Goal: Task Accomplishment & Management: Complete application form

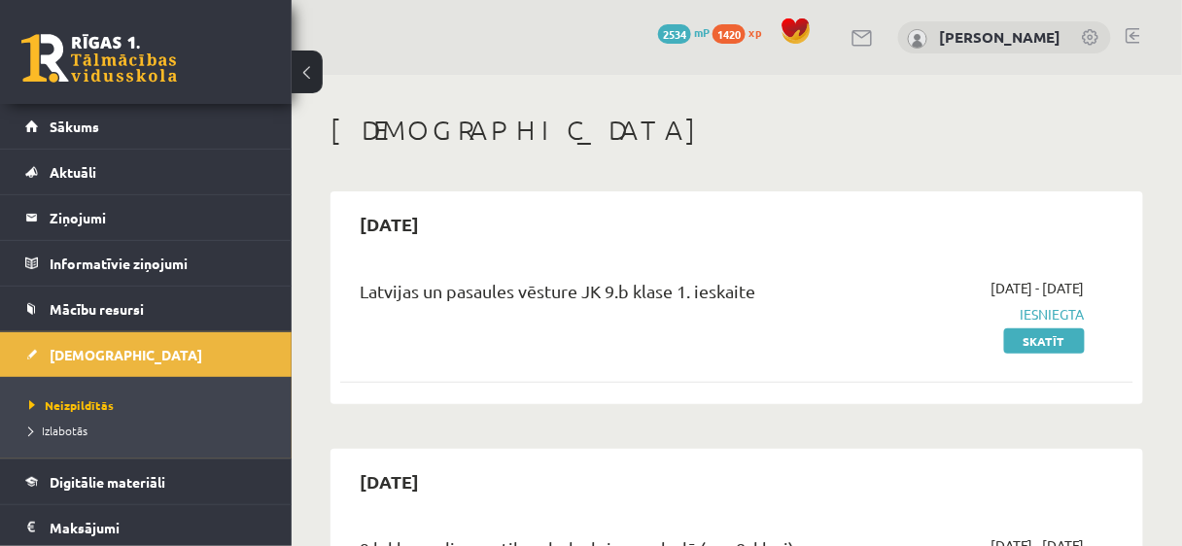
click at [503, 212] on div "2025-09-30" at bounding box center [736, 224] width 793 height 46
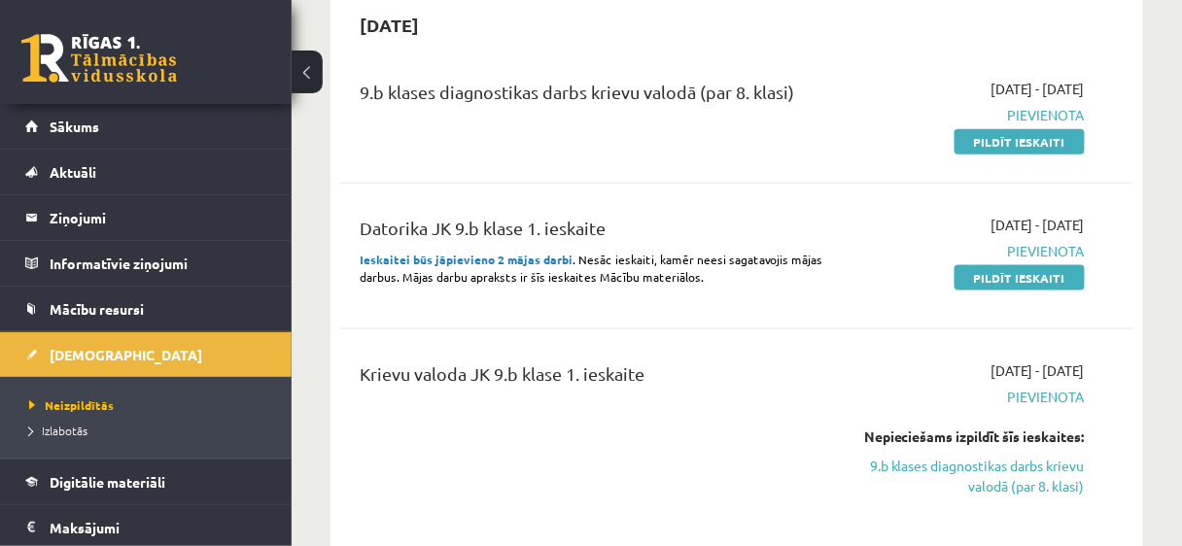
scroll to position [478, 0]
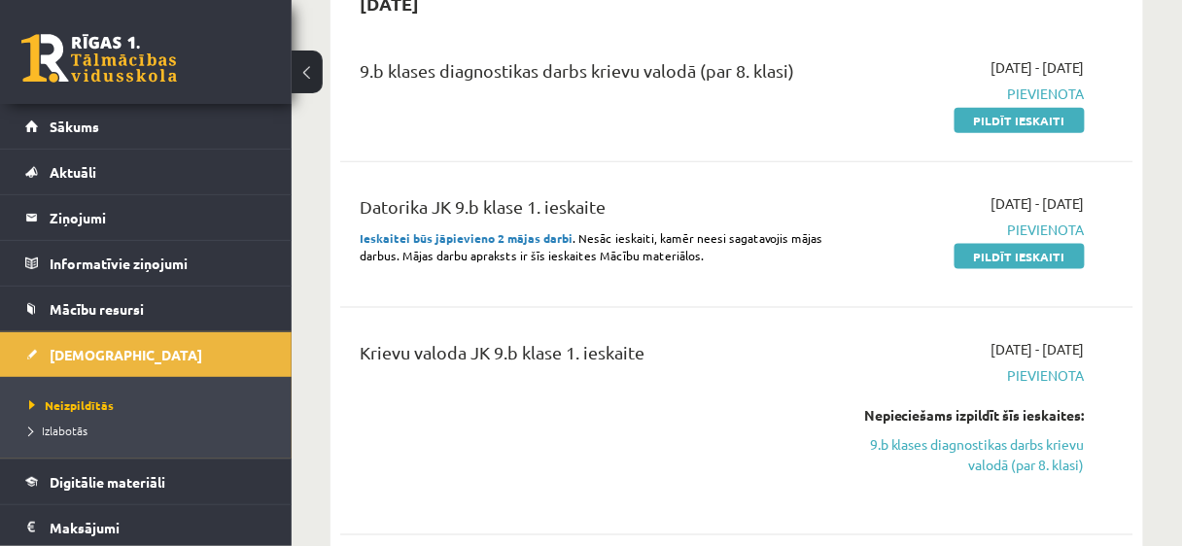
click at [674, 106] on div "9.b klases diagnostikas darbs krievu valodā (par 8. klasi)" at bounding box center [596, 93] width 502 height 73
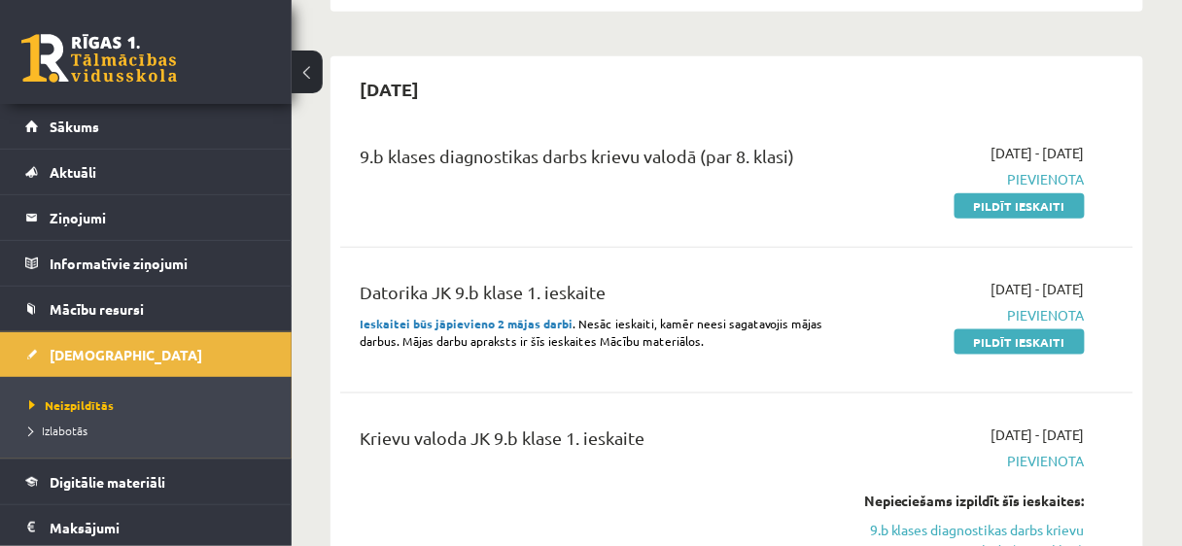
scroll to position [354, 0]
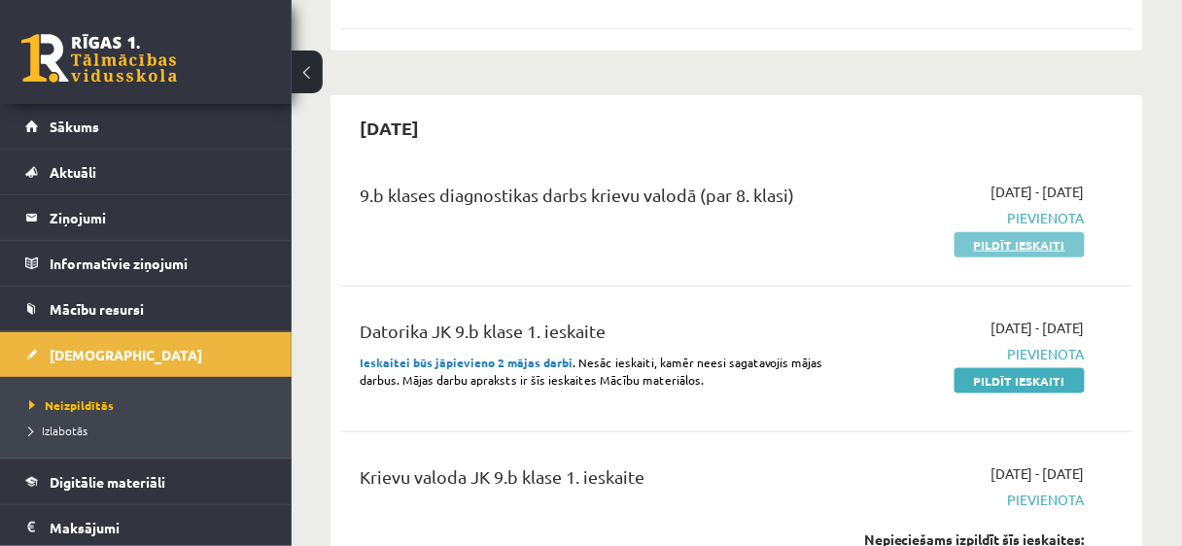
click at [1034, 248] on link "Pildīt ieskaiti" at bounding box center [1019, 244] width 130 height 25
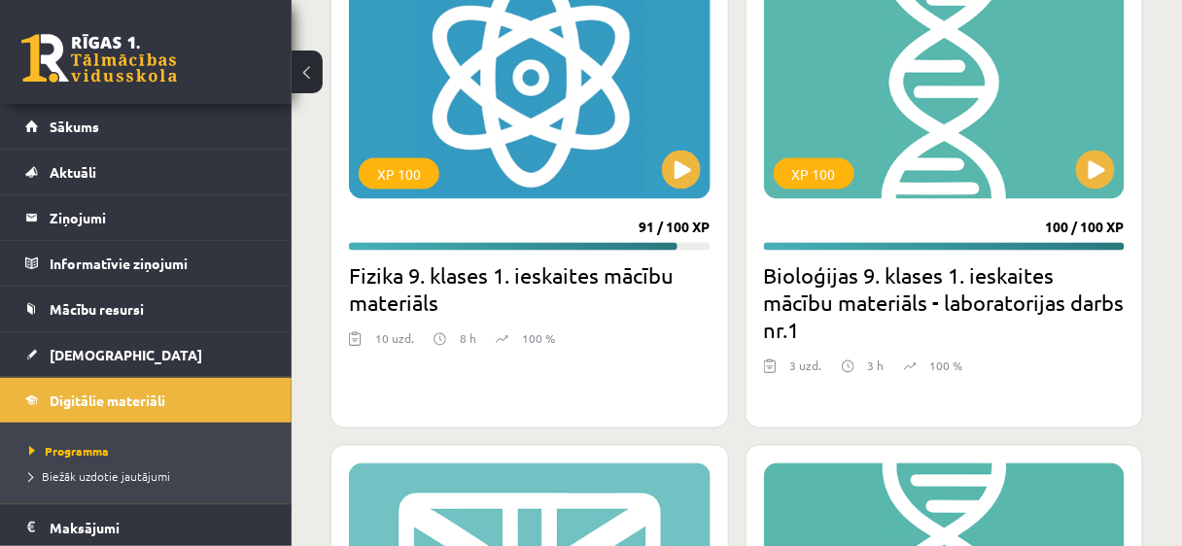
scroll to position [6697, 0]
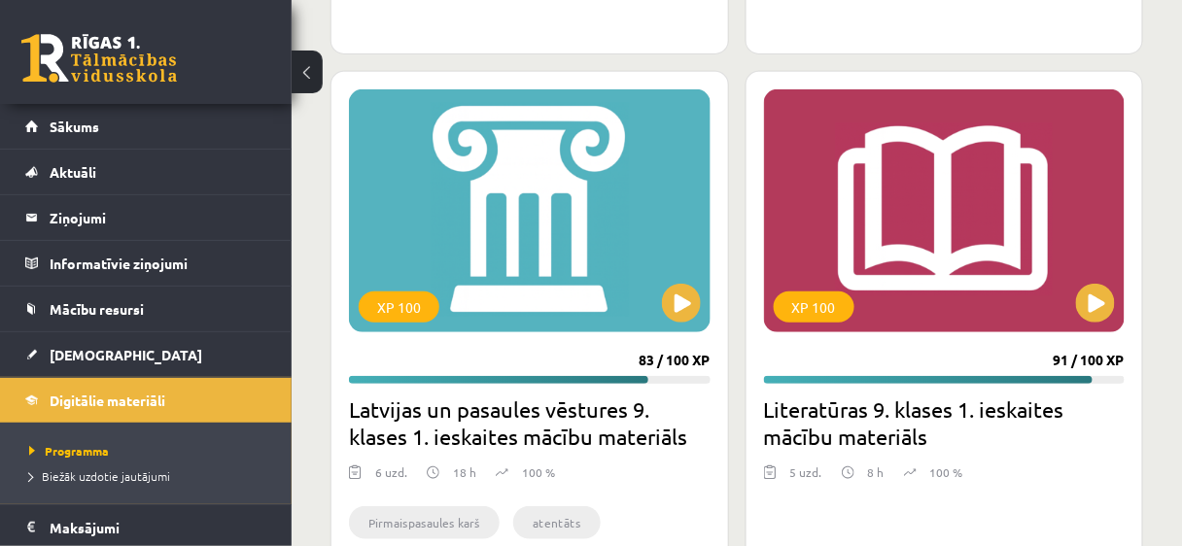
scroll to position [8031, 0]
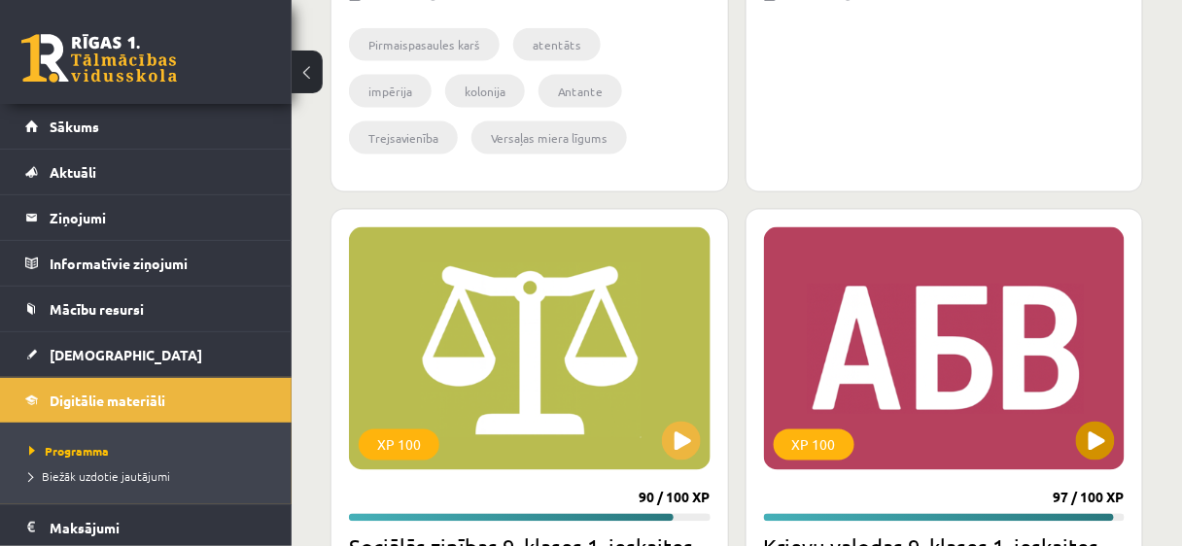
click at [987, 401] on div "XP 100" at bounding box center [945, 348] width 362 height 243
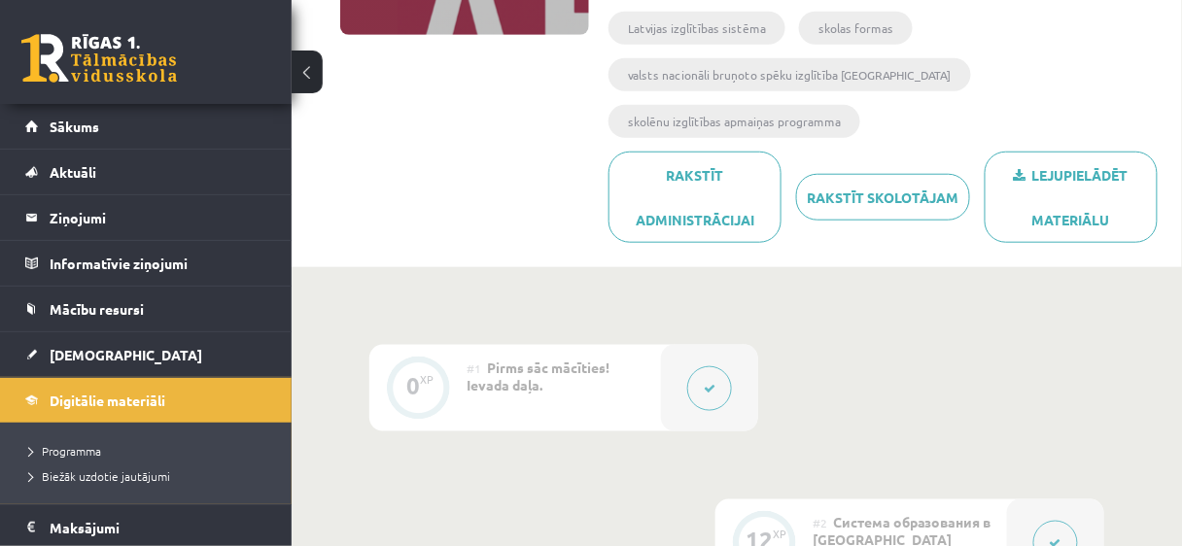
scroll to position [323, 0]
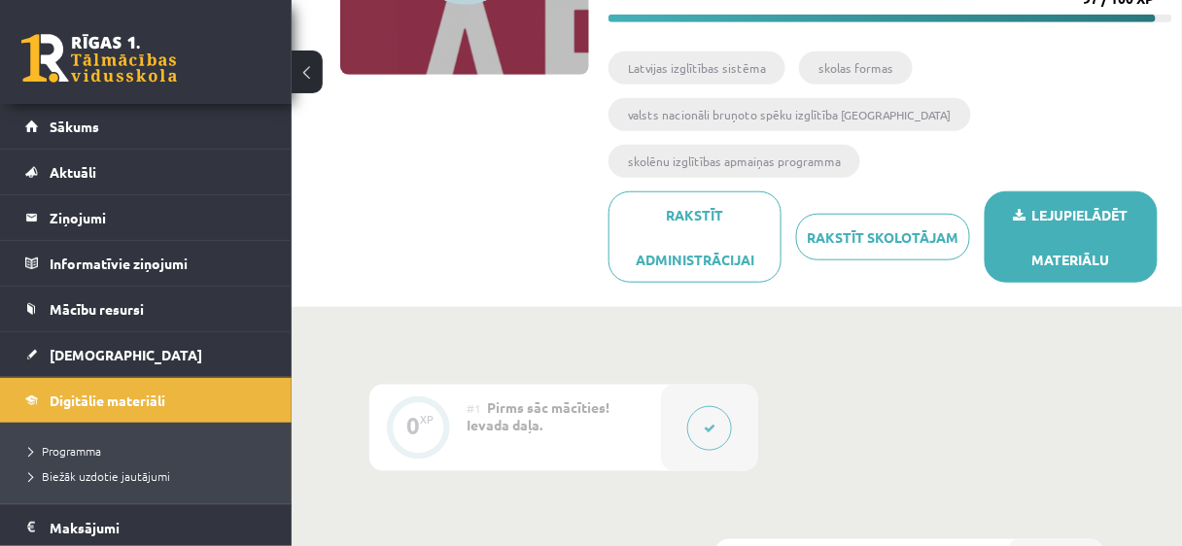
click at [1083, 191] on link "Lejupielādēt materiālu" at bounding box center [1071, 236] width 173 height 91
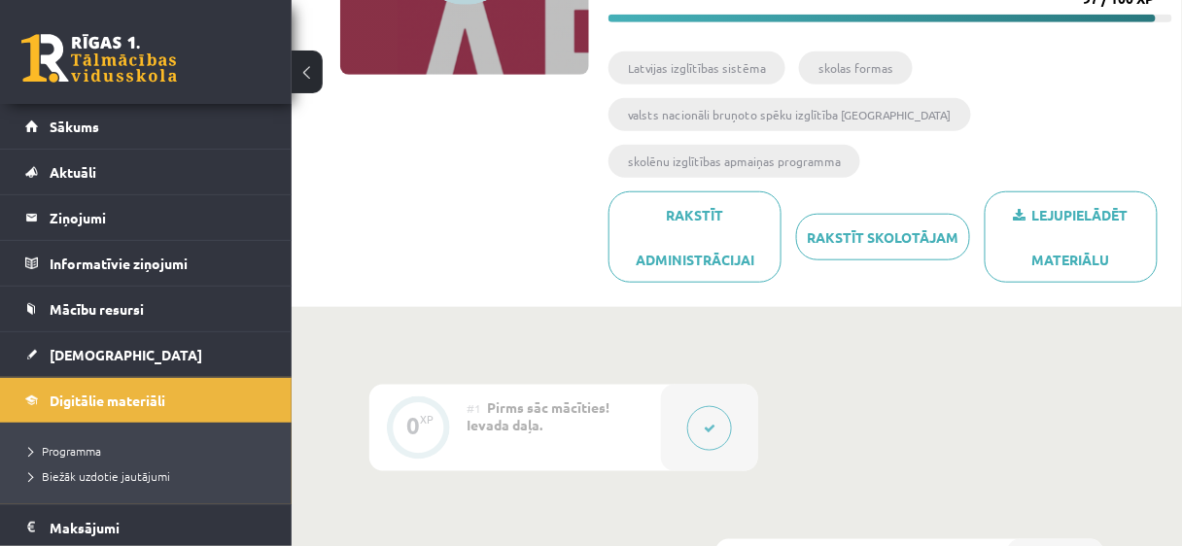
click at [499, 161] on div "97 XP XP 100 97 / 100 XP Krievu valodas 9. klases 1. ieskaites mācību materiāls…" at bounding box center [736, 61] width 871 height 471
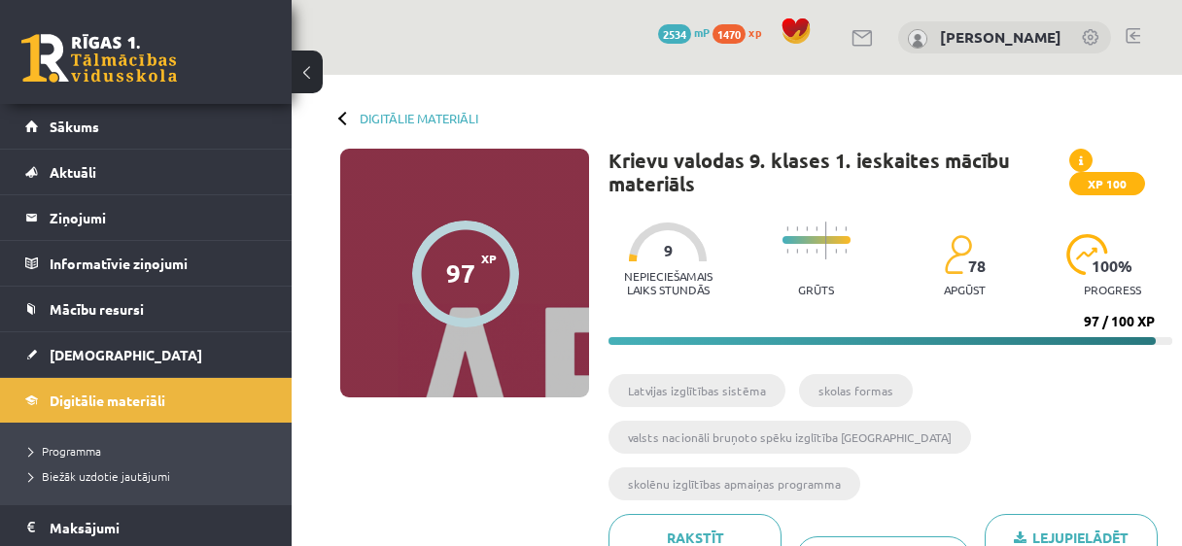
scroll to position [323, 0]
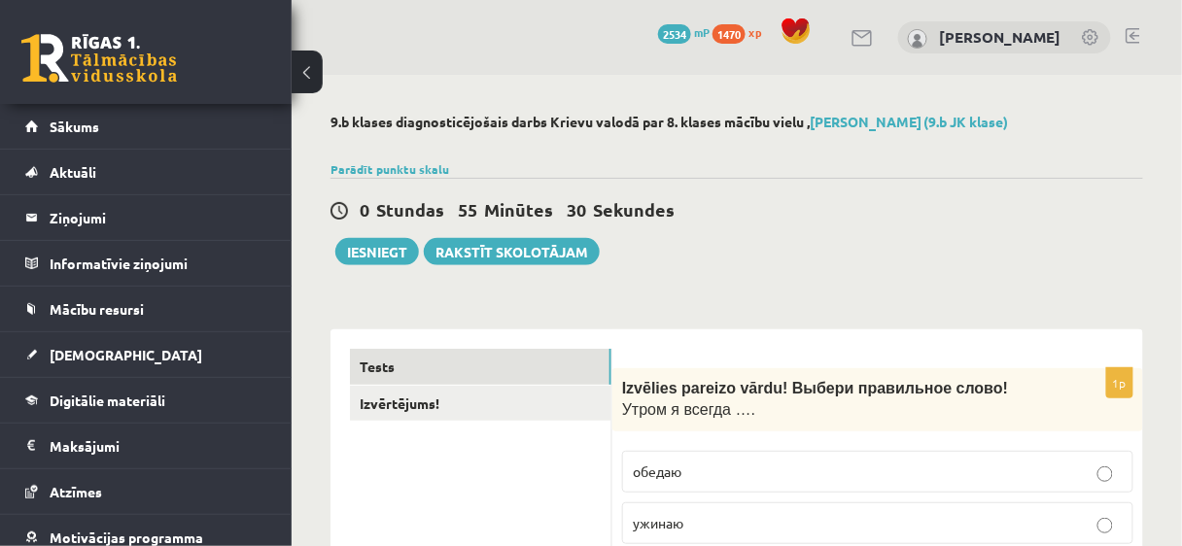
click at [777, 229] on div "0 Stundas 55 Minūtes 30 Sekundes Iesniegt Rakstīt skolotājam" at bounding box center [736, 221] width 813 height 87
click at [389, 403] on link "Izvērtējums!" at bounding box center [480, 404] width 261 height 36
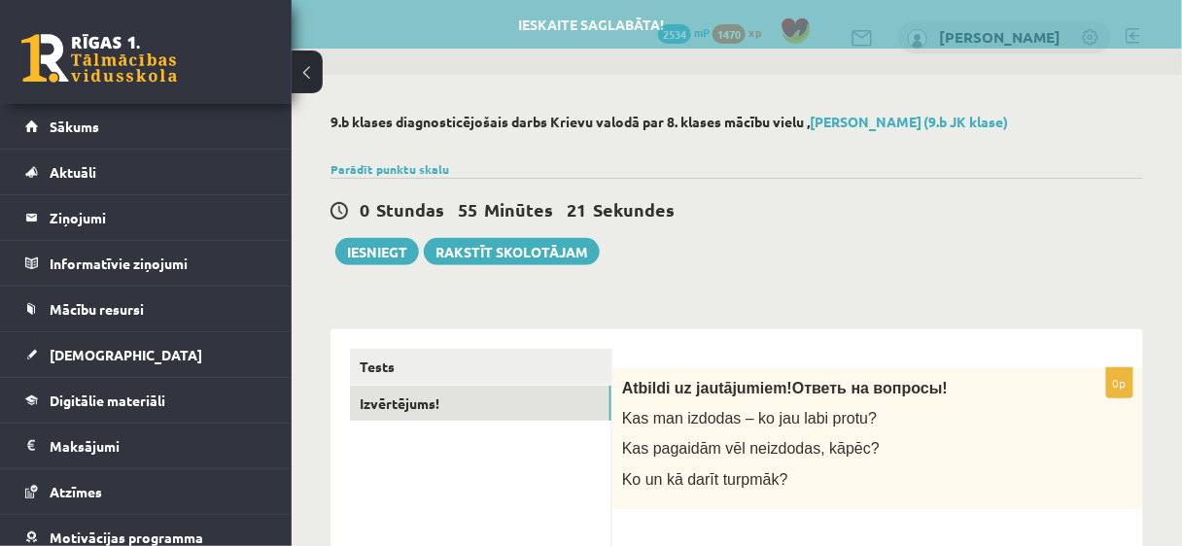
click at [791, 312] on div "**********" at bounding box center [736, 543] width 813 height 467
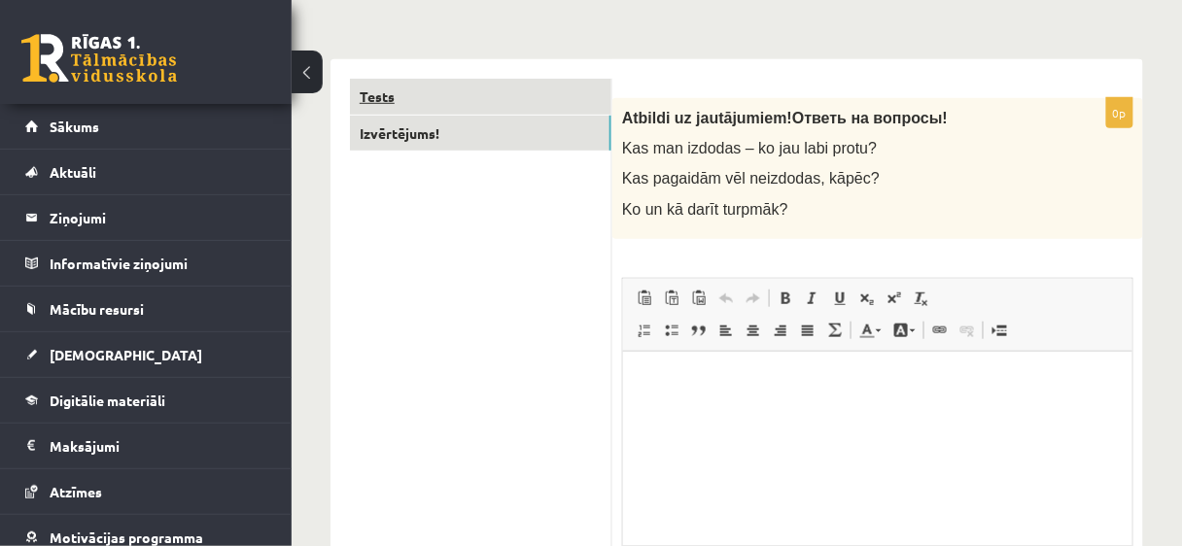
click at [472, 94] on link "Tests" at bounding box center [480, 97] width 261 height 36
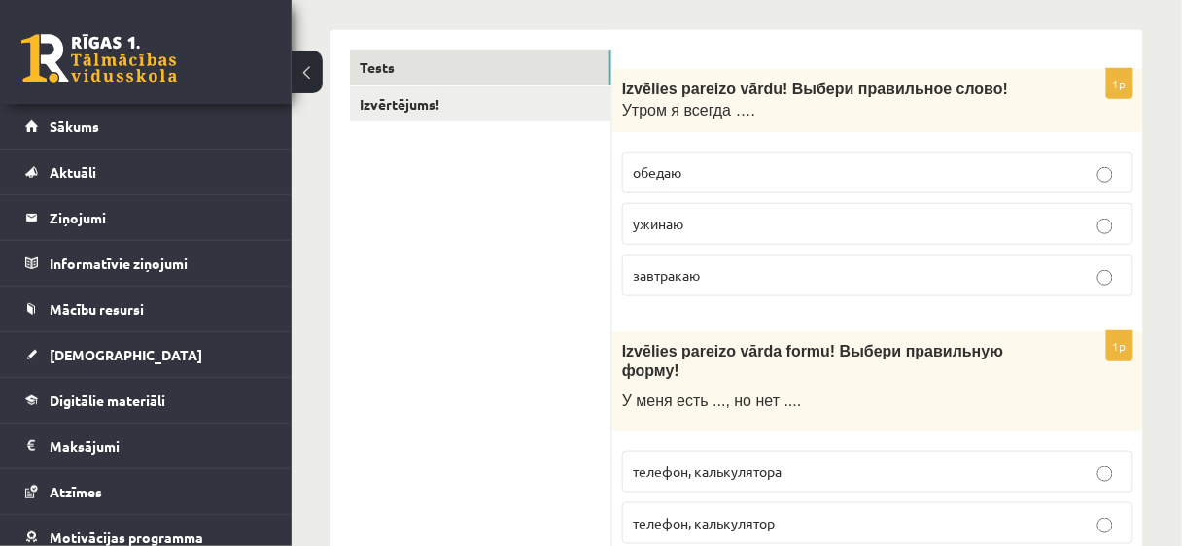
scroll to position [301, 0]
click at [675, 284] on label "завтракаю" at bounding box center [877, 274] width 511 height 42
click at [670, 273] on span "завтракаю" at bounding box center [666, 272] width 67 height 17
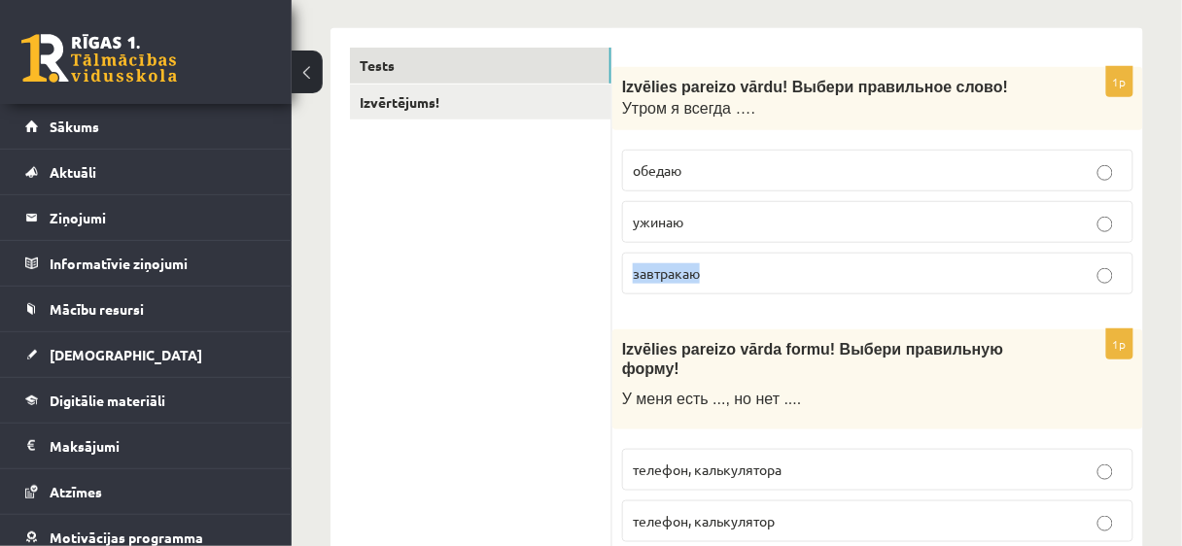
click at [670, 273] on span "завтракаю" at bounding box center [666, 272] width 67 height 17
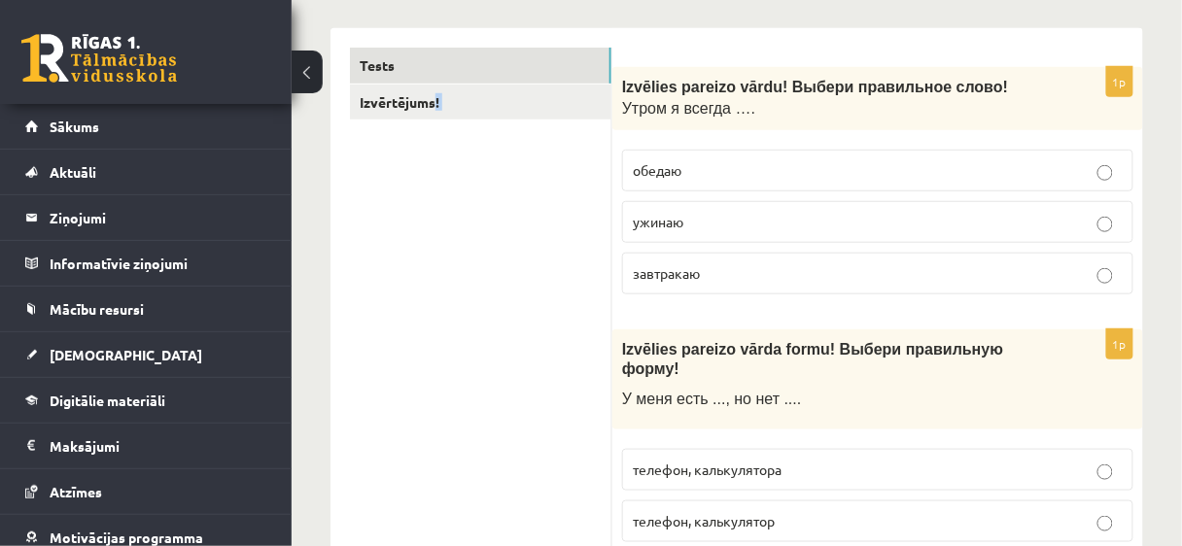
click at [612, 225] on div "1p Izvēlies pareizo vārdu! Выбери правильн ое слово! Утром я всегда …. обедаю у…" at bounding box center [877, 188] width 531 height 243
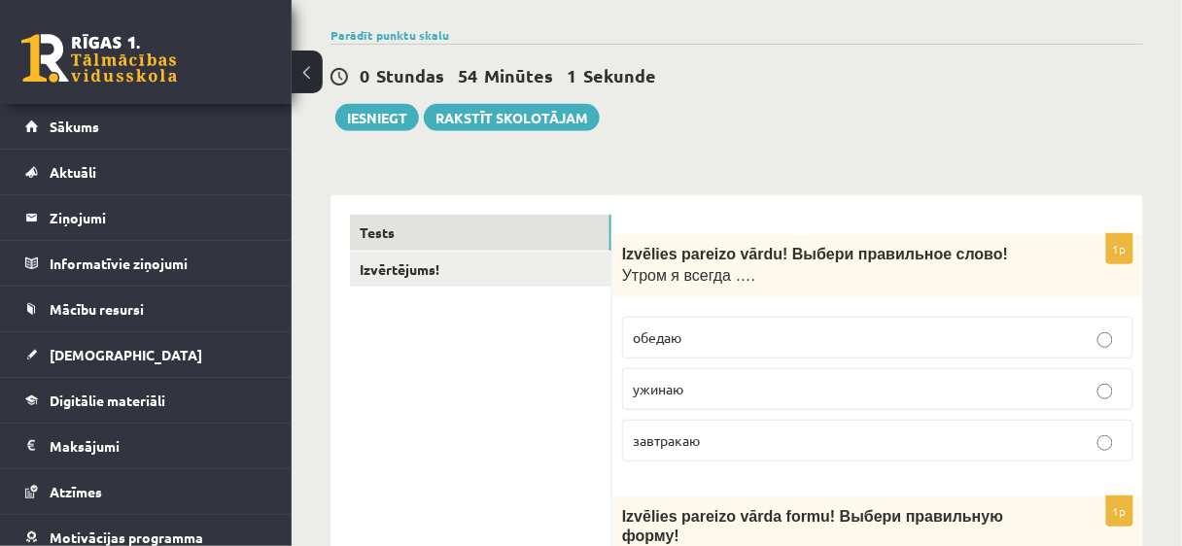
scroll to position [0, 0]
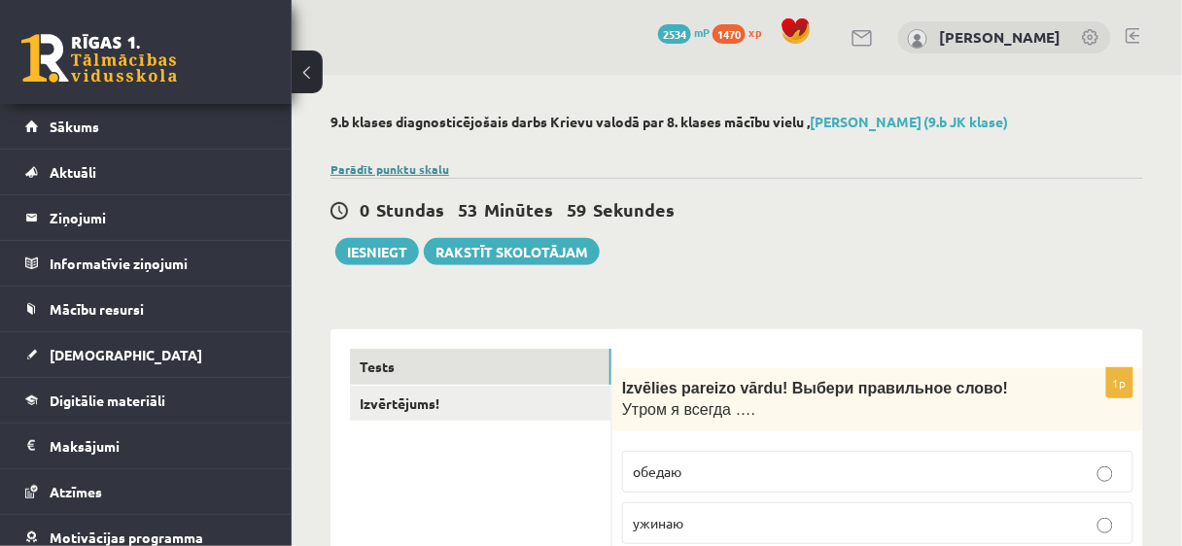
click at [369, 165] on link "Parādīt punktu skalu" at bounding box center [389, 169] width 119 height 16
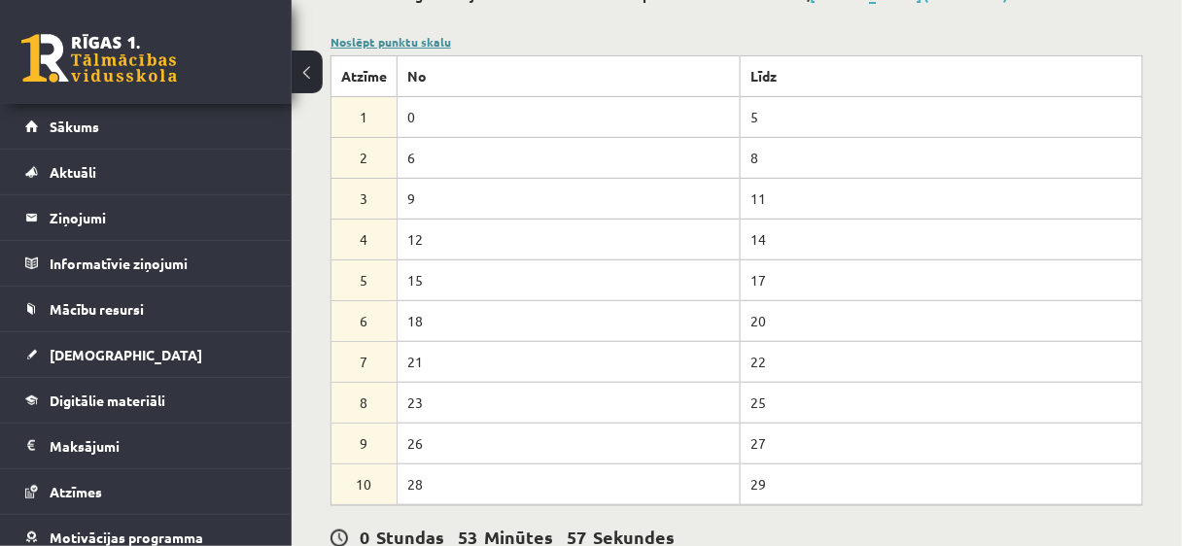
scroll to position [78, 0]
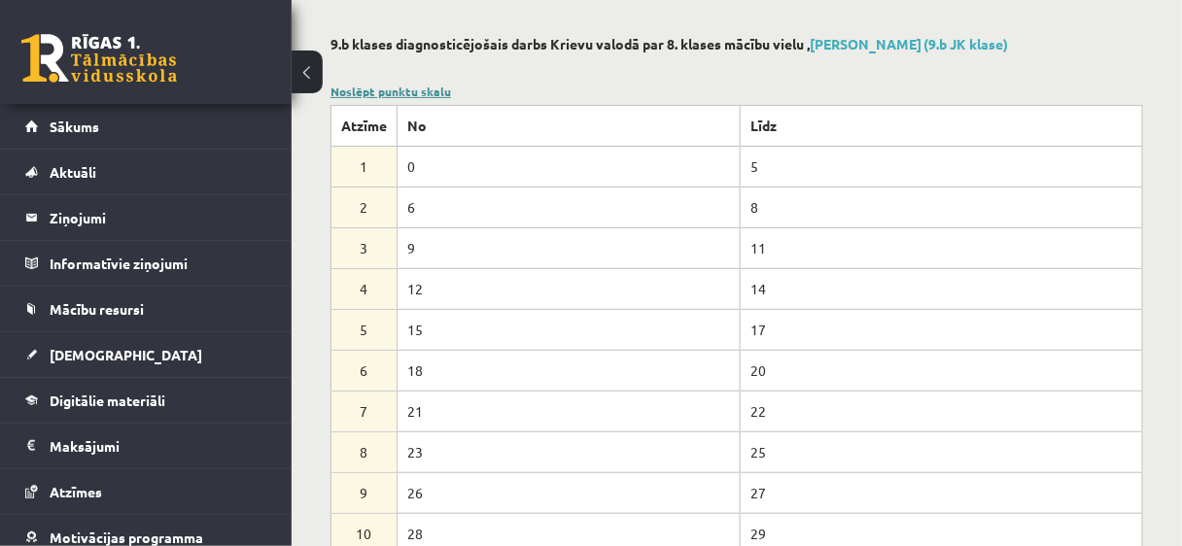
click at [411, 84] on link "Noslēpt punktu skalu" at bounding box center [390, 92] width 121 height 16
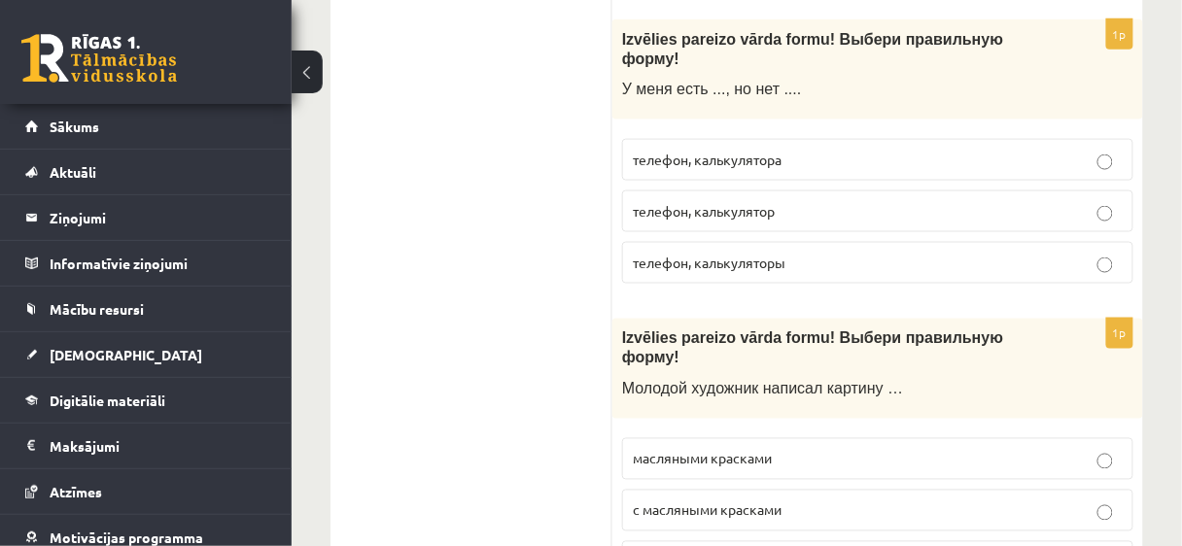
scroll to position [625, 0]
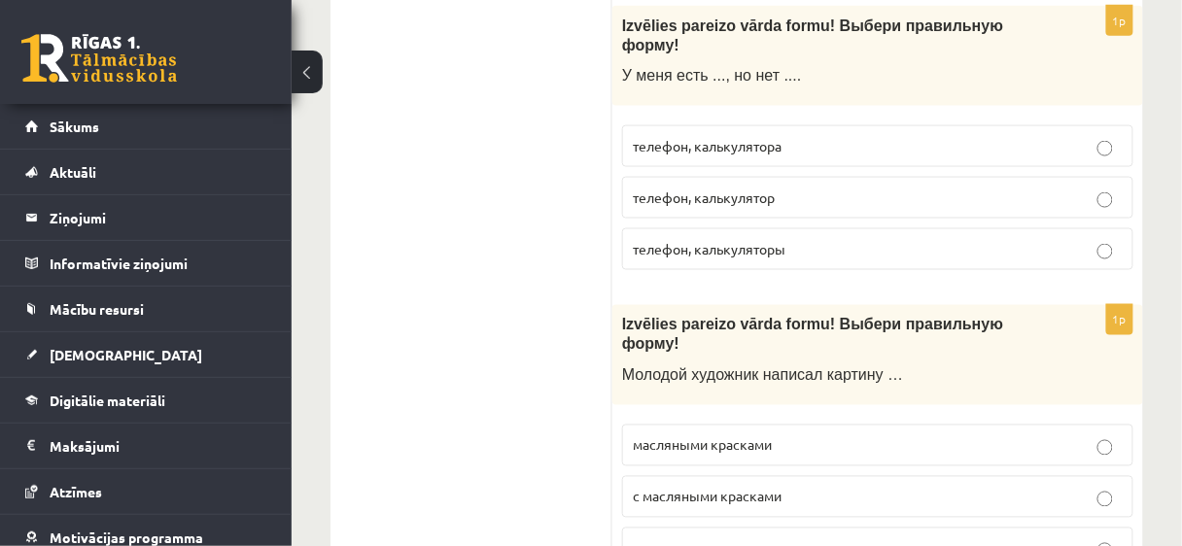
click at [626, 130] on label "телефон, калькулятора" at bounding box center [877, 146] width 511 height 42
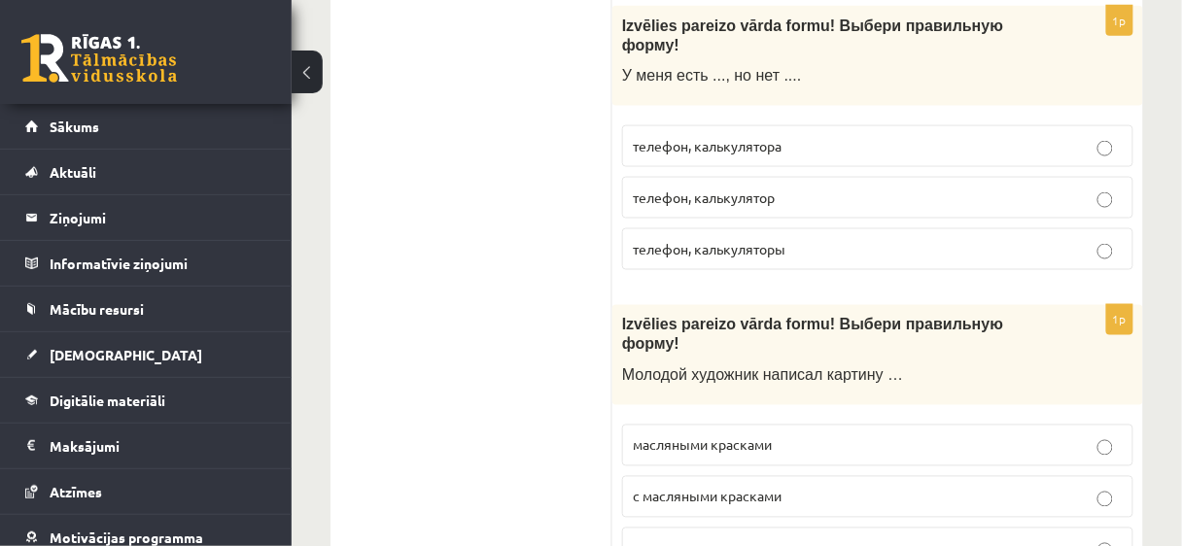
click at [644, 146] on fieldset "телефон, калькулятора телефон, калькулятор телефон, калькуляторы" at bounding box center [877, 196] width 511 height 160
click at [644, 144] on fieldset "телефон, калькулятора телефон, калькулятор телефон, калькуляторы" at bounding box center [877, 196] width 511 height 160
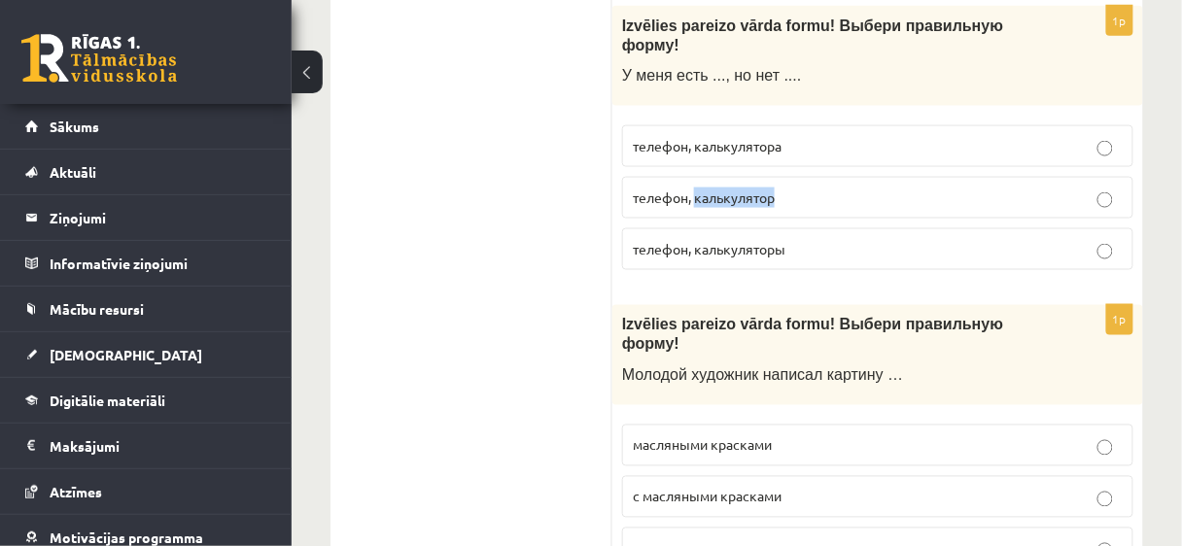
drag, startPoint x: 781, startPoint y: 174, endPoint x: 696, endPoint y: 170, distance: 85.6
click at [696, 188] on p "телефон, калькулятор" at bounding box center [878, 198] width 490 height 20
click at [771, 67] on span "У меня есть ..., но нет ...." at bounding box center [712, 75] width 180 height 17
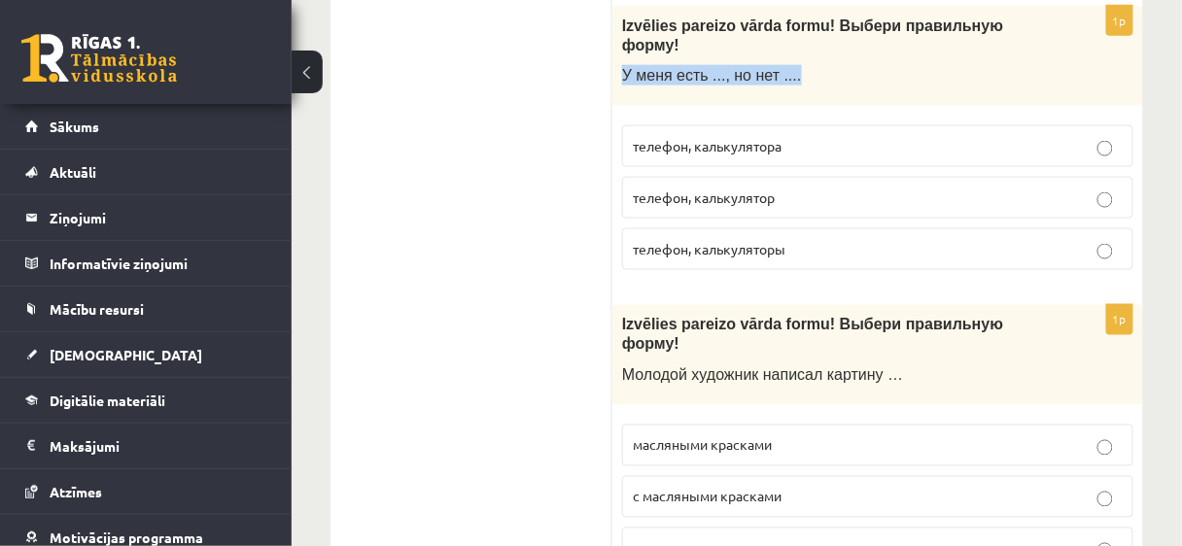
click at [771, 67] on span "У меня есть ..., но нет ...." at bounding box center [712, 75] width 180 height 17
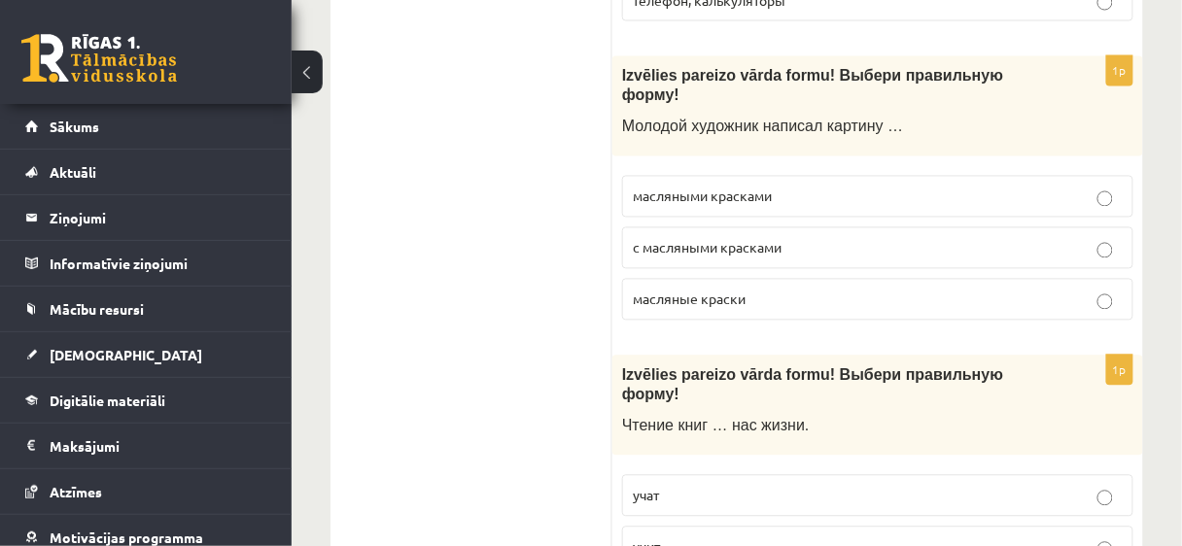
scroll to position [905, 0]
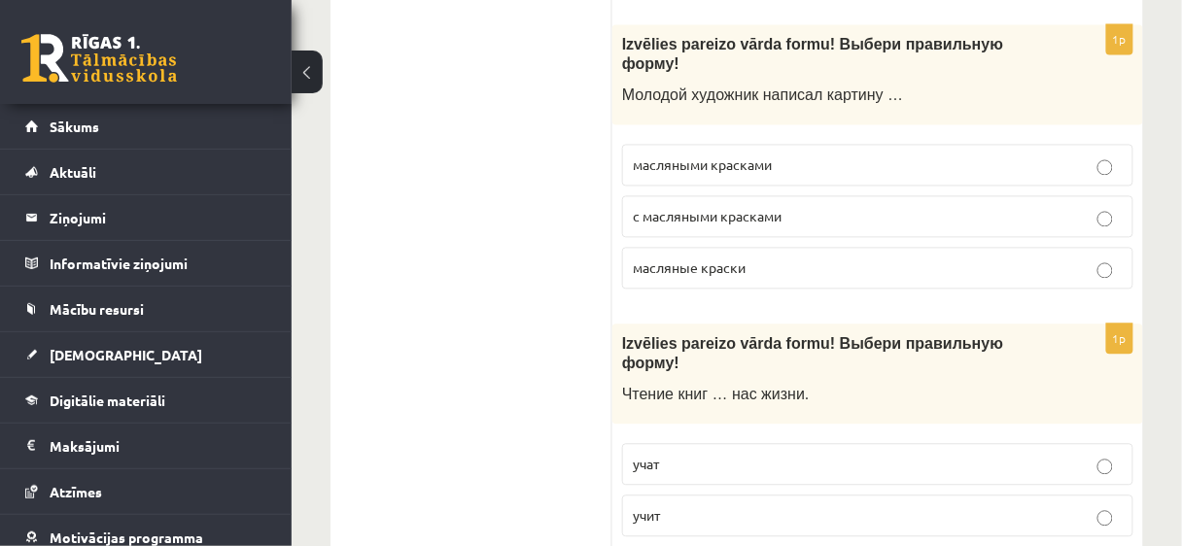
drag, startPoint x: 598, startPoint y: 229, endPoint x: 597, endPoint y: 218, distance: 11.7
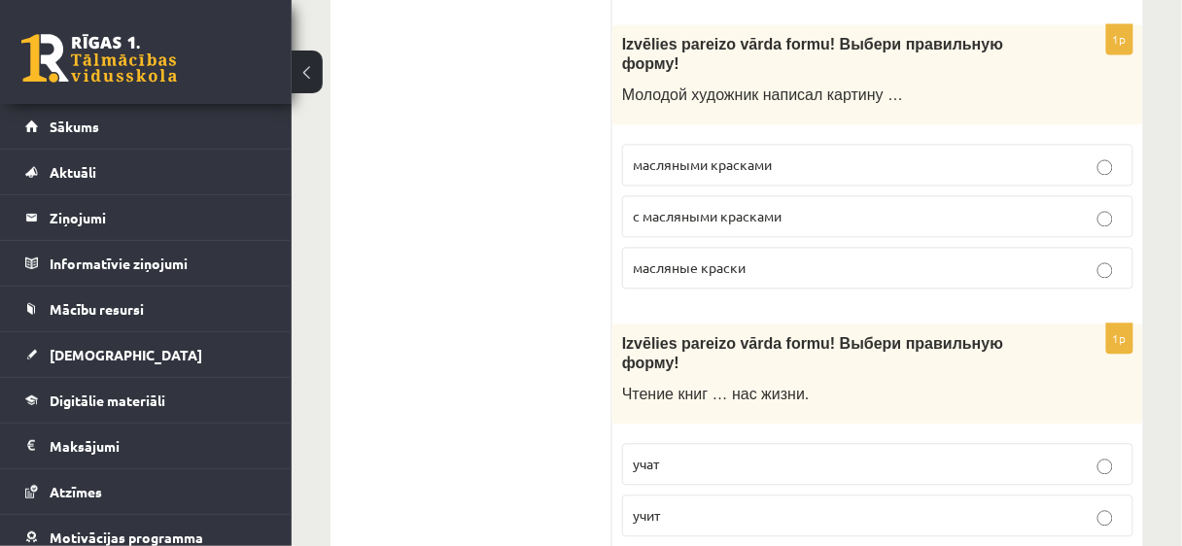
click at [620, 98] on div "1p Izvēlies pareizo vārda formu! Выбери правильную форму! Молодой художник напи…" at bounding box center [877, 165] width 531 height 280
click at [639, 145] on label "масляными красками" at bounding box center [877, 166] width 511 height 42
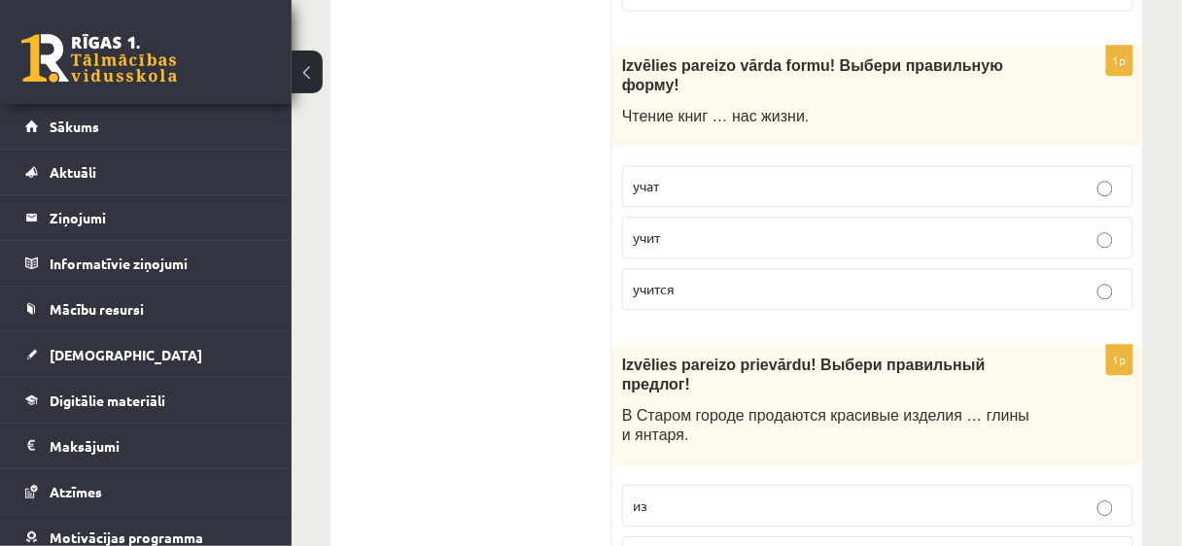
scroll to position [1185, 0]
click at [651, 216] on label "учит" at bounding box center [877, 237] width 511 height 42
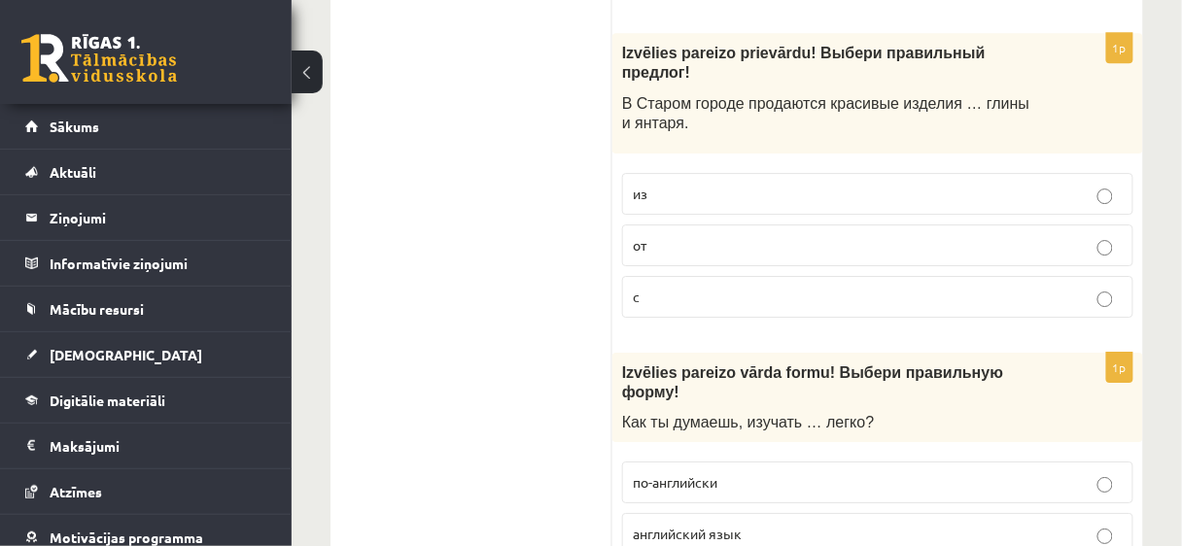
scroll to position [1465, 0]
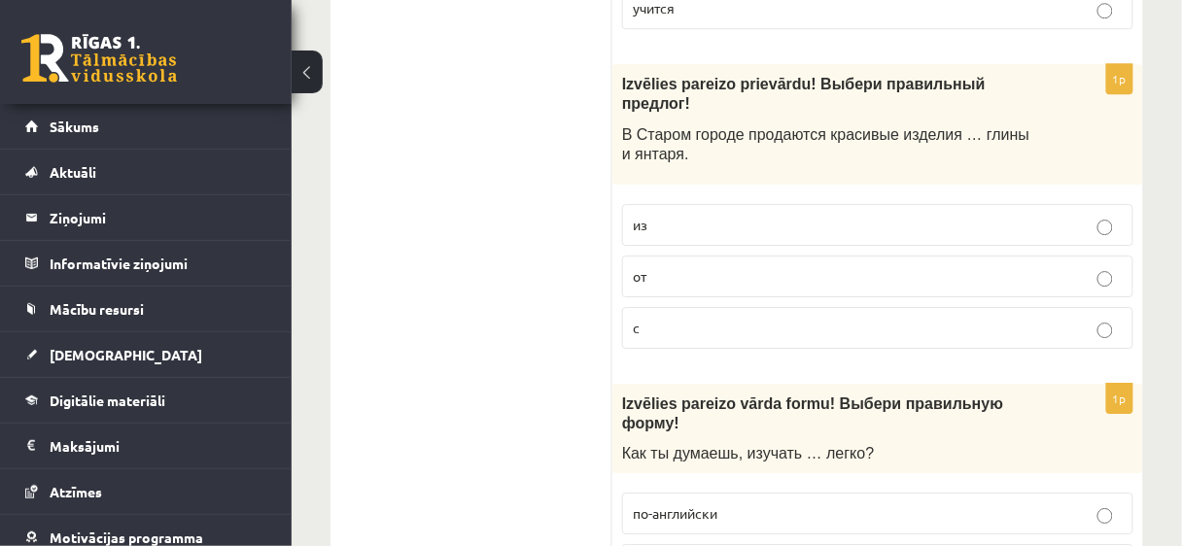
click at [672, 215] on p "из" at bounding box center [878, 225] width 490 height 20
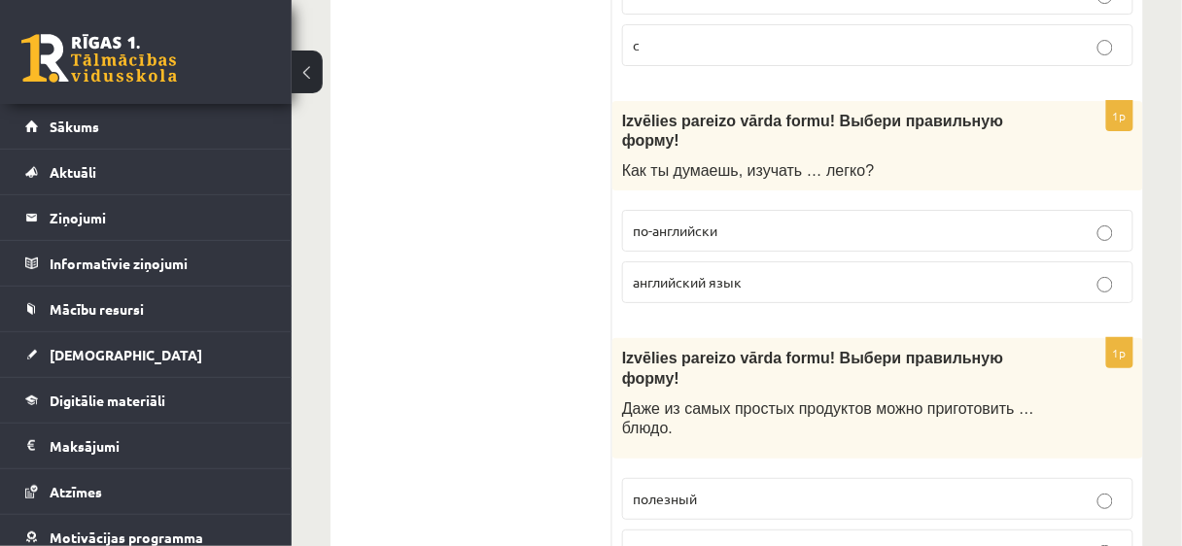
scroll to position [1745, 0]
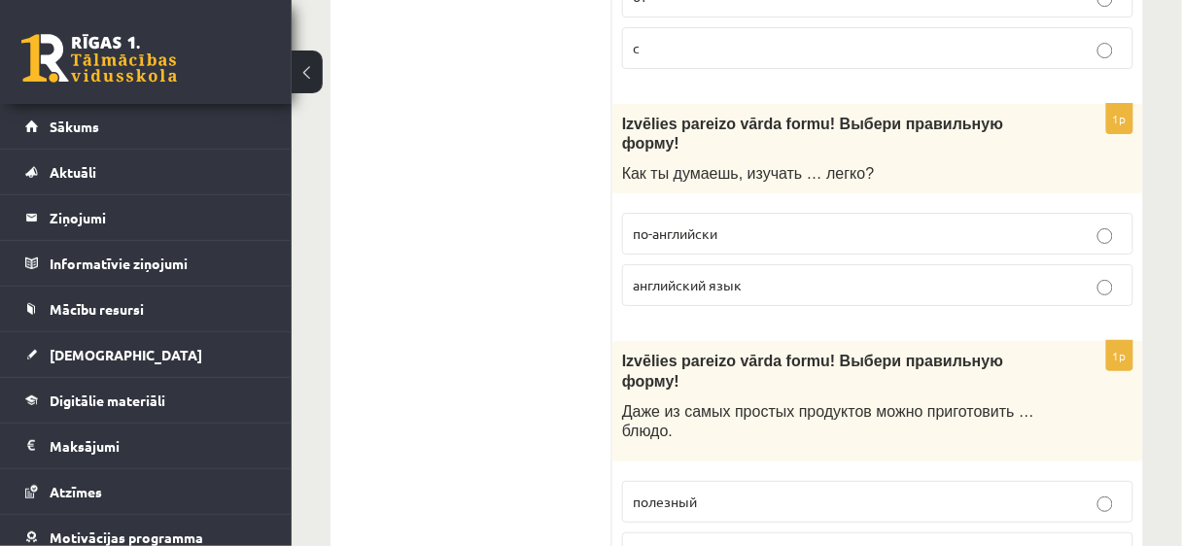
click at [639, 224] on p "по-английски" at bounding box center [878, 234] width 490 height 20
click at [660, 225] on span "по-английски" at bounding box center [675, 233] width 85 height 17
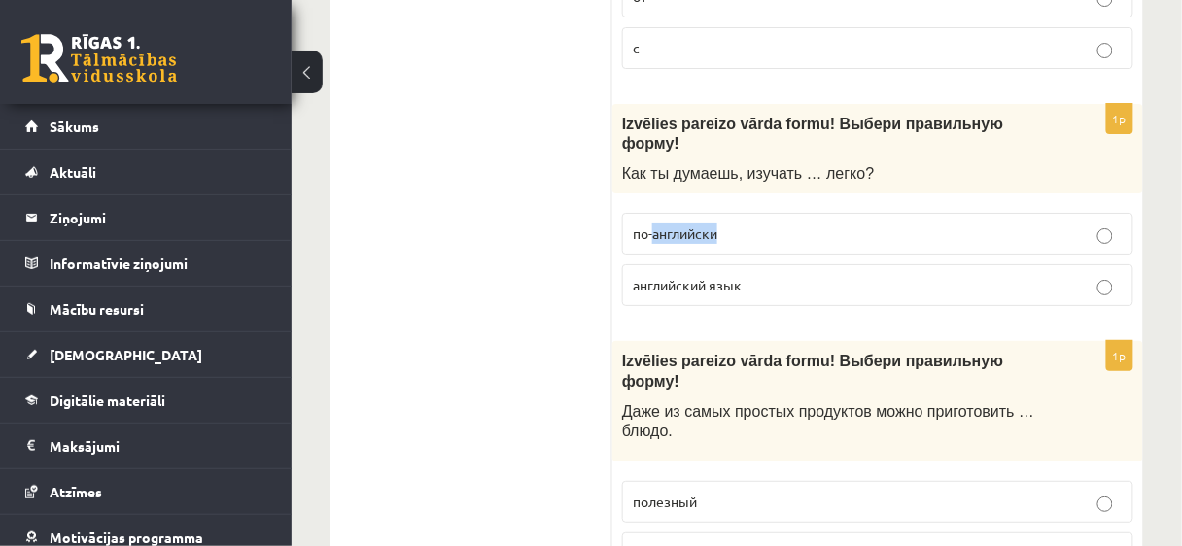
click at [660, 225] on span "по-английски" at bounding box center [675, 233] width 85 height 17
click at [614, 123] on div "1p Izvēlies pareizo vārda formu! Выбери правильную форму! Как ты думаешь, изуча…" at bounding box center [877, 213] width 531 height 218
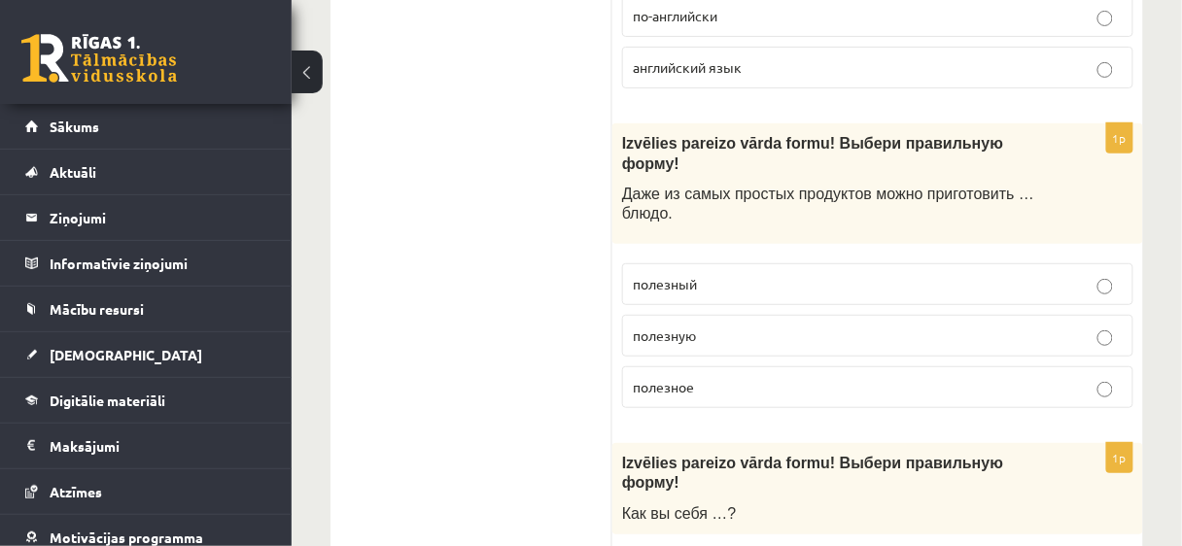
scroll to position [1962, 0]
click at [619, 214] on div "1p Izvēlies pareizo vārda formu! Выбери правильную форму! Даже из самых простых…" at bounding box center [877, 273] width 531 height 300
click at [625, 263] on label "полезный" at bounding box center [877, 284] width 511 height 42
click at [670, 327] on span "полезную" at bounding box center [664, 335] width 63 height 17
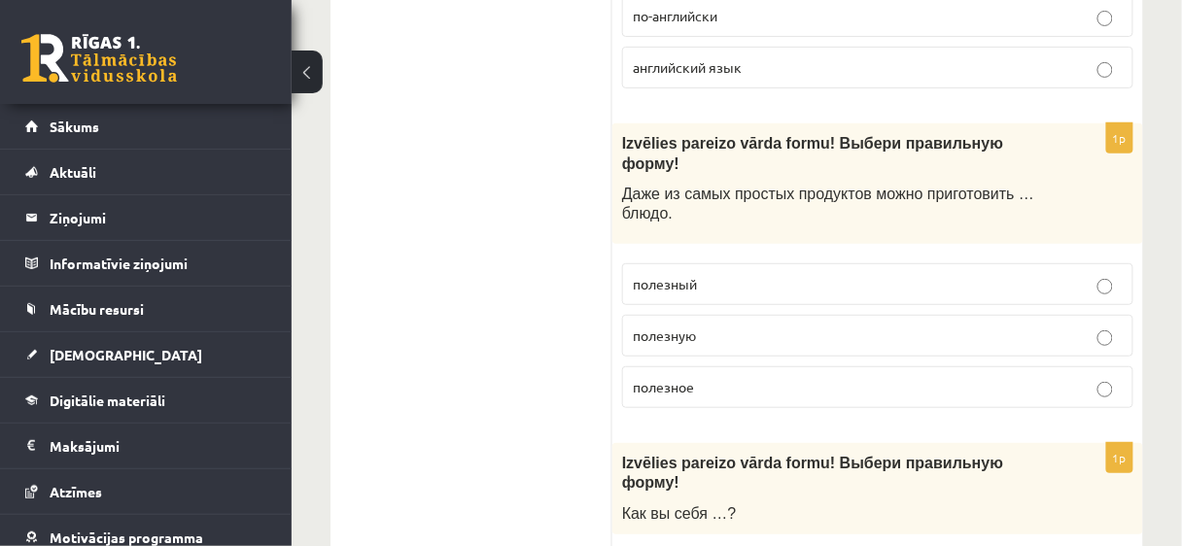
click at [670, 327] on span "полезную" at bounding box center [664, 335] width 63 height 17
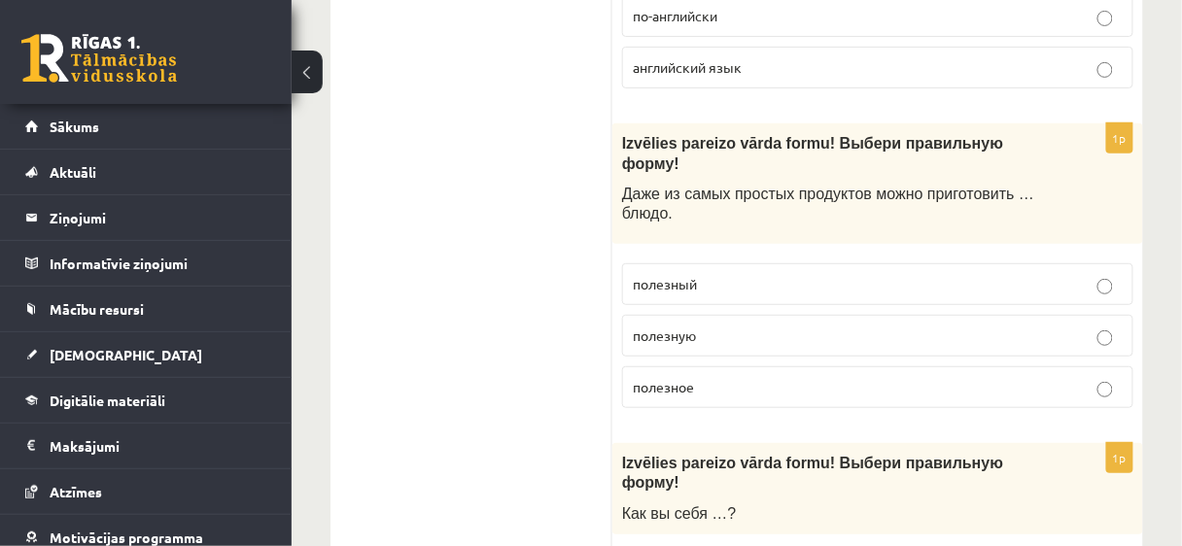
click at [670, 327] on span "полезную" at bounding box center [664, 335] width 63 height 17
click at [639, 366] on label "полезное" at bounding box center [877, 387] width 511 height 42
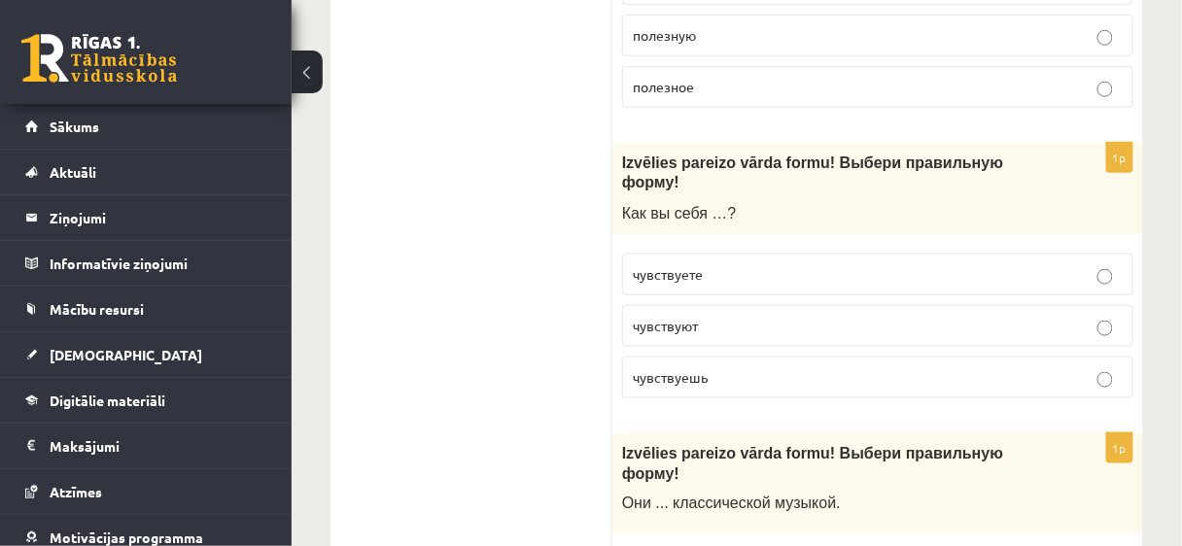
scroll to position [2264, 0]
click at [645, 367] on span "чувствуешь" at bounding box center [670, 375] width 75 height 17
click at [628, 253] on label "чувствуете" at bounding box center [877, 274] width 511 height 42
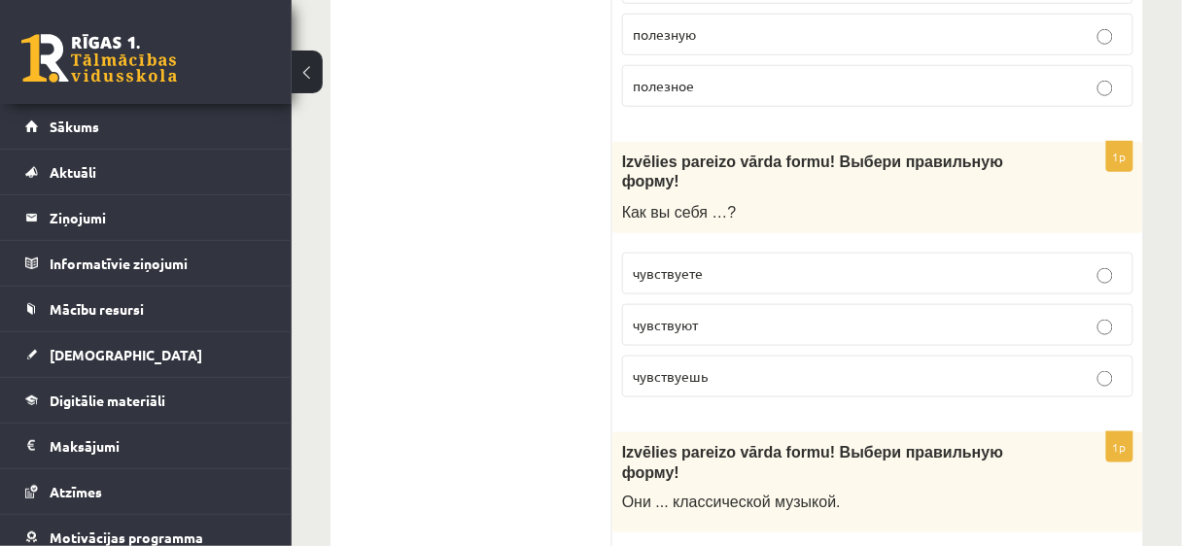
click at [616, 146] on div "1p Izvēlies pareizo vārda formu! Выбери правильную форму! Как вы себя …? чувств…" at bounding box center [877, 277] width 531 height 271
click at [613, 145] on div "1p Izvēlies pareizo vārda formu! Выбери правильную форму! Как вы себя …? чувств…" at bounding box center [877, 277] width 531 height 271
click at [613, 142] on div "1p Izvēlies pareizo vārda formu! Выбери правильную форму! Как вы себя …? чувств…" at bounding box center [877, 277] width 531 height 271
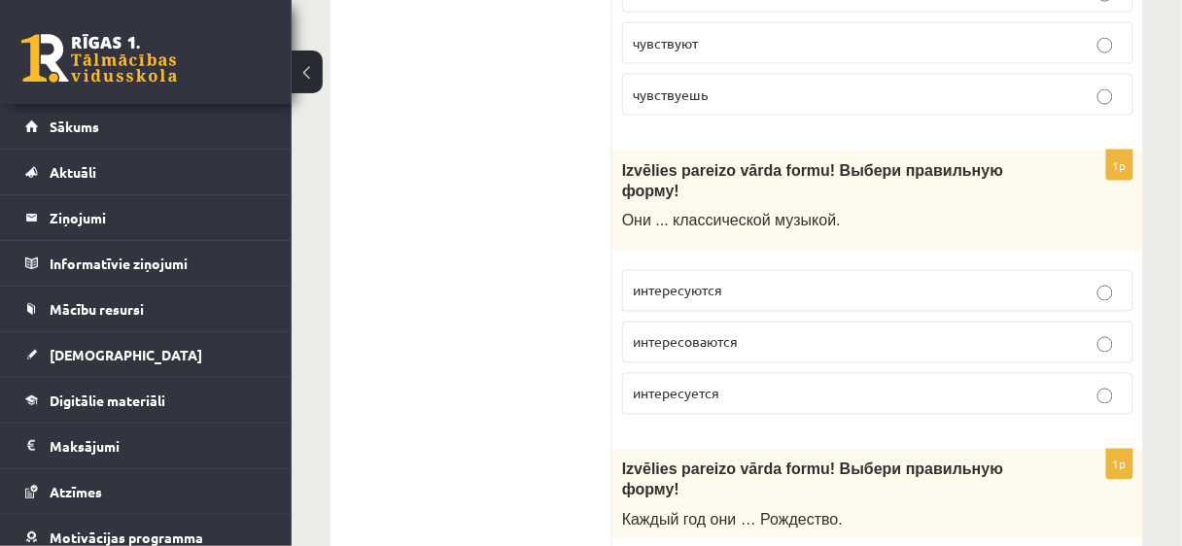
scroll to position [2543, 0]
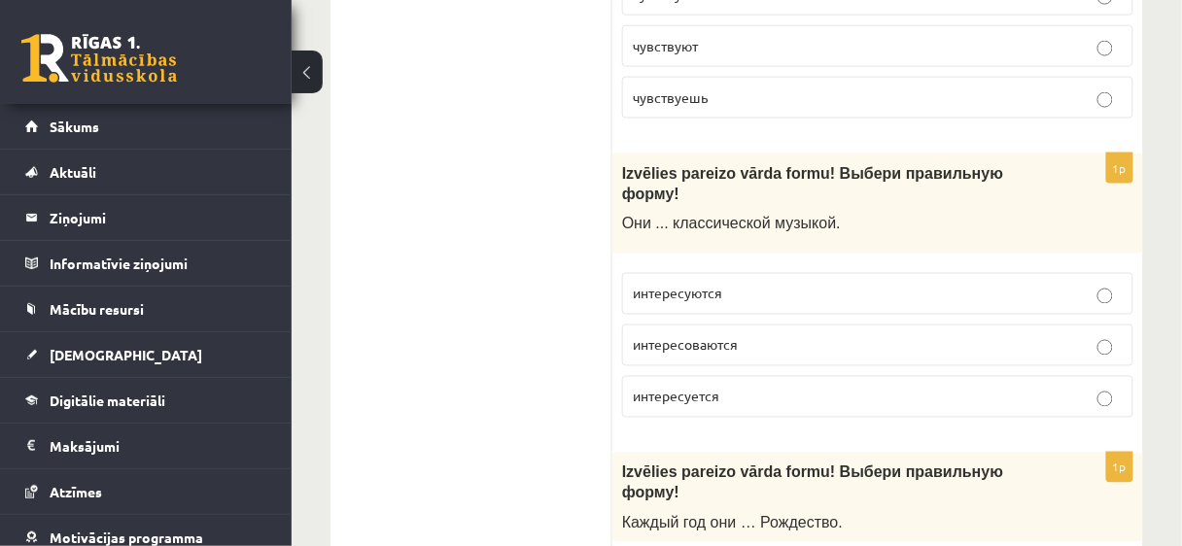
drag, startPoint x: 575, startPoint y: 132, endPoint x: 600, endPoint y: 99, distance: 41.0
drag, startPoint x: 593, startPoint y: 90, endPoint x: 700, endPoint y: 238, distance: 182.4
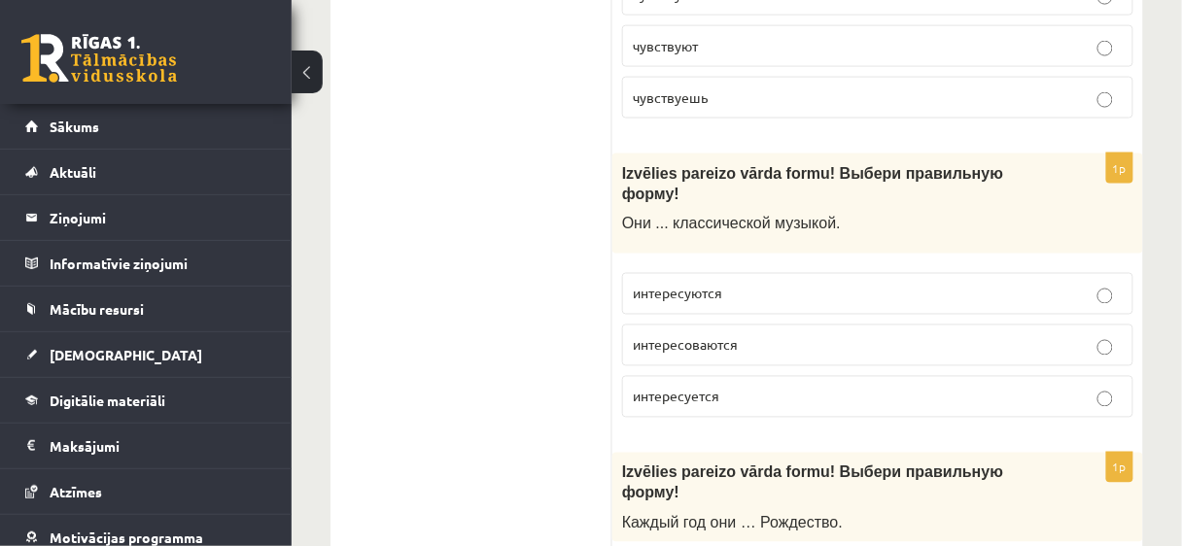
click at [682, 285] on span "интересуются" at bounding box center [677, 293] width 89 height 17
copy span "интересуются"
click at [689, 388] on span "интересуется" at bounding box center [676, 396] width 87 height 17
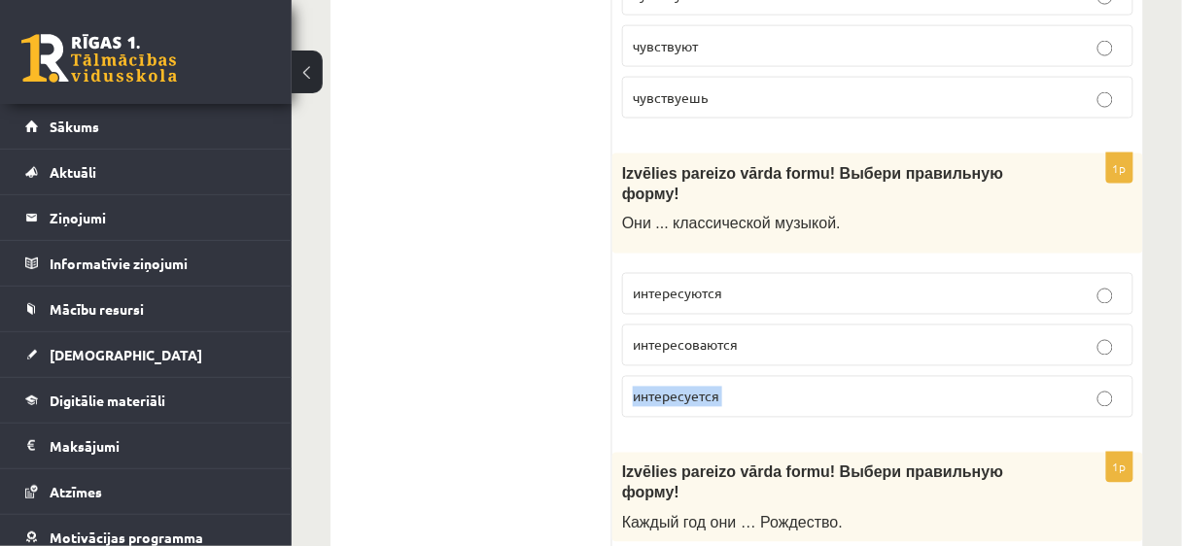
click at [689, 388] on span "интересуется" at bounding box center [676, 396] width 87 height 17
copy form "интересуется"
click at [651, 285] on span "интересуются" at bounding box center [677, 293] width 89 height 17
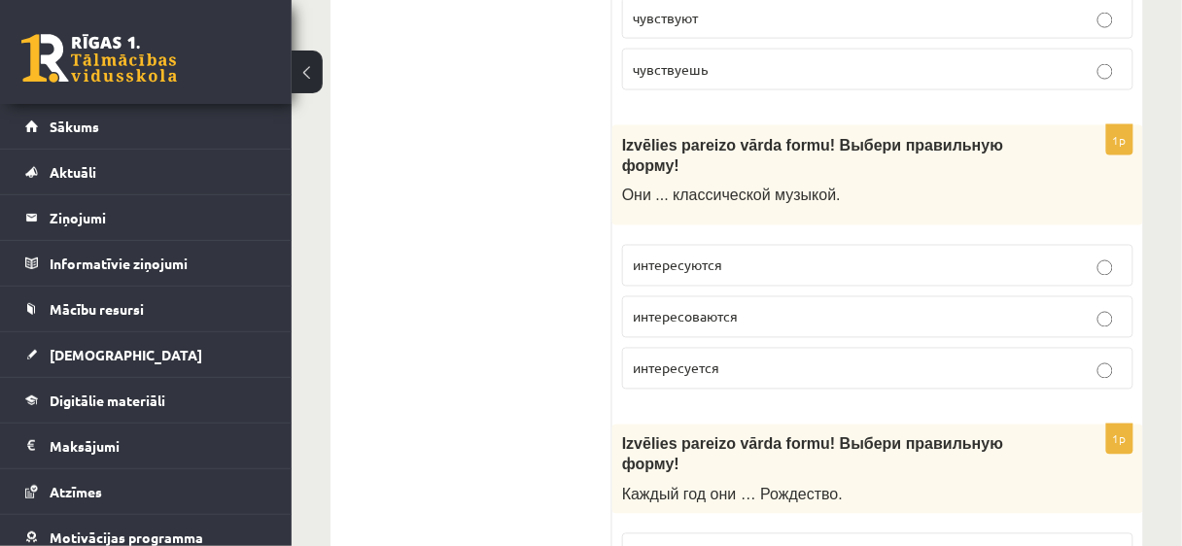
scroll to position [2571, 0]
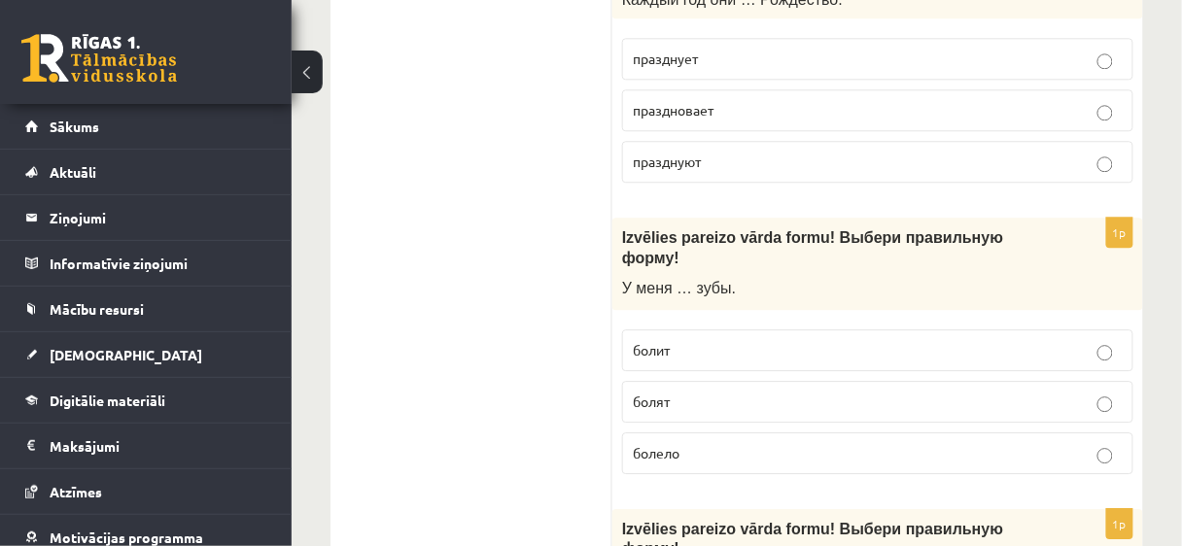
scroll to position [3068, 0]
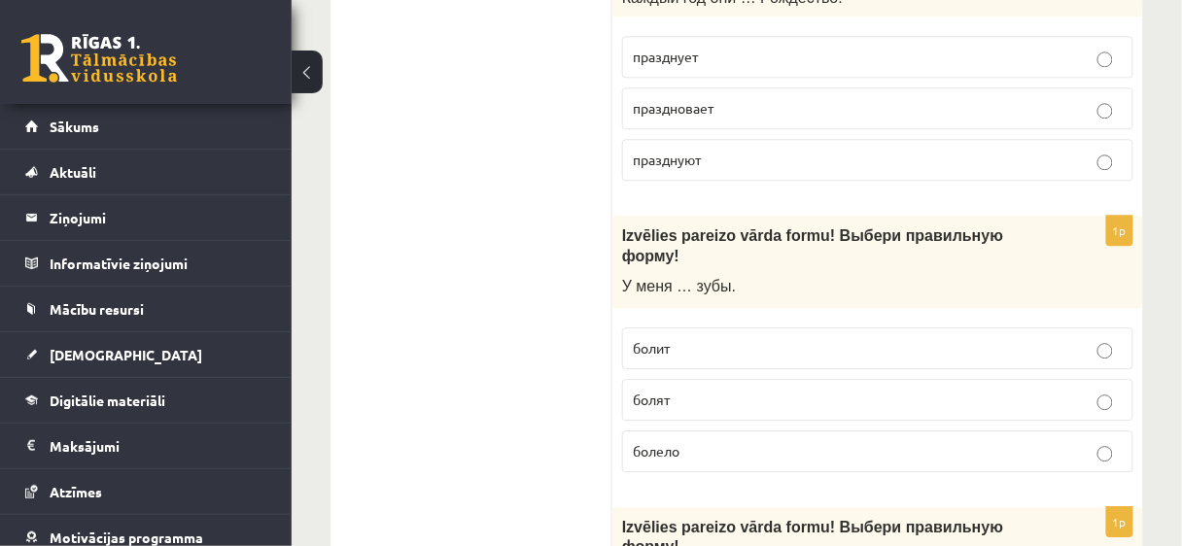
click at [643, 339] on span "болит" at bounding box center [651, 347] width 37 height 17
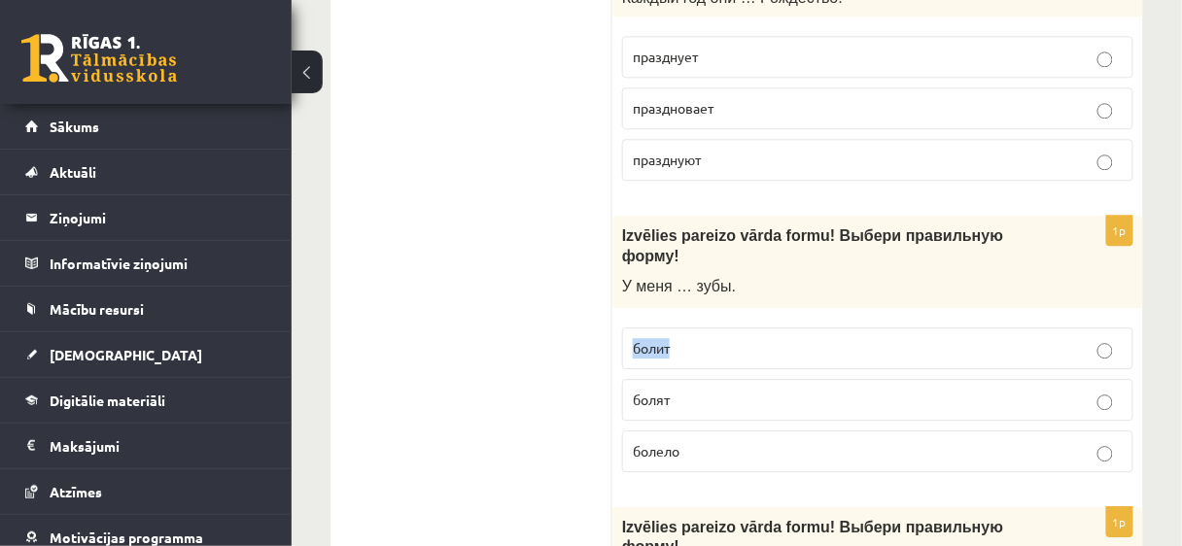
click at [643, 339] on span "болит" at bounding box center [651, 347] width 37 height 17
click at [629, 431] on label "болело" at bounding box center [877, 452] width 511 height 42
click at [651, 339] on span "болит" at bounding box center [651, 347] width 37 height 17
click at [644, 390] on p "болят" at bounding box center [878, 400] width 490 height 20
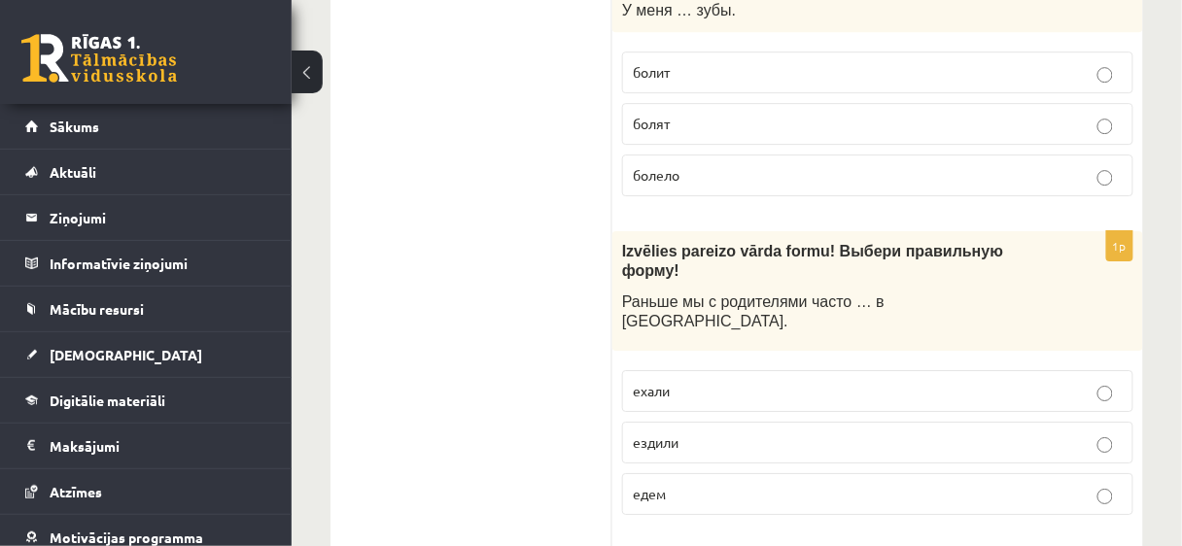
scroll to position [3348, 0]
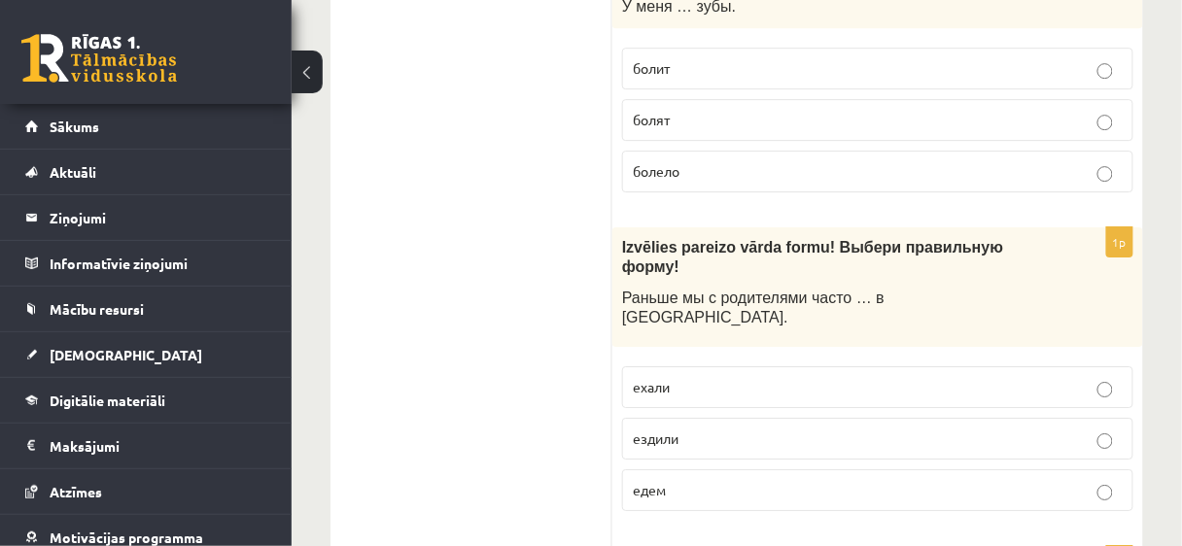
click at [619, 227] on div "1p Izvēlies pareizo vārda formu! Выбери правильную форму! Раньше мы с родителям…" at bounding box center [877, 377] width 531 height 300
click at [818, 290] on span "Раньше мы с родителями часто … в [GEOGRAPHIC_DATA]." at bounding box center [753, 308] width 262 height 37
click at [638, 430] on span "ездили" at bounding box center [656, 438] width 46 height 17
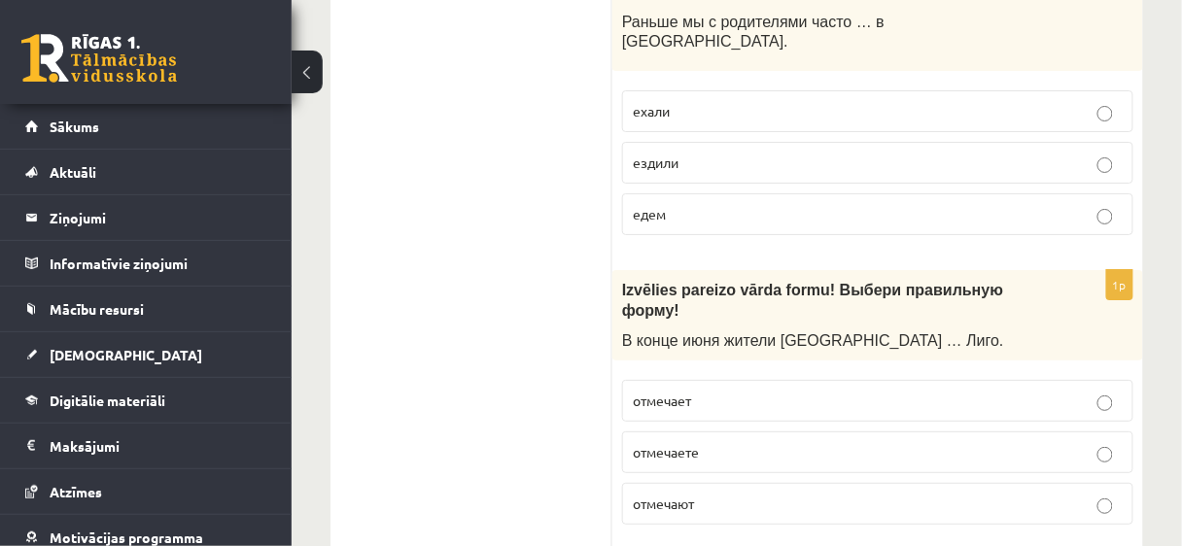
scroll to position [3628, 0]
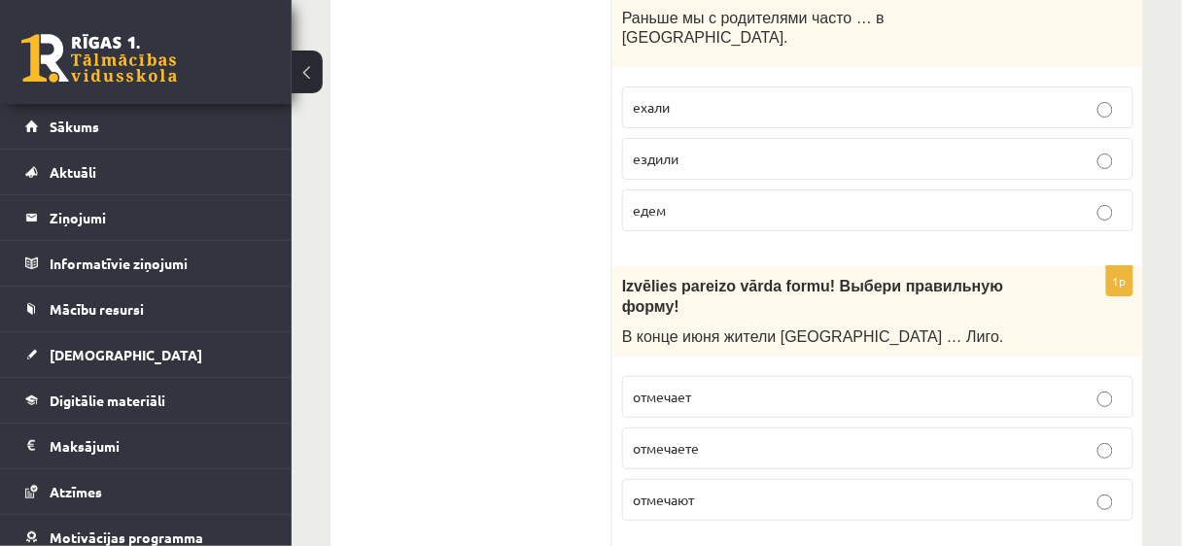
click at [625, 479] on label "отмечают" at bounding box center [877, 500] width 511 height 42
click at [614, 266] on div "1p Izvēlies pareizo vārda formu! Выбери правильную форму! В конце июня жители Л…" at bounding box center [877, 400] width 531 height 269
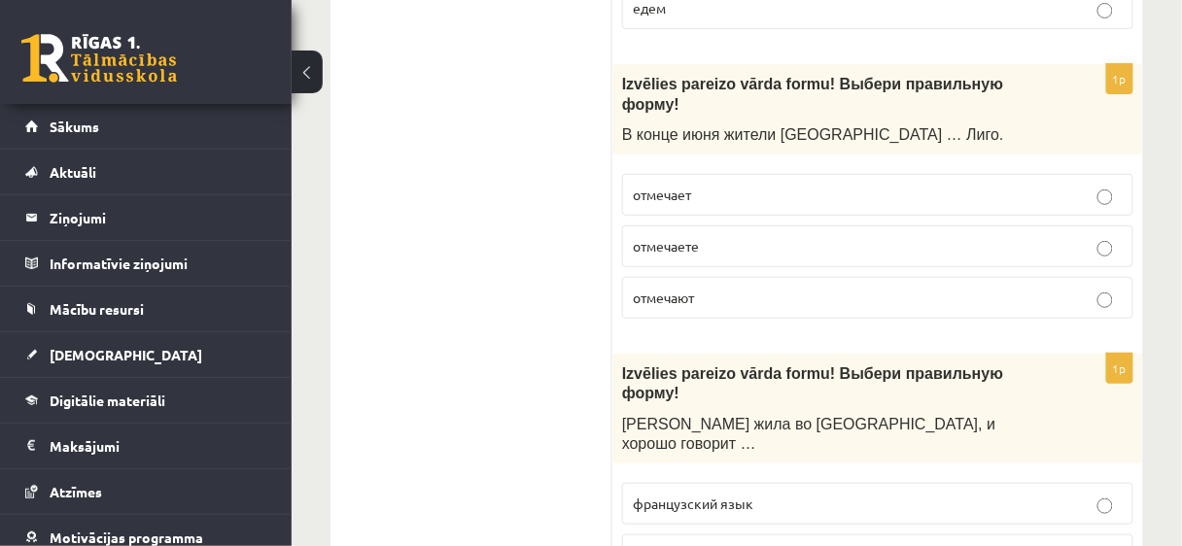
scroll to position [3877, 0]
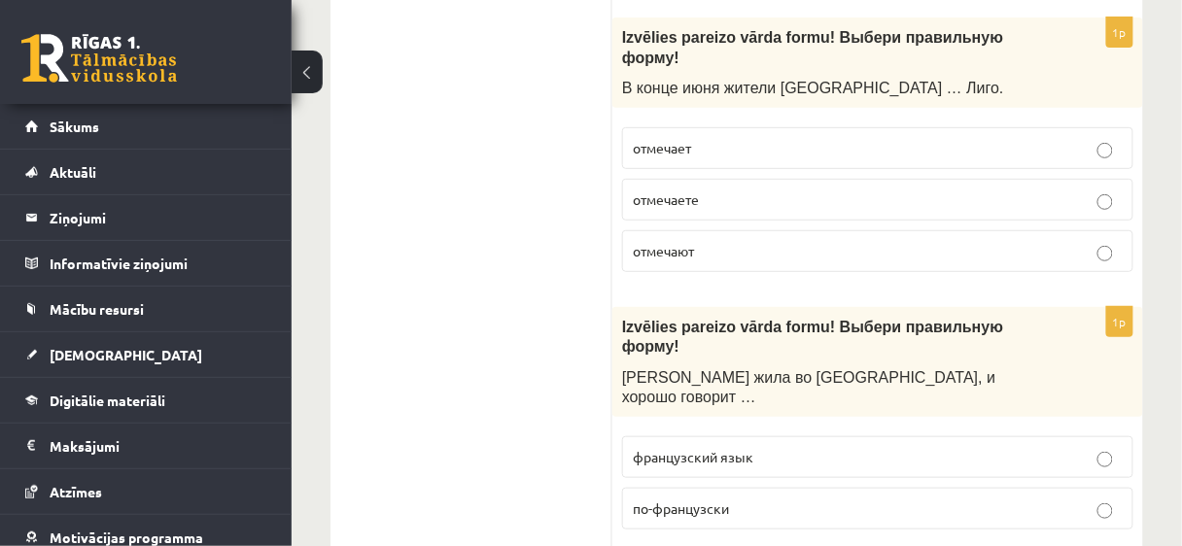
click at [650, 448] on span "французский язык" at bounding box center [693, 456] width 121 height 17
click at [614, 307] on div "Izvēlies pareizo vārda formu! Выбери правильную форму! Анна жила во Франции, и …" at bounding box center [877, 362] width 531 height 110
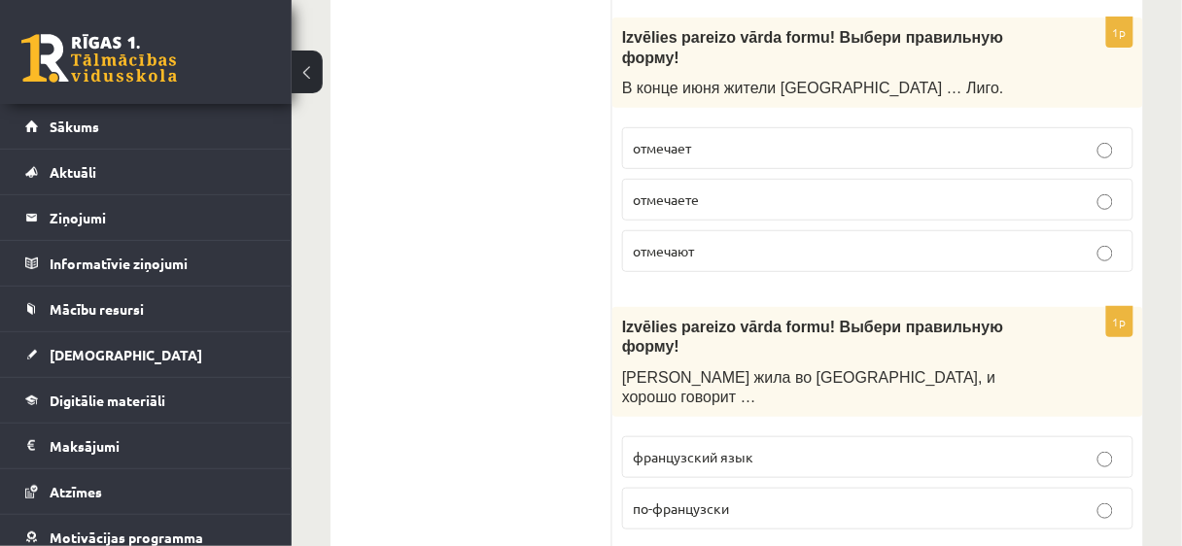
click at [630, 488] on label "по-французски" at bounding box center [877, 509] width 511 height 42
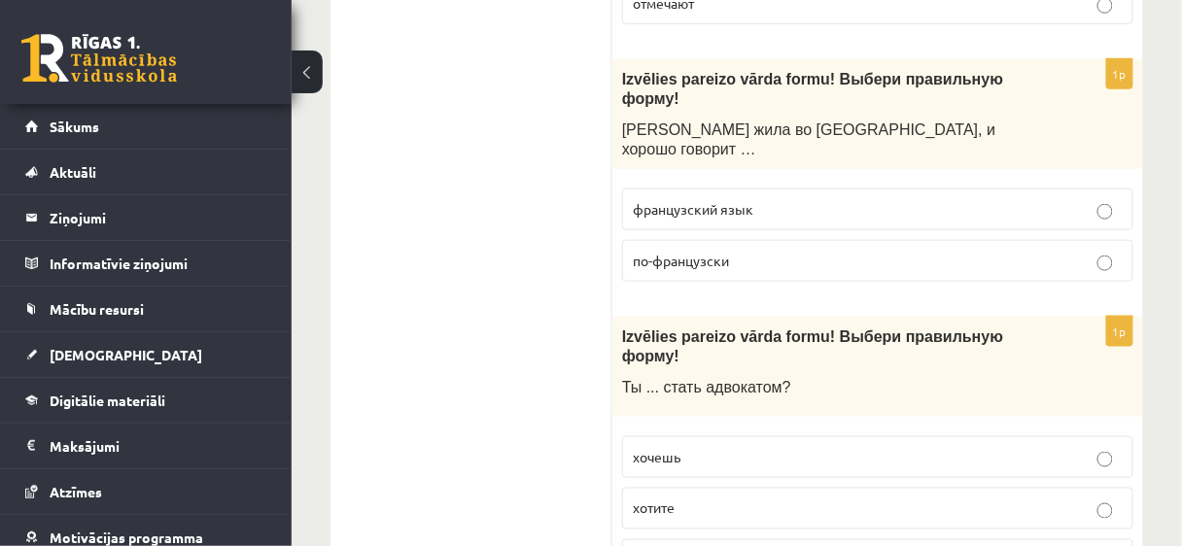
scroll to position [4126, 0]
click at [739, 446] on p "хочешь" at bounding box center [878, 456] width 490 height 20
click at [609, 125] on ul "Tests Izvērtējums!" at bounding box center [481, 446] width 262 height 8447
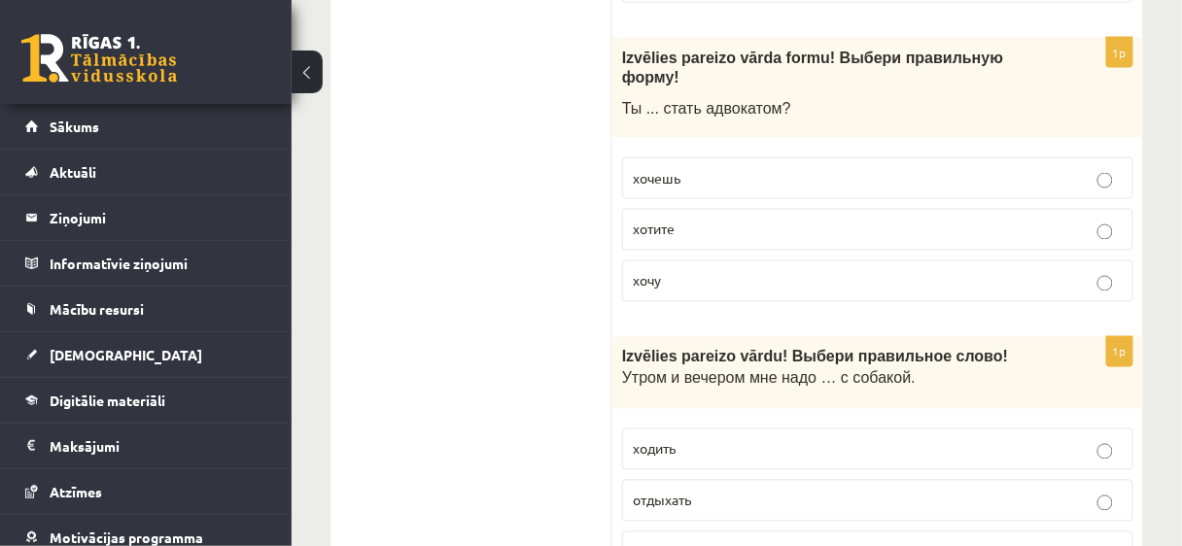
scroll to position [4406, 0]
click at [672, 427] on label "ходить" at bounding box center [877, 448] width 511 height 42
click at [568, 136] on ul "Tests Izvērtējums!" at bounding box center [481, 166] width 262 height 8447
click at [612, 335] on div "1p Izvēlies pareizo vārdu! Выбери правильн ое слово! Утром и вечером мне надо ……" at bounding box center [877, 461] width 531 height 252
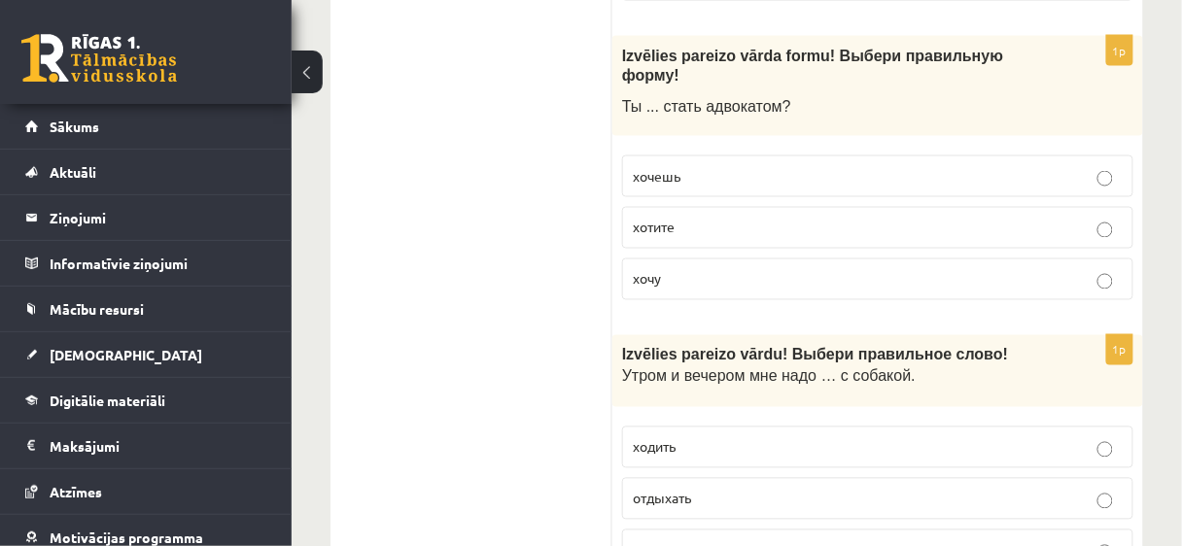
click at [613, 335] on div "1p Izvēlies pareizo vārdu! Выбери правильн ое слово! Утром и вечером мне надо ……" at bounding box center [877, 461] width 531 height 252
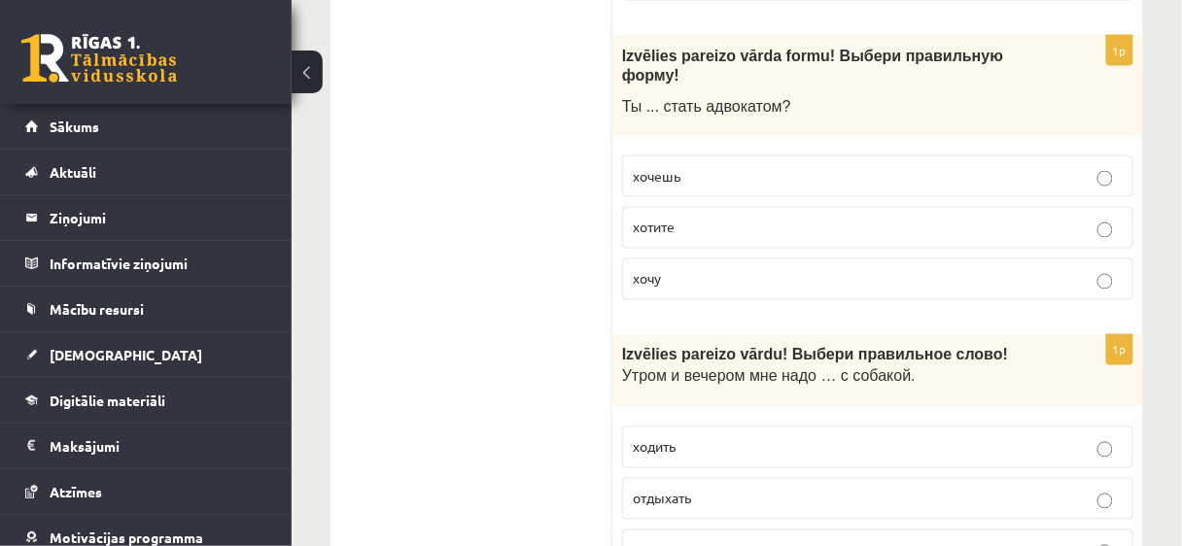
click at [699, 530] on label "гулять" at bounding box center [877, 551] width 511 height 42
click at [594, 160] on ul "Tests Izvērtējums!" at bounding box center [481, 166] width 262 height 8447
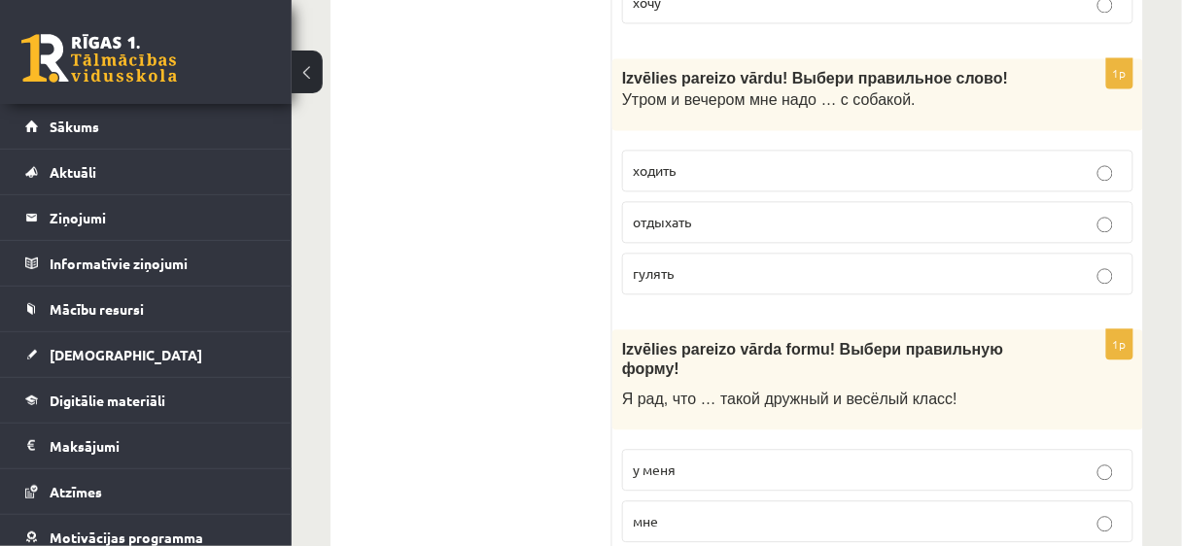
scroll to position [4686, 0]
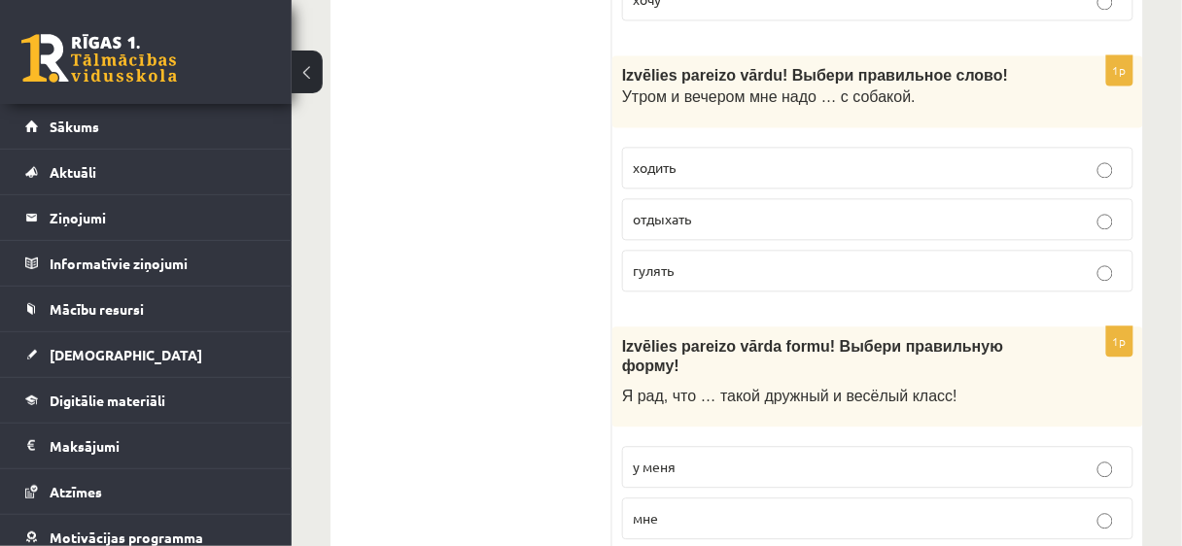
click at [649, 388] on span "Я рад, что … такой дружный и весёлый класс!" at bounding box center [789, 396] width 335 height 17
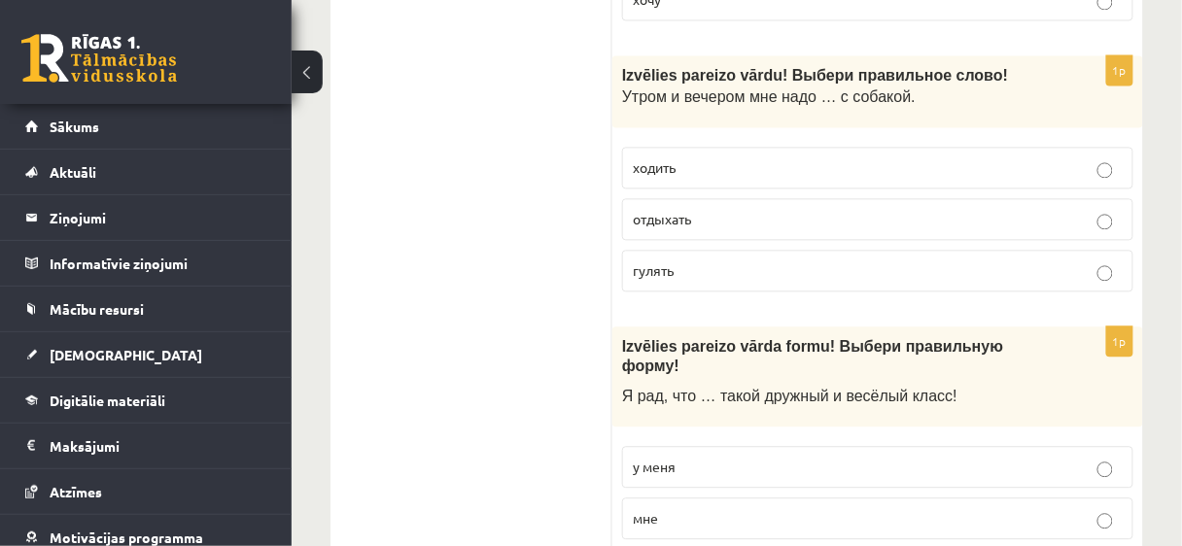
click at [639, 509] on span "мне" at bounding box center [645, 517] width 25 height 17
click at [644, 509] on span "мне" at bounding box center [645, 517] width 25 height 17
click at [618, 327] on div "1p Izvēlies pareizo vārda formu! Выбери правильную форму! Я рад, что … такой др…" at bounding box center [877, 467] width 531 height 280
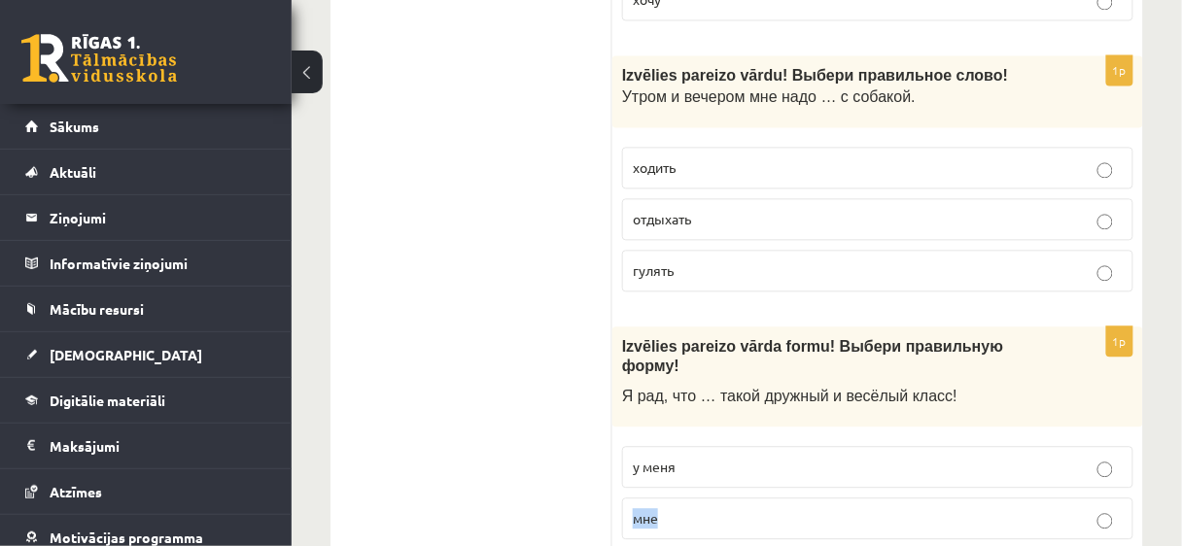
click at [618, 327] on div "1p Izvēlies pareizo vārda formu! Выбери правильную форму! Я рад, что … такой др…" at bounding box center [877, 467] width 531 height 280
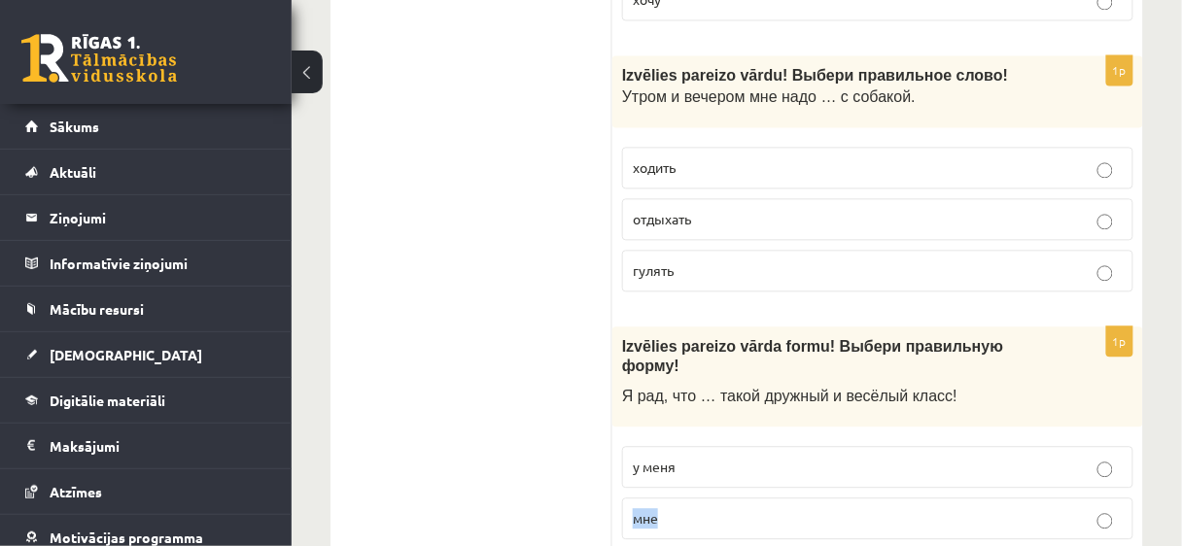
drag, startPoint x: 618, startPoint y: 138, endPoint x: 632, endPoint y: 137, distance: 13.6
click at [632, 327] on div "1p Izvēlies pareizo vārda formu! Выбери правильную форму! Я рад, что … такой др…" at bounding box center [877, 467] width 531 height 280
click at [633, 509] on span "мне" at bounding box center [645, 517] width 25 height 17
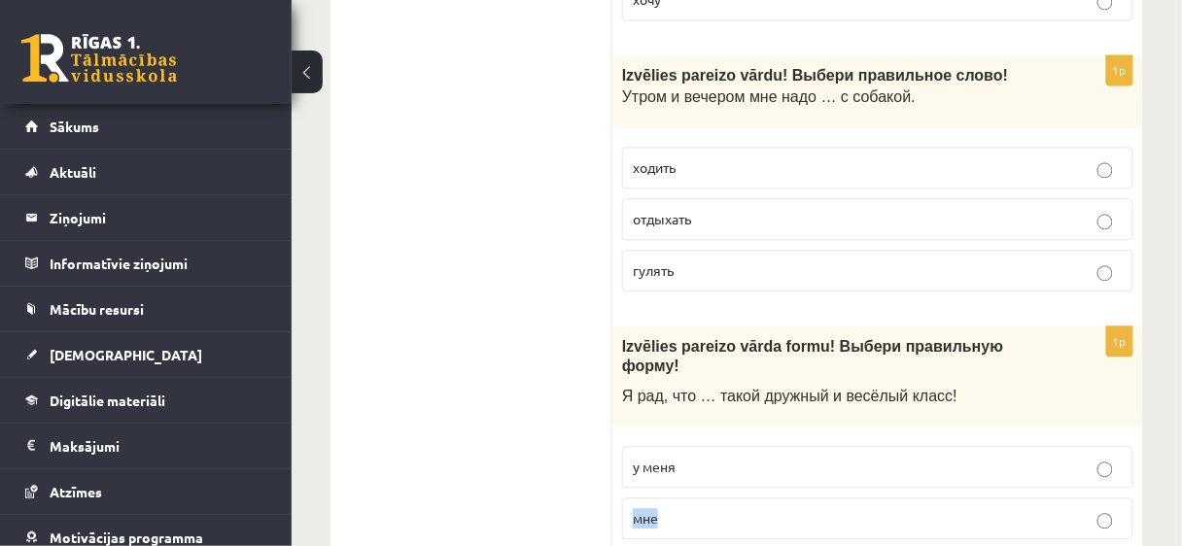
click at [633, 509] on span "мне" at bounding box center [645, 517] width 25 height 17
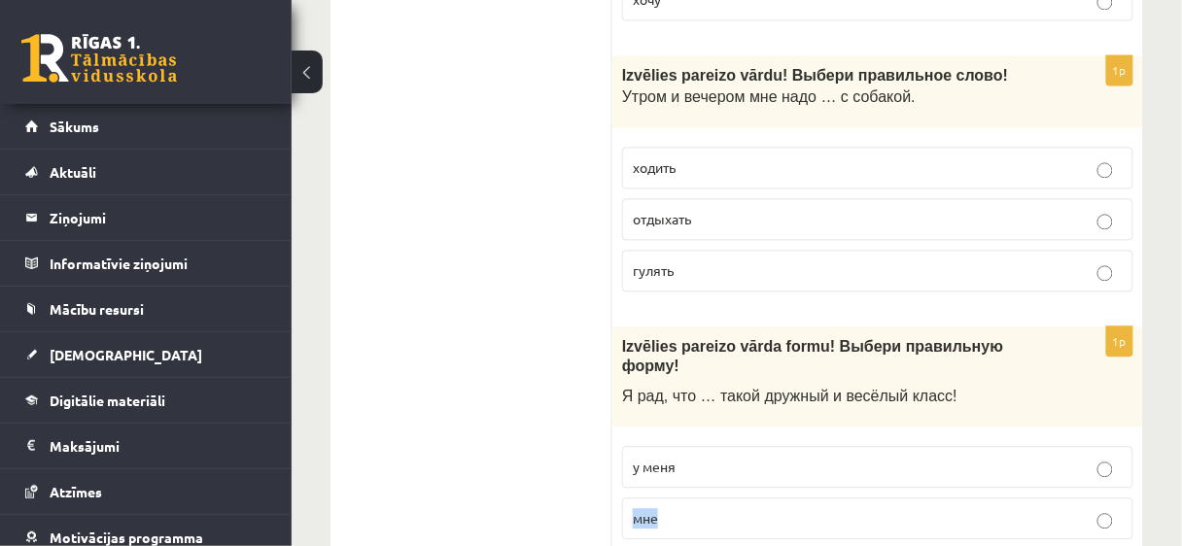
click at [633, 509] on span "мне" at bounding box center [645, 517] width 25 height 17
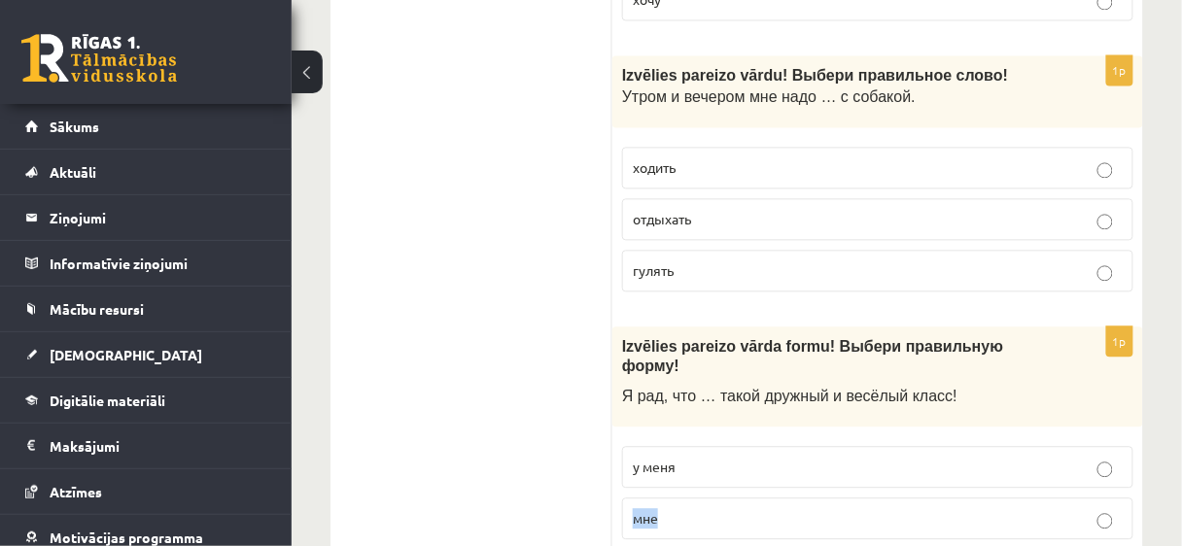
click at [633, 509] on span "мне" at bounding box center [645, 517] width 25 height 17
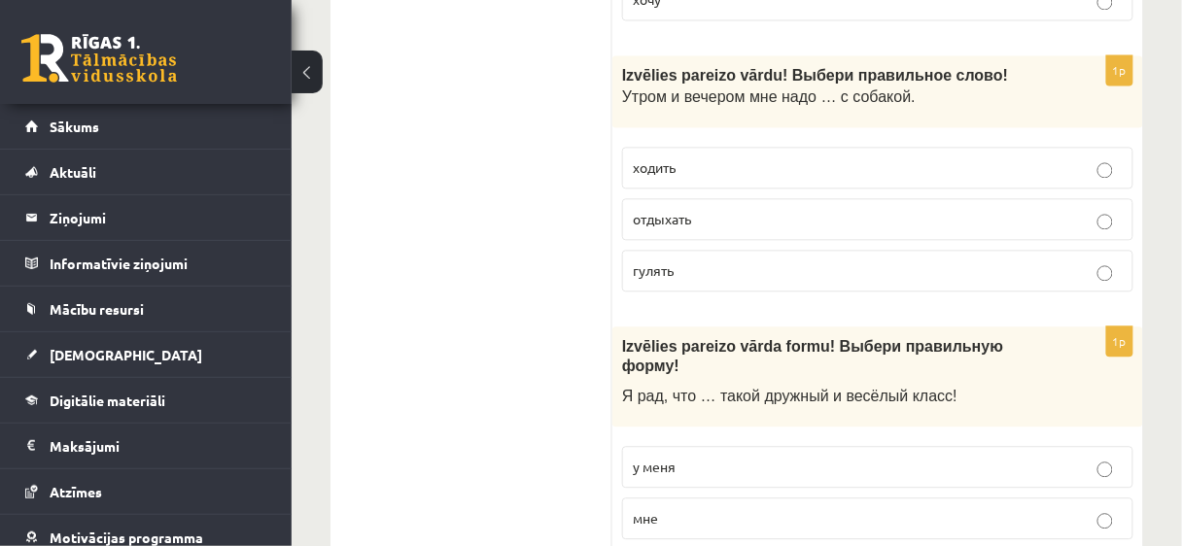
click at [690, 457] on p "у меня" at bounding box center [878, 467] width 490 height 20
click at [708, 388] on span "Я рад, что … такой дружный и весёлый класс!" at bounding box center [789, 396] width 335 height 17
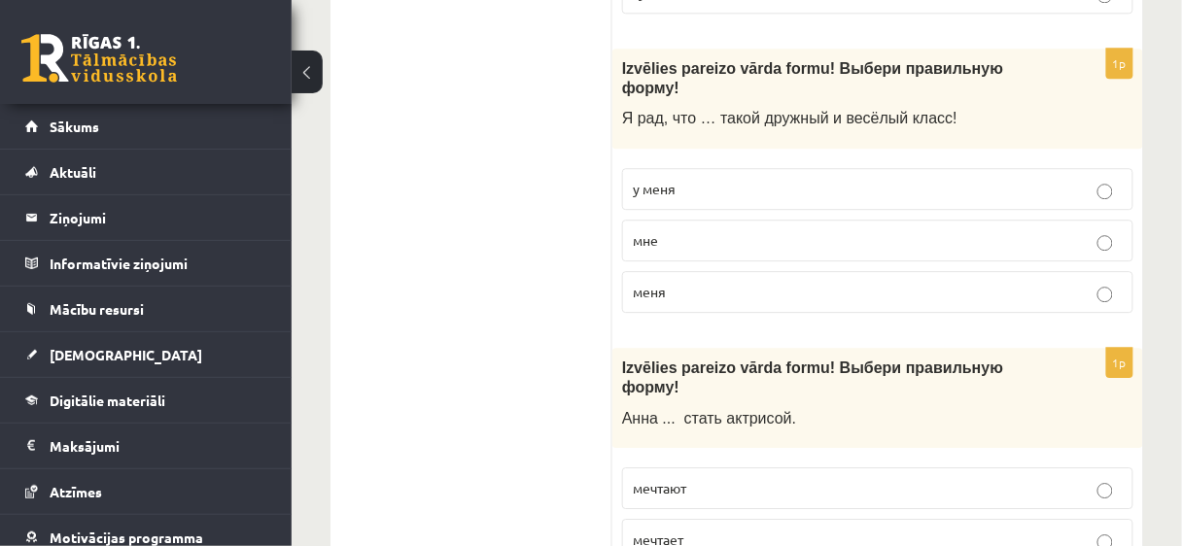
scroll to position [4966, 0]
click at [675, 517] on label "мечтает" at bounding box center [877, 538] width 511 height 42
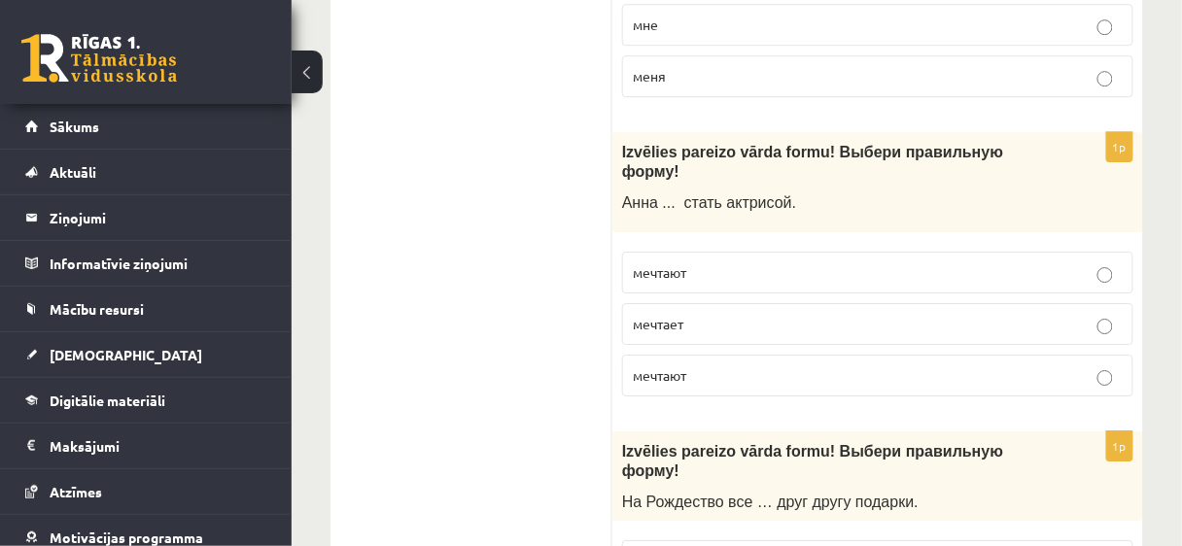
scroll to position [5214, 0]
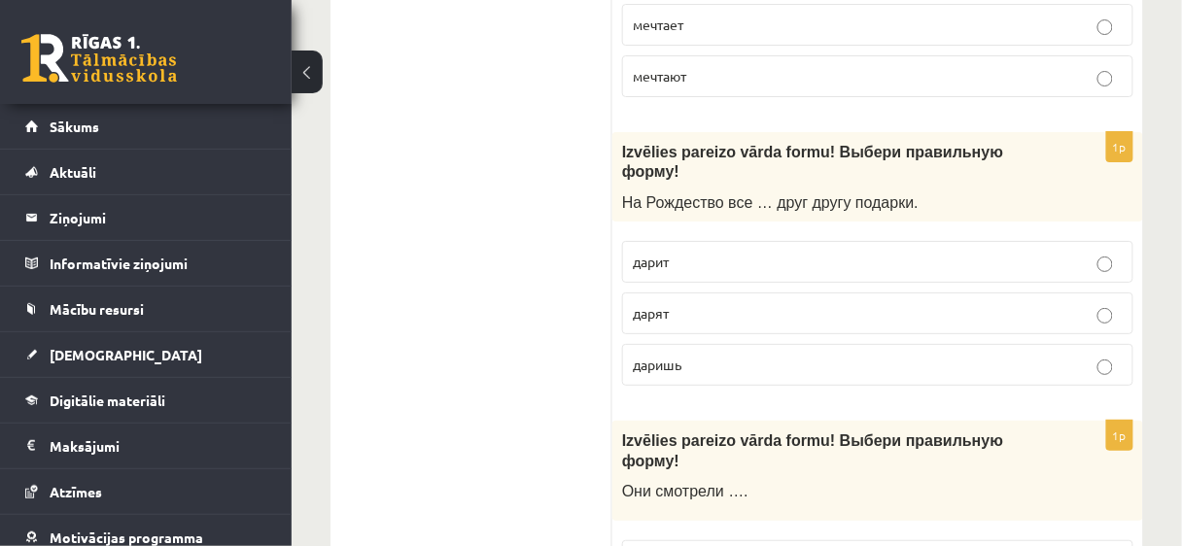
scroll to position [5479, 0]
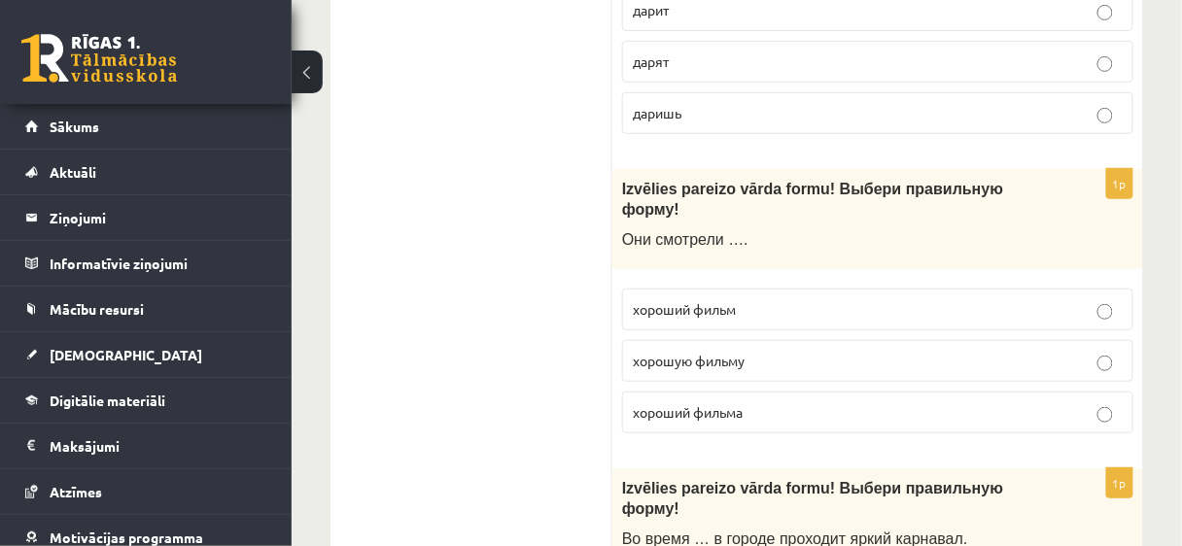
scroll to position [5728, 0]
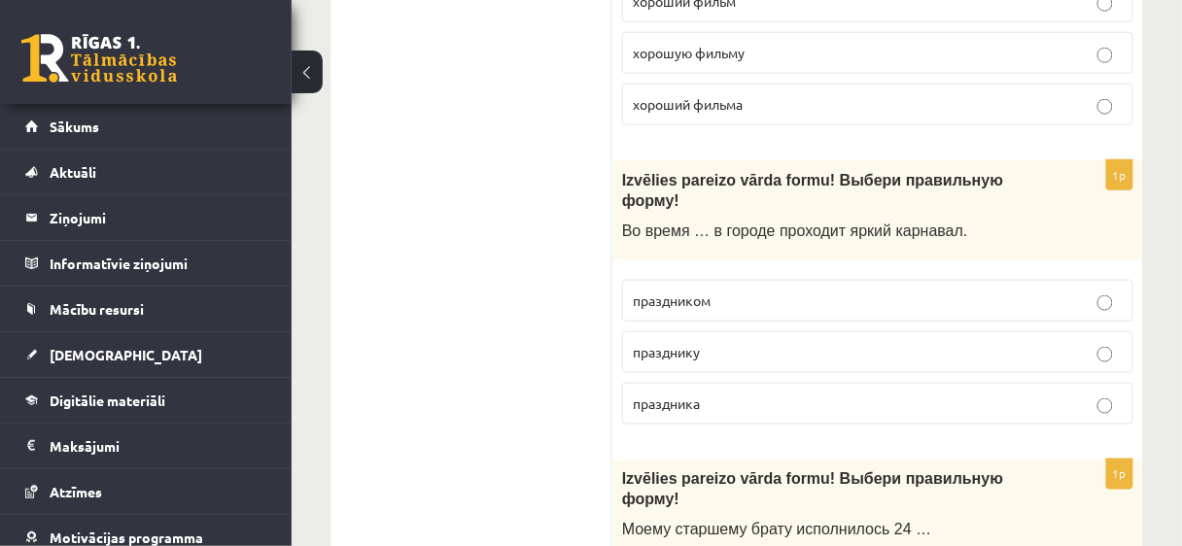
scroll to position [6070, 0]
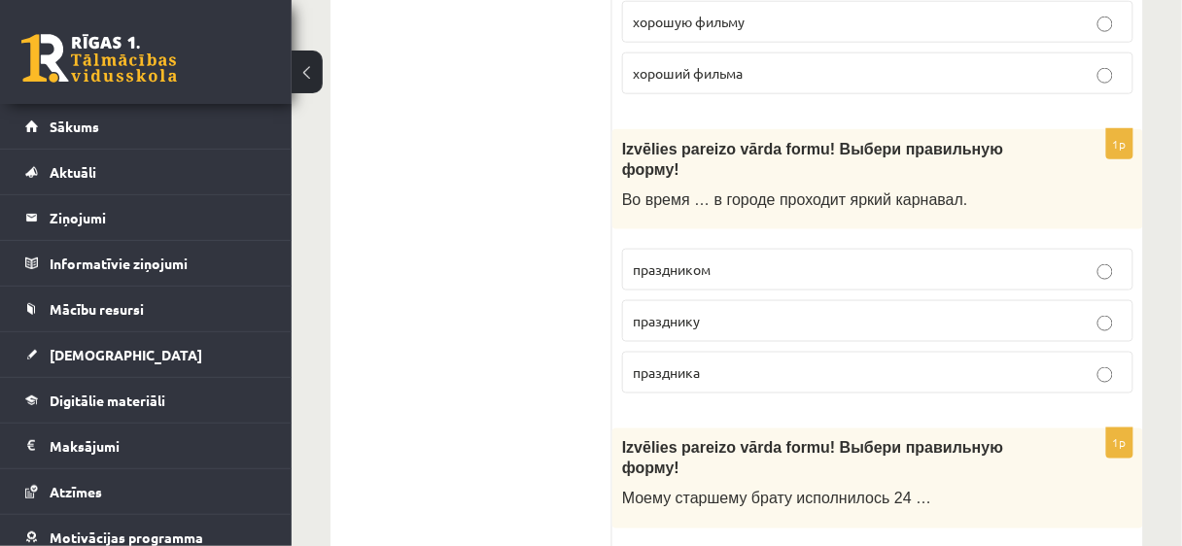
copy span "лет"
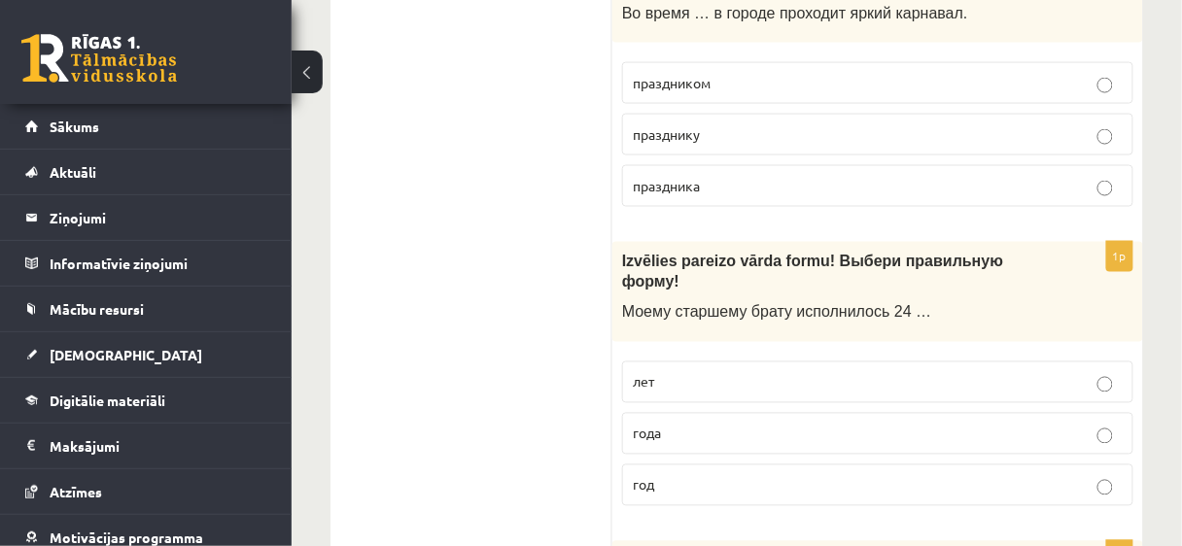
scroll to position [6287, 0]
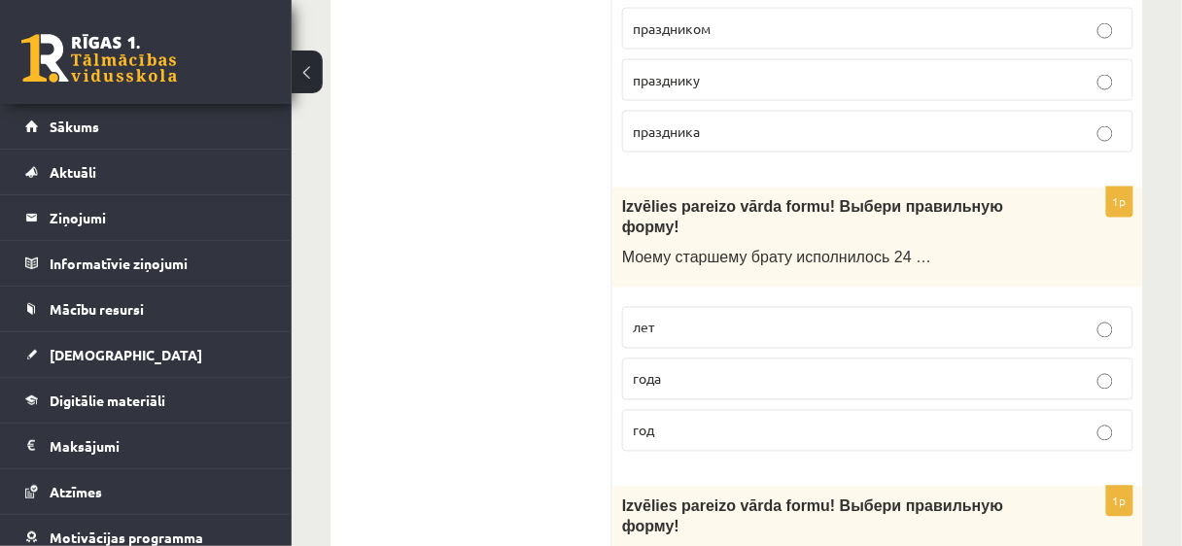
scroll to position [6344, 0]
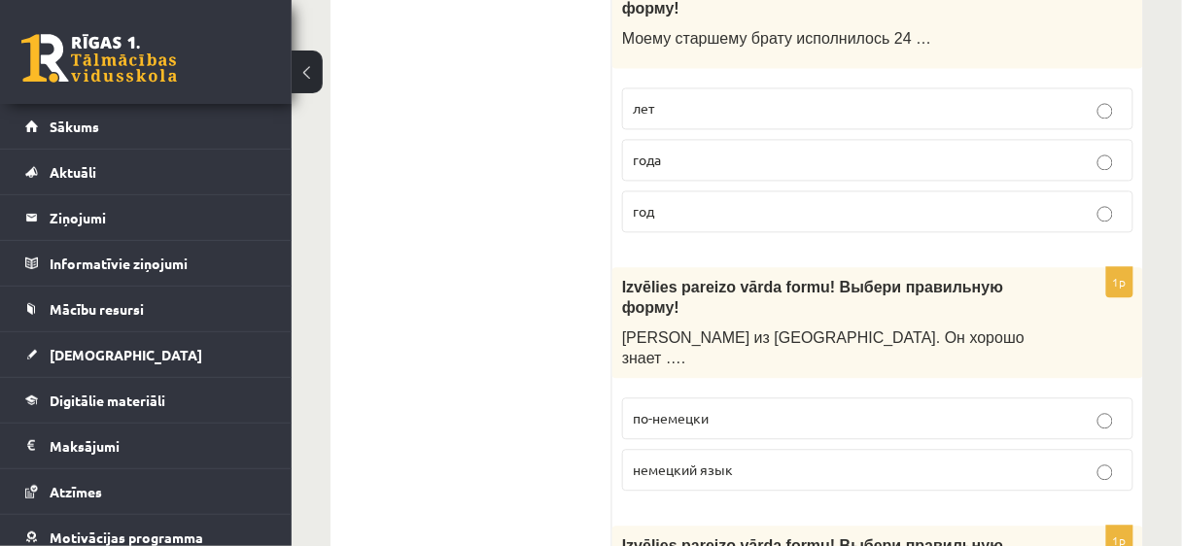
scroll to position [6561, 0]
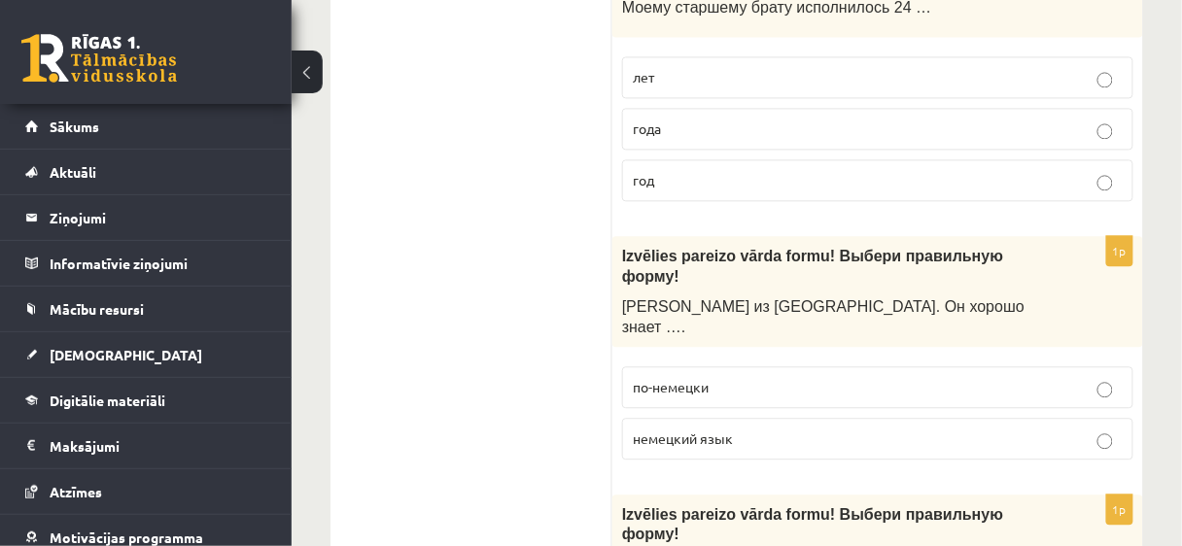
drag, startPoint x: 510, startPoint y: 148, endPoint x: 560, endPoint y: 95, distance: 72.2
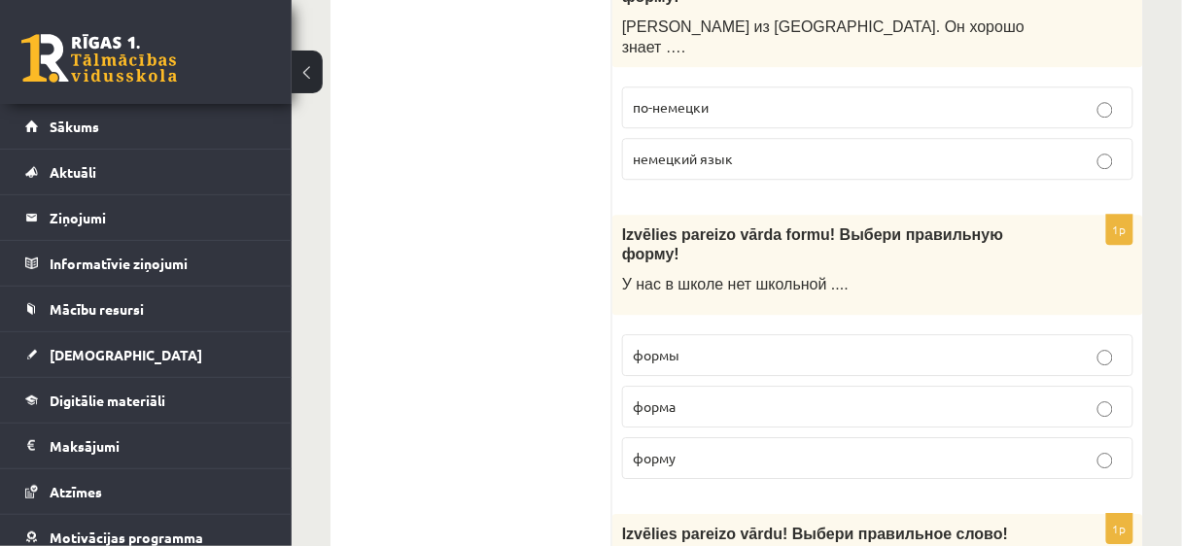
scroll to position [6810, 0]
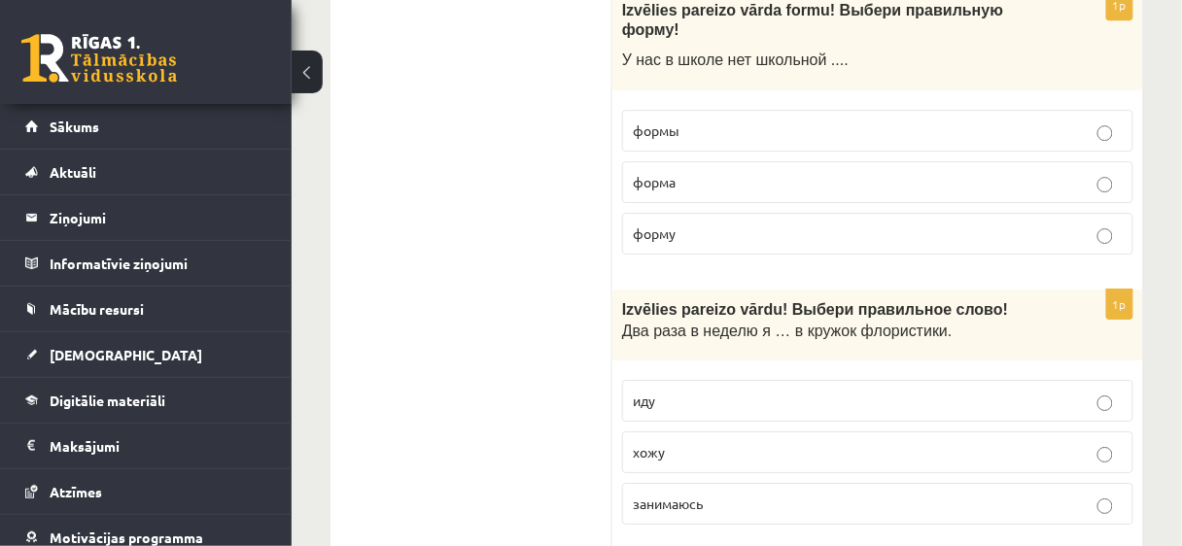
scroll to position [7068, 0]
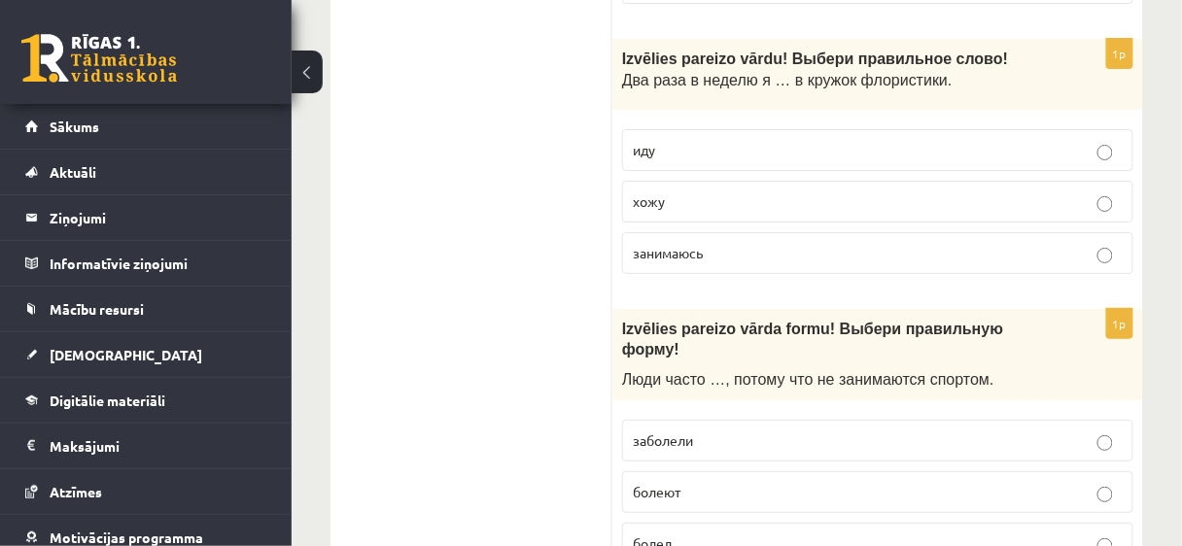
scroll to position [7348, 0]
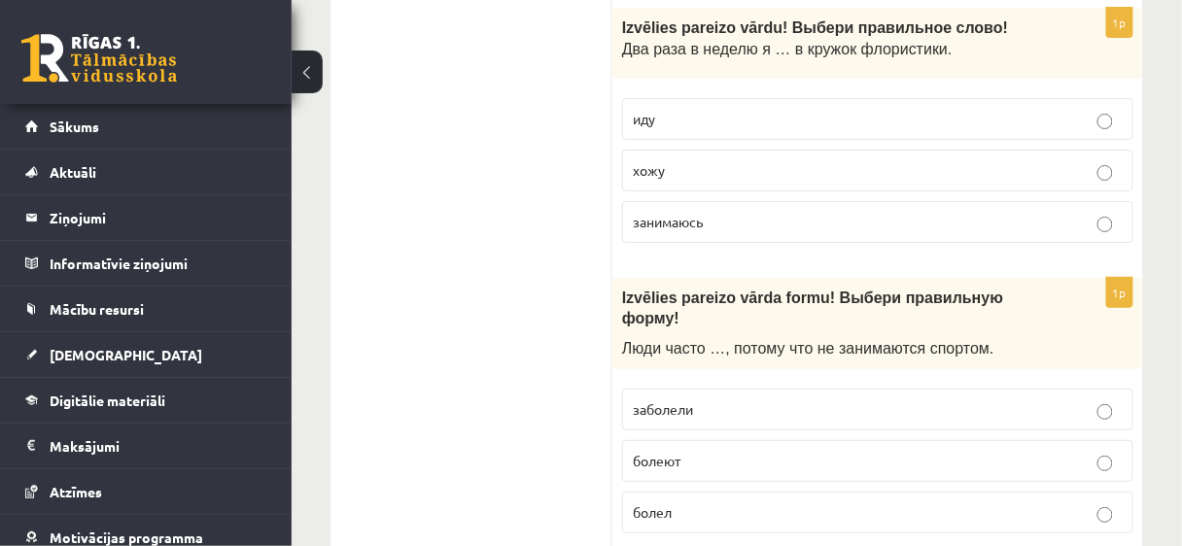
drag, startPoint x: 667, startPoint y: 121, endPoint x: 651, endPoint y: 153, distance: 35.6
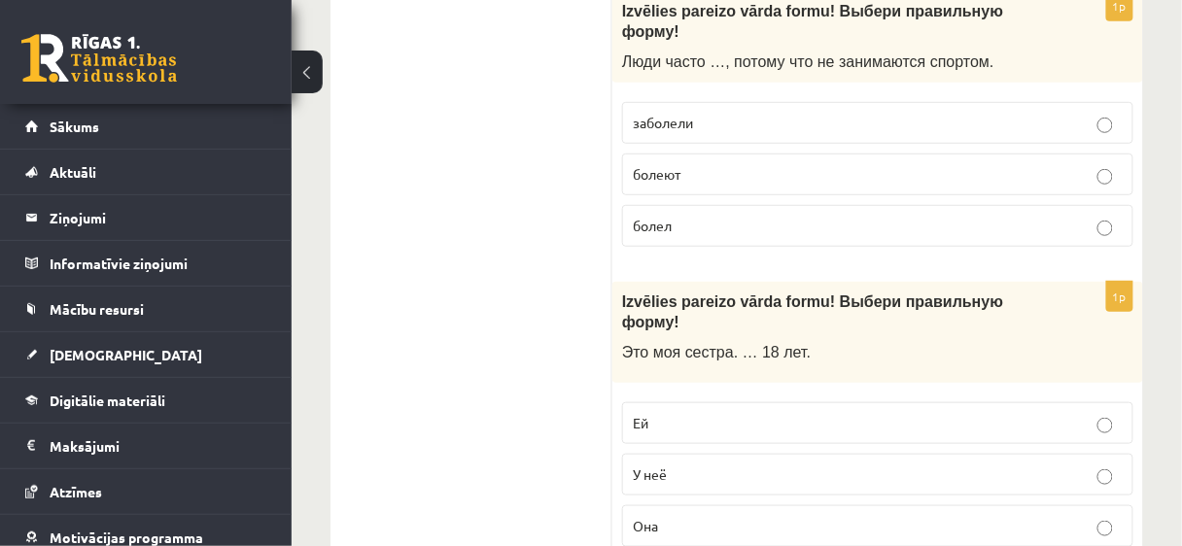
scroll to position [7603, 0]
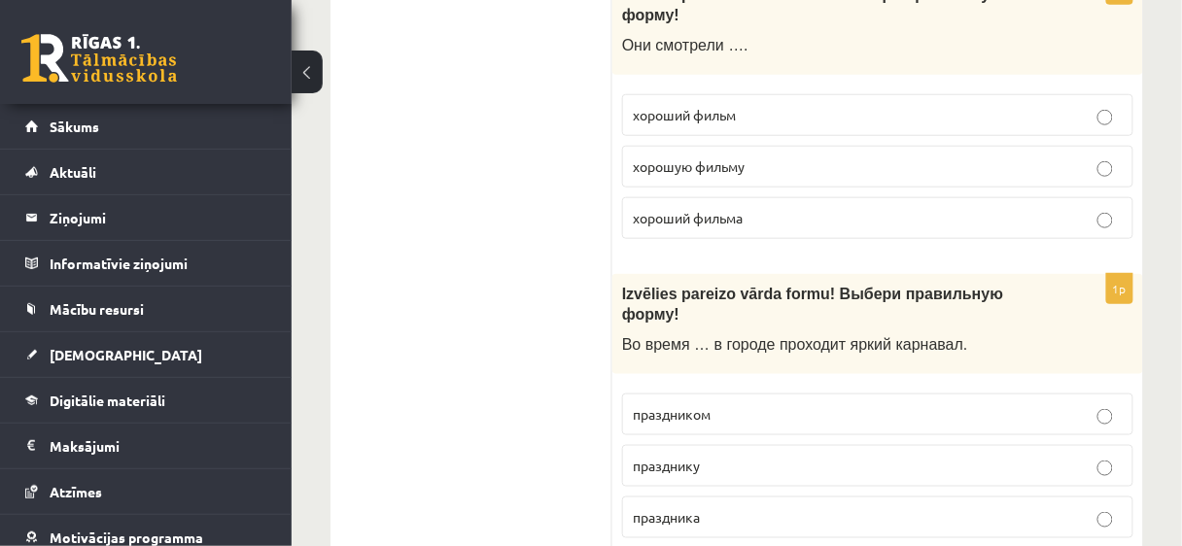
scroll to position [4531, 0]
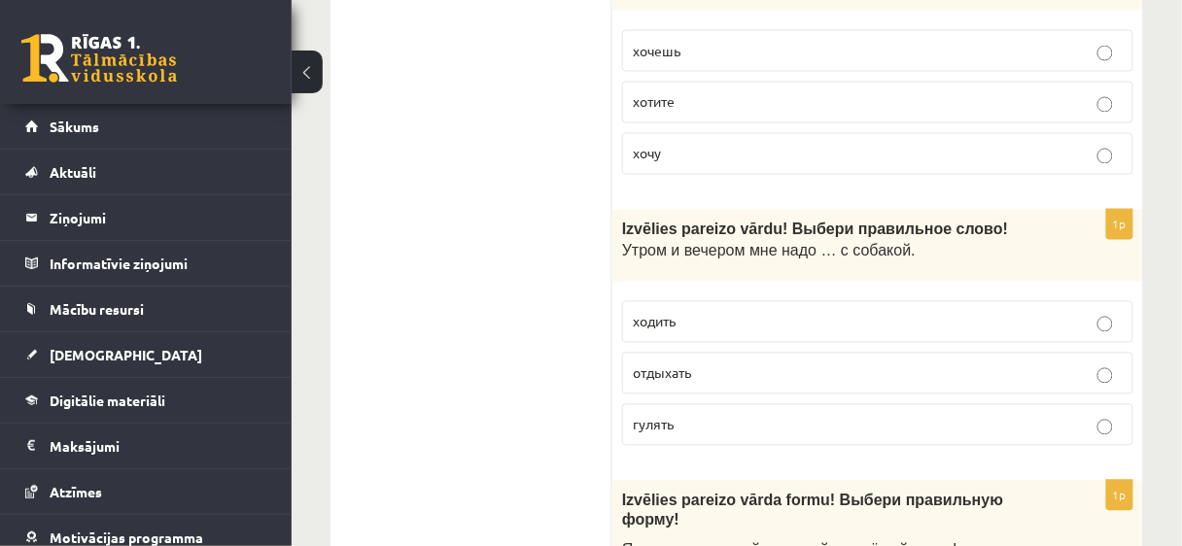
click at [546, 452] on ul "Tests Izvērtējums!" at bounding box center [481, 41] width 262 height 8447
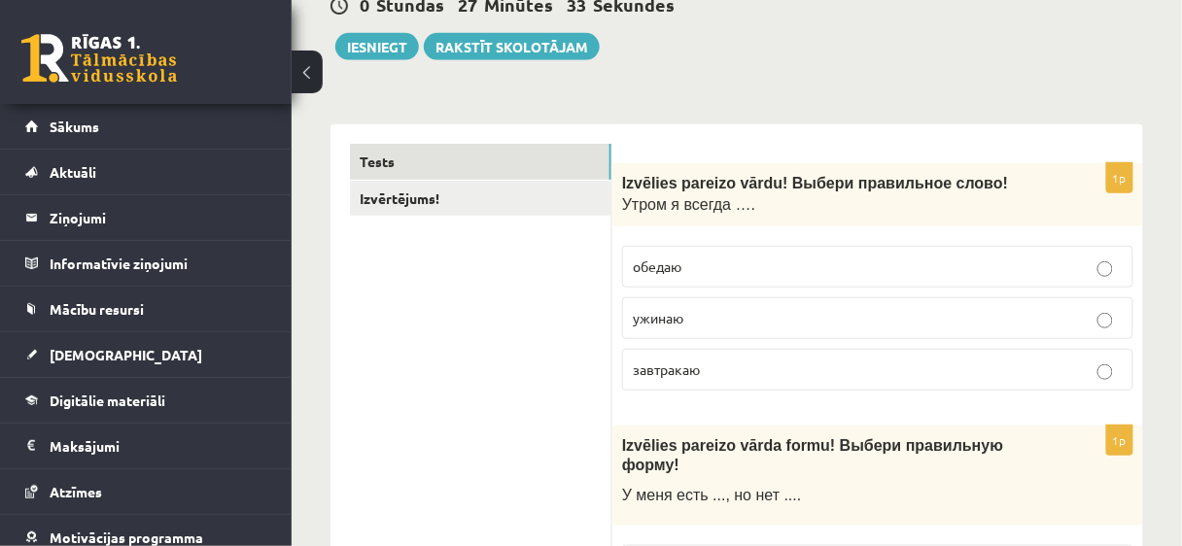
scroll to position [0, 0]
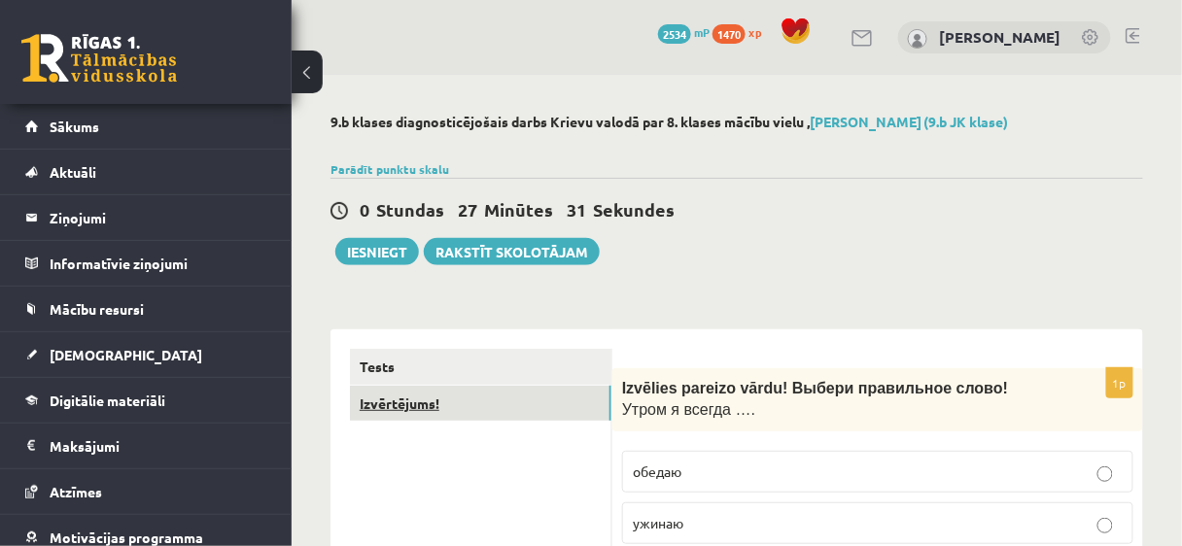
click at [480, 417] on link "Izvērtējums!" at bounding box center [480, 404] width 261 height 36
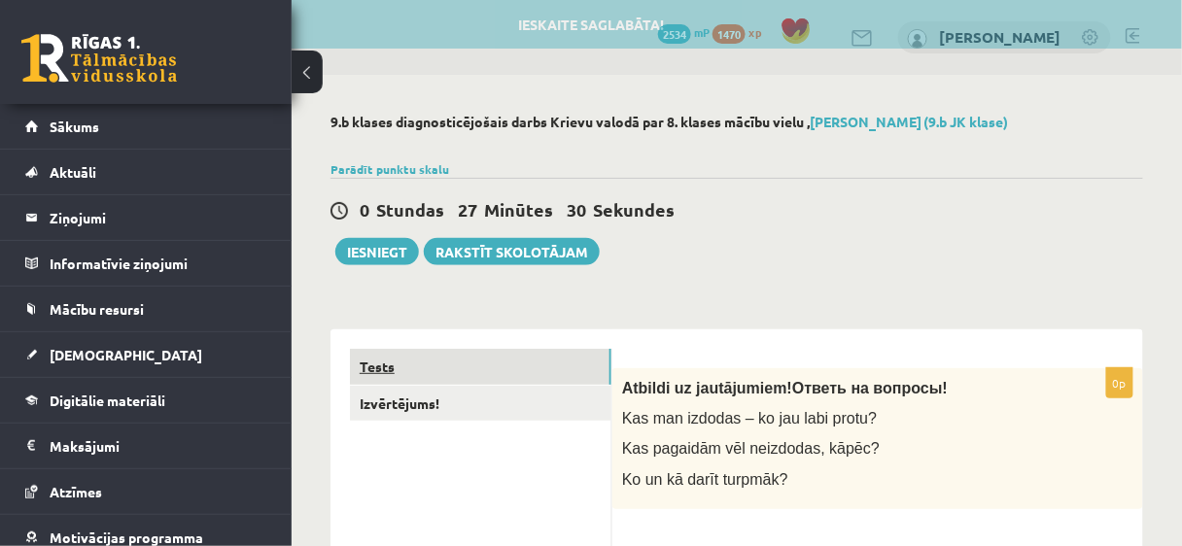
click at [471, 369] on link "Tests" at bounding box center [480, 367] width 261 height 36
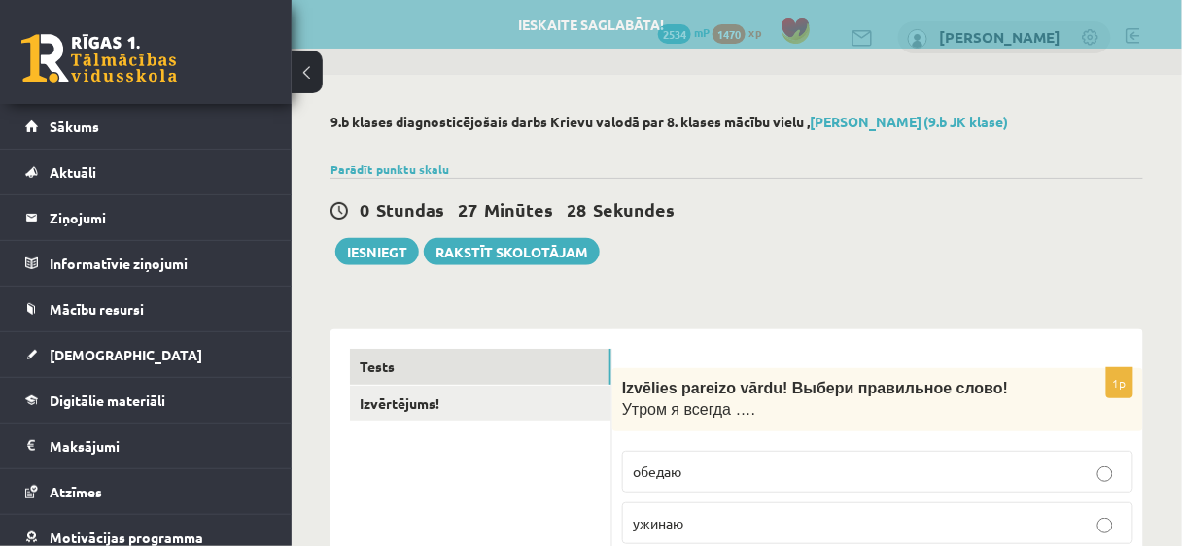
click at [757, 221] on div "0 Stundas 27 Minūtes 28 Sekundes" at bounding box center [736, 210] width 813 height 25
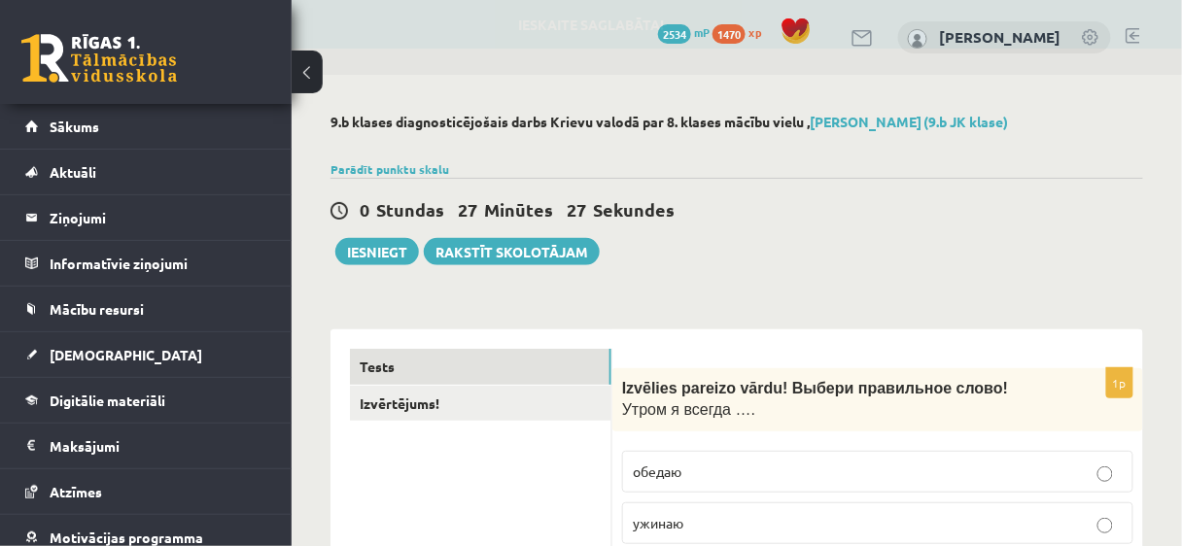
click at [757, 221] on div "0 Stundas 27 Minūtes 27 Sekundes" at bounding box center [736, 210] width 813 height 25
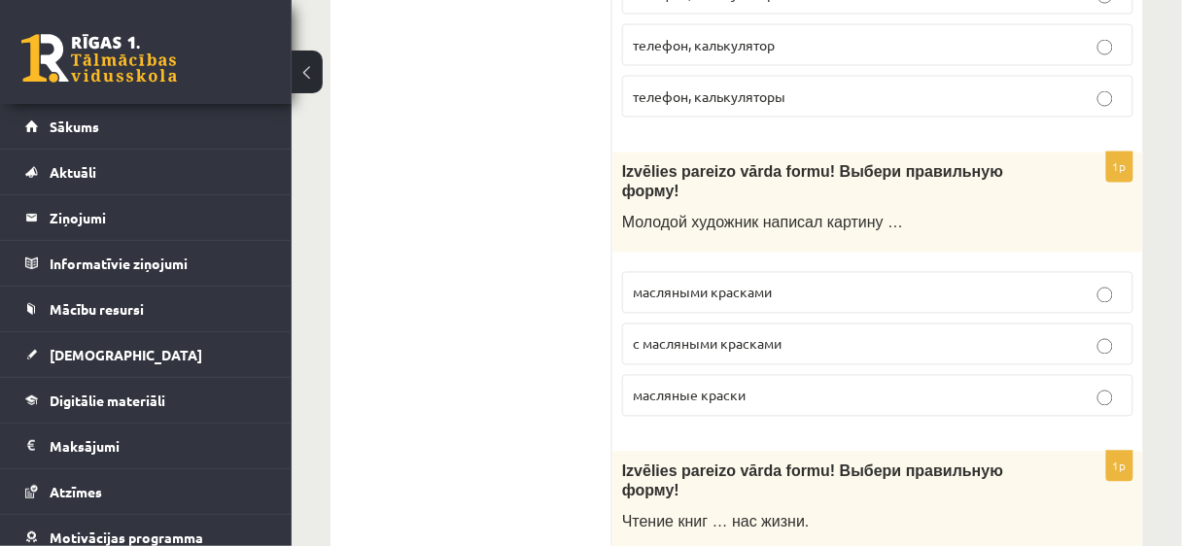
scroll to position [746, 0]
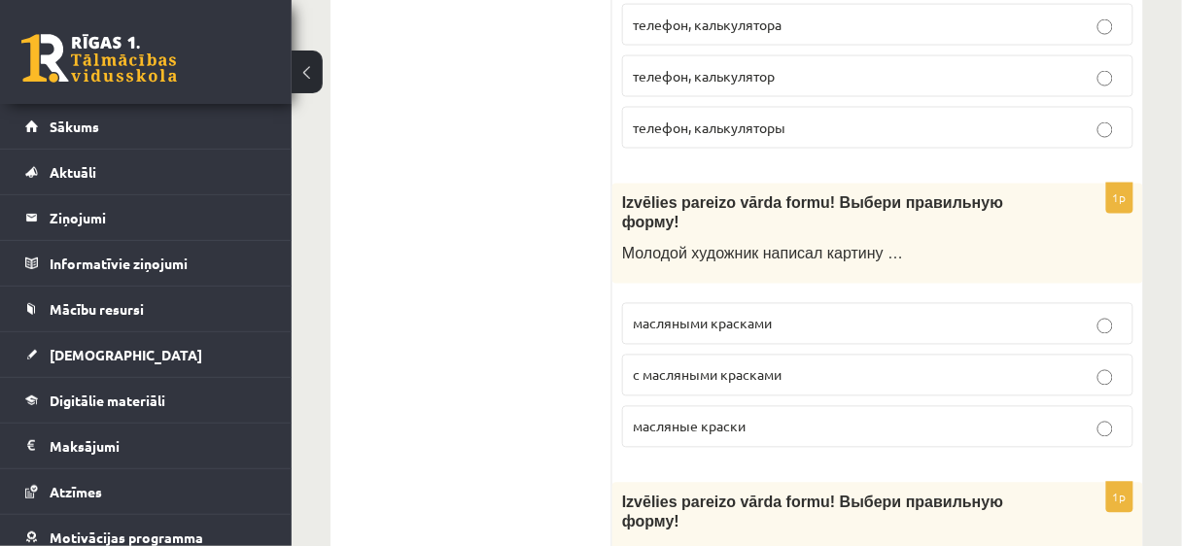
drag, startPoint x: 1140, startPoint y: 199, endPoint x: 1168, endPoint y: 194, distance: 28.6
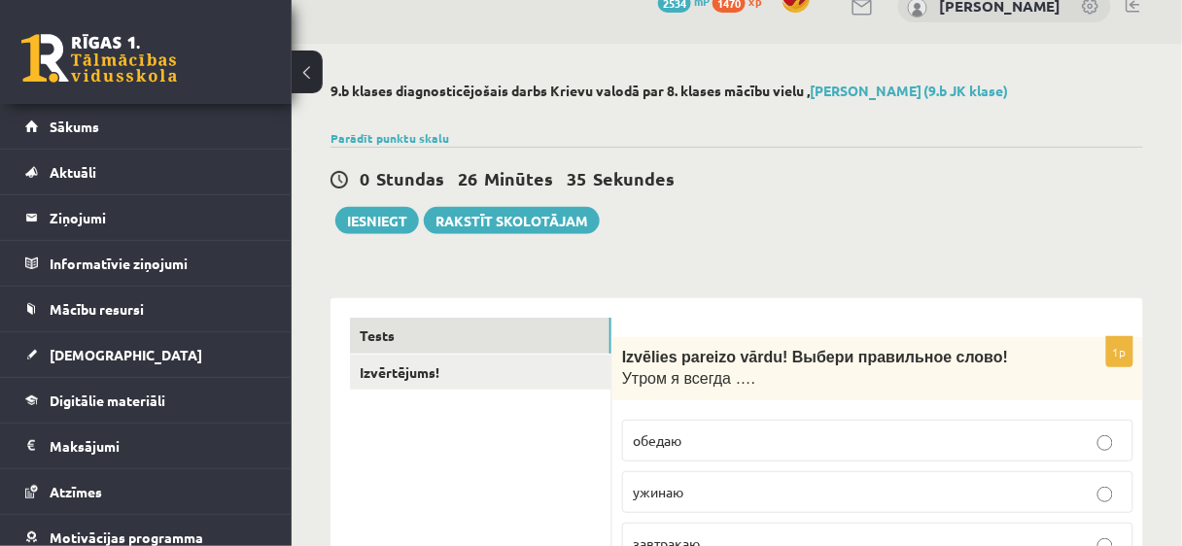
scroll to position [62, 0]
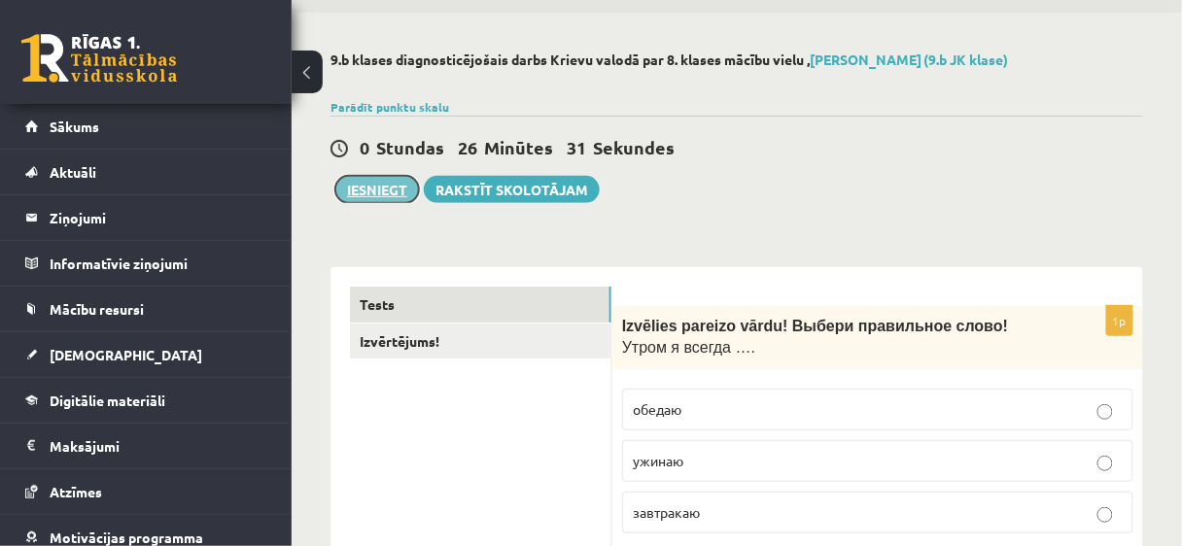
click at [381, 181] on button "Iesniegt" at bounding box center [377, 189] width 84 height 27
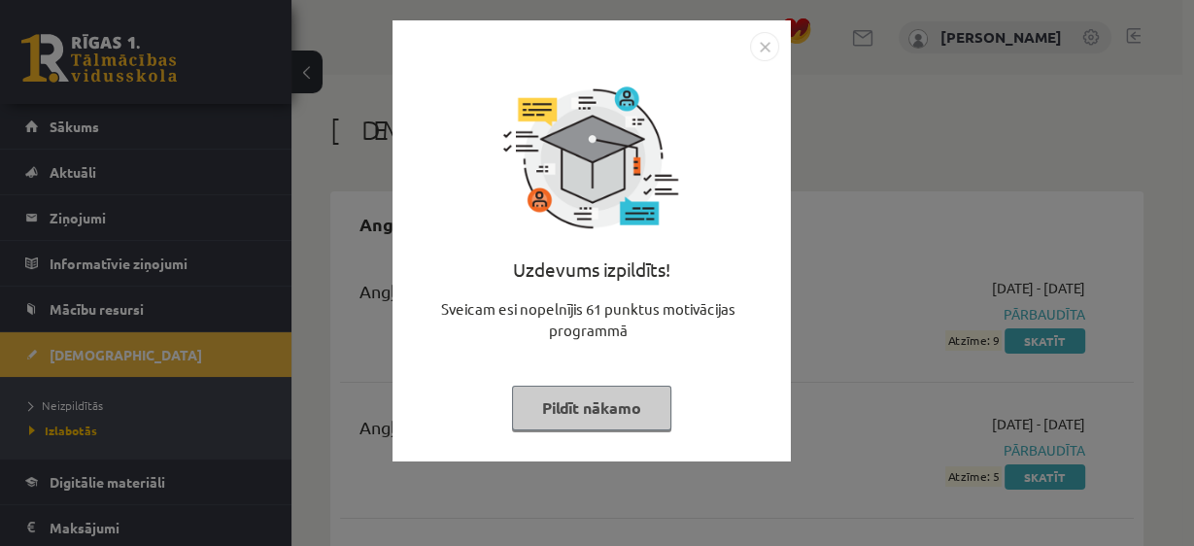
click at [585, 407] on button "Pildīt nākamo" at bounding box center [591, 408] width 159 height 45
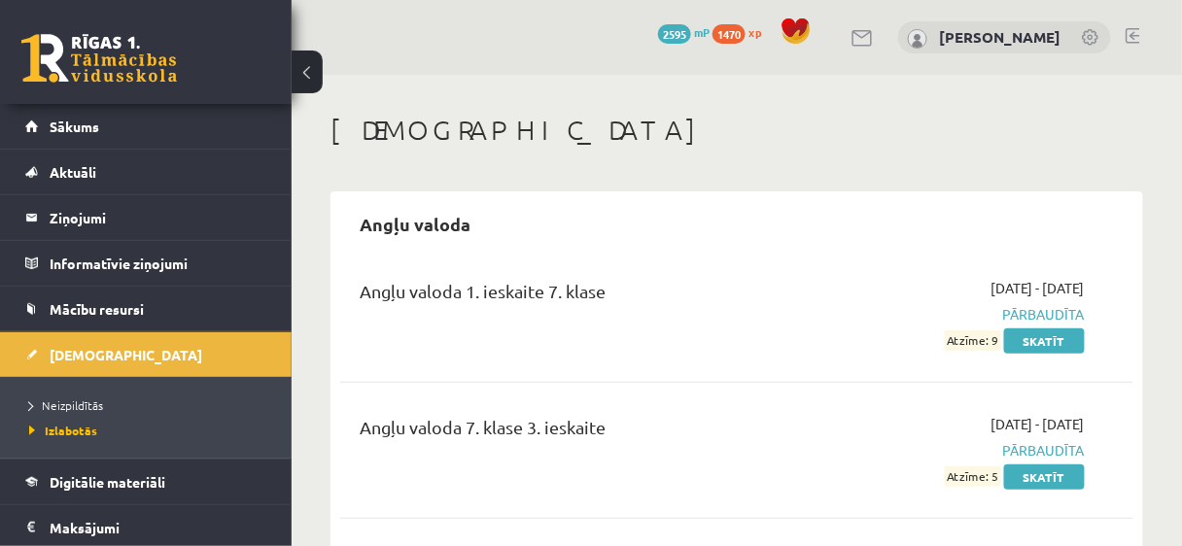
click at [460, 44] on div "0 Dāvanas 2595 mP 1470 xp Jānis Tāre" at bounding box center [737, 37] width 890 height 75
click at [134, 39] on link at bounding box center [99, 58] width 156 height 49
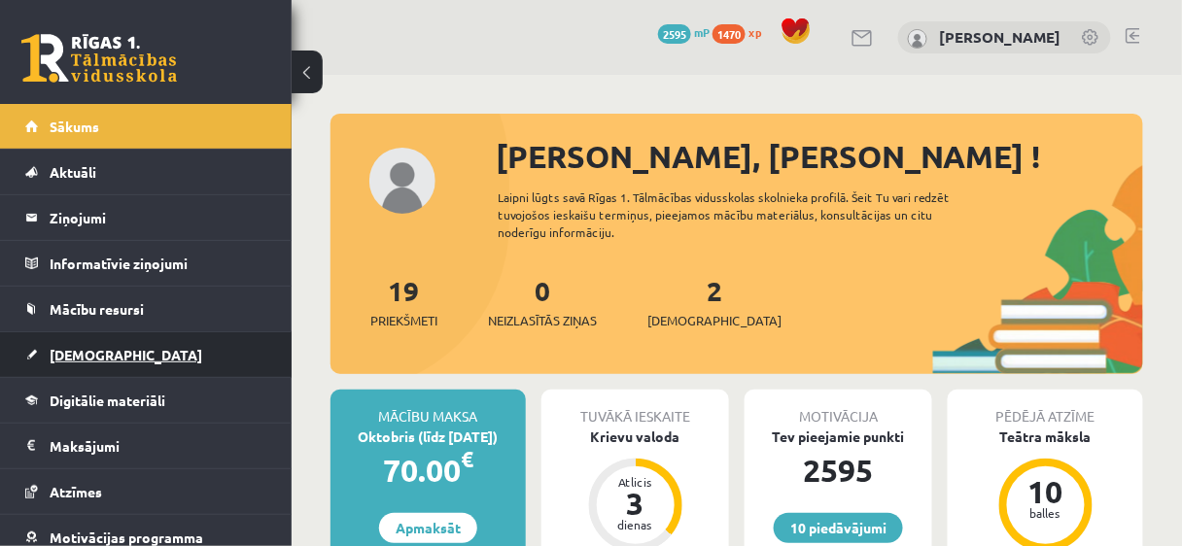
click at [112, 361] on link "[DEMOGRAPHIC_DATA]" at bounding box center [146, 354] width 242 height 45
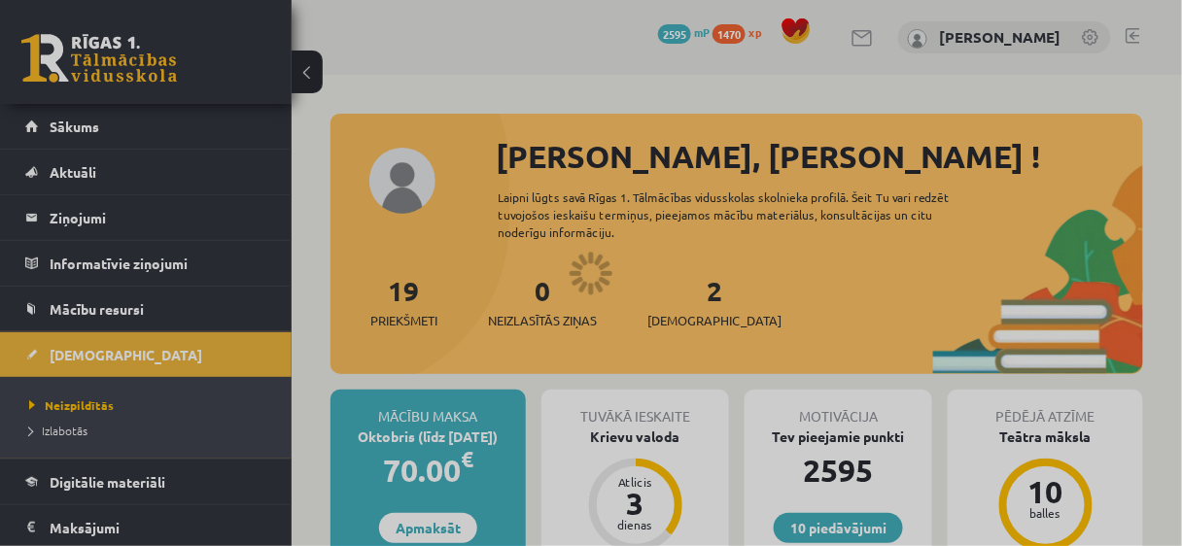
click at [69, 431] on div at bounding box center [591, 273] width 1182 height 546
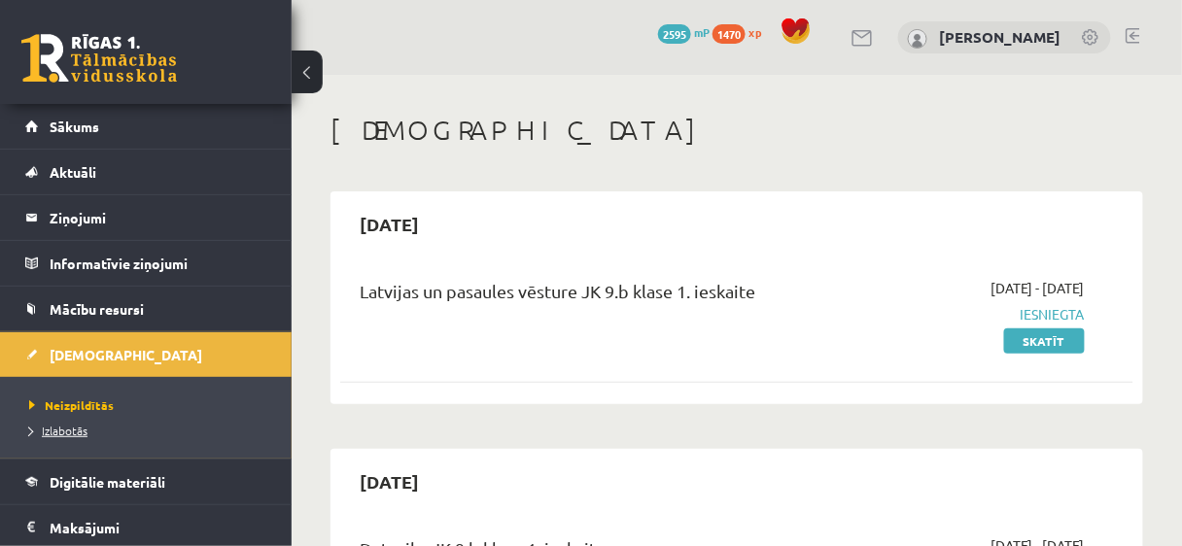
click at [62, 433] on span "Izlabotās" at bounding box center [58, 431] width 58 height 16
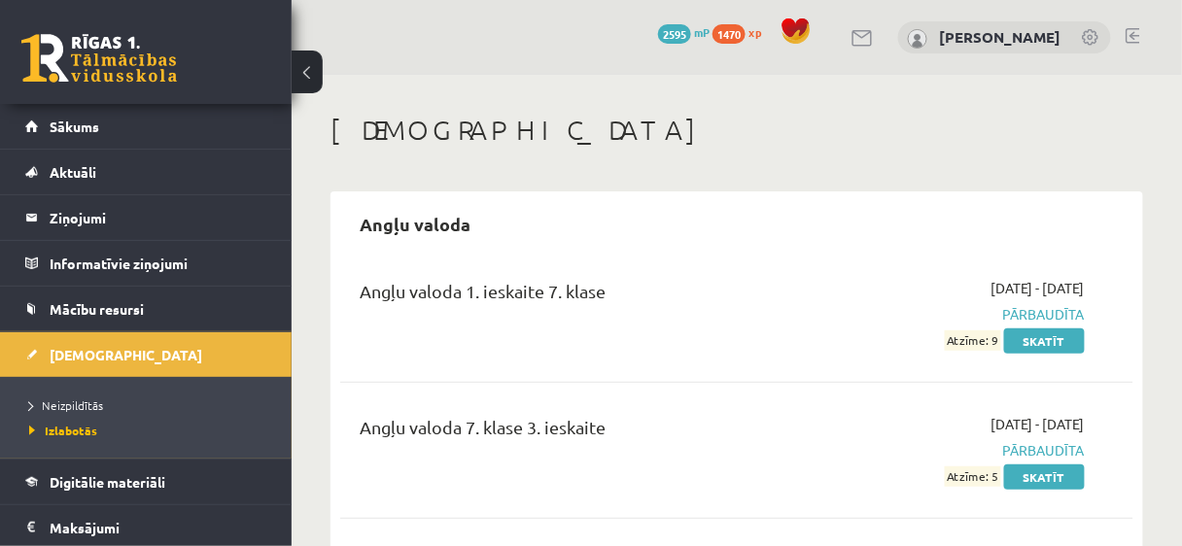
click at [886, 459] on span "Pārbaudīta" at bounding box center [973, 450] width 223 height 20
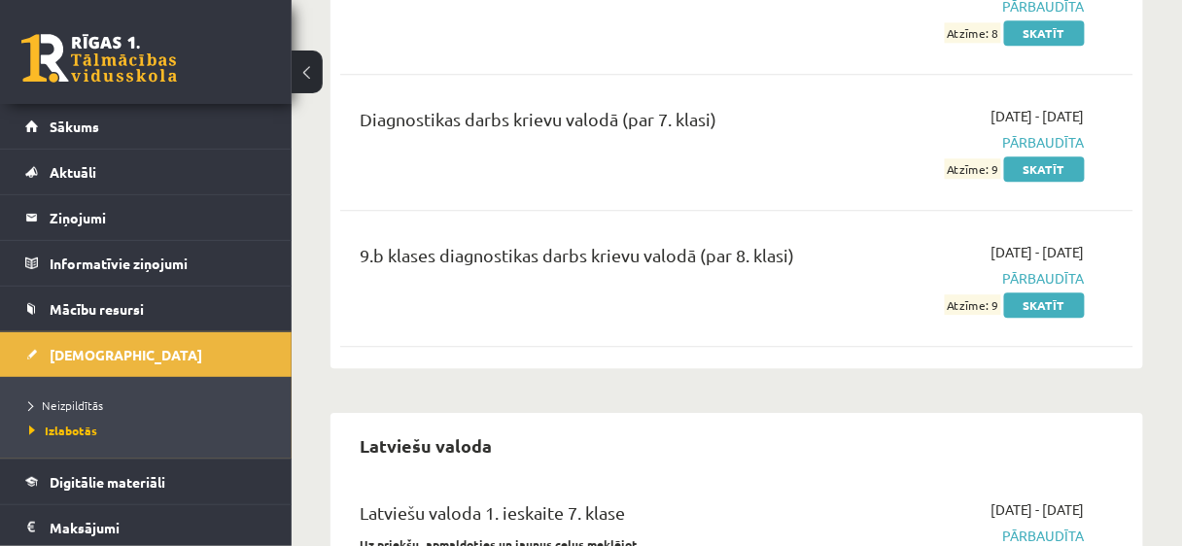
scroll to position [14149, 0]
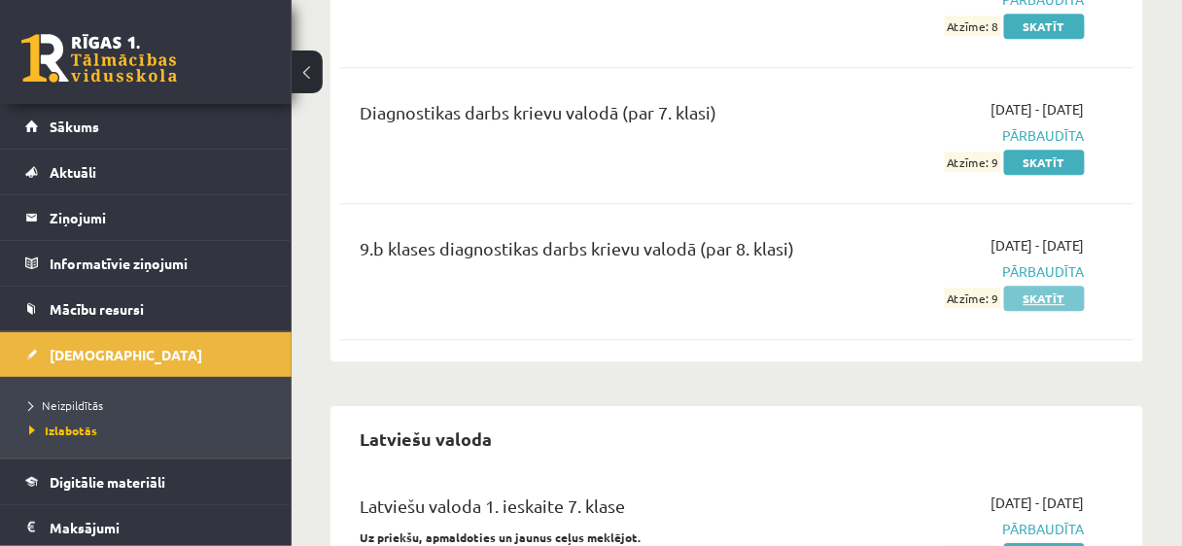
click at [1058, 309] on link "Skatīt" at bounding box center [1044, 298] width 81 height 25
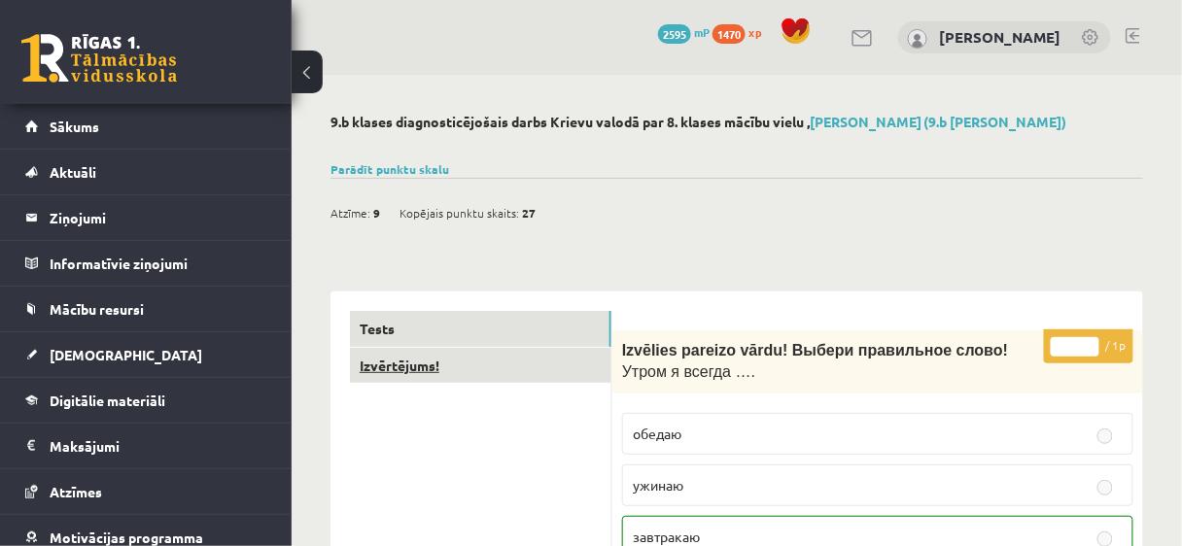
click at [480, 377] on link "Izvērtējums!" at bounding box center [480, 366] width 261 height 36
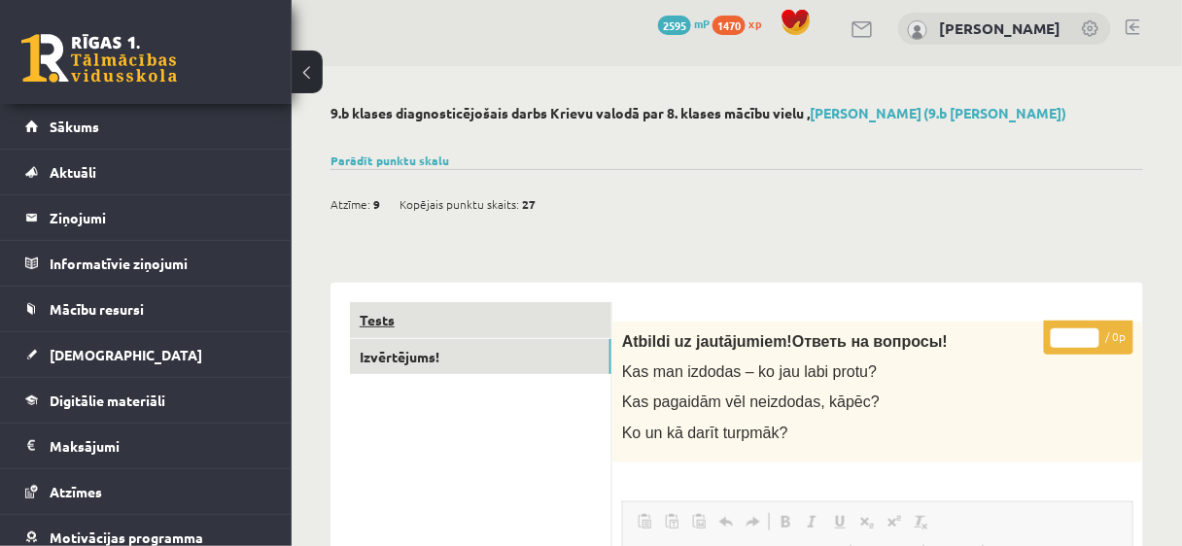
click at [458, 328] on link "Tests" at bounding box center [480, 320] width 261 height 36
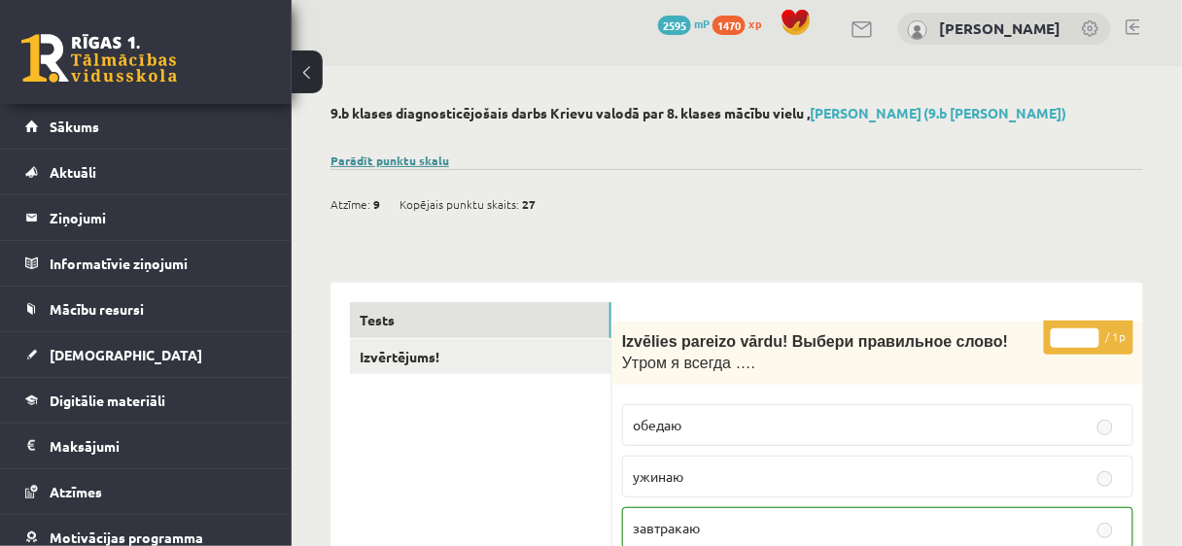
click at [363, 163] on link "Parādīt punktu skalu" at bounding box center [389, 161] width 119 height 16
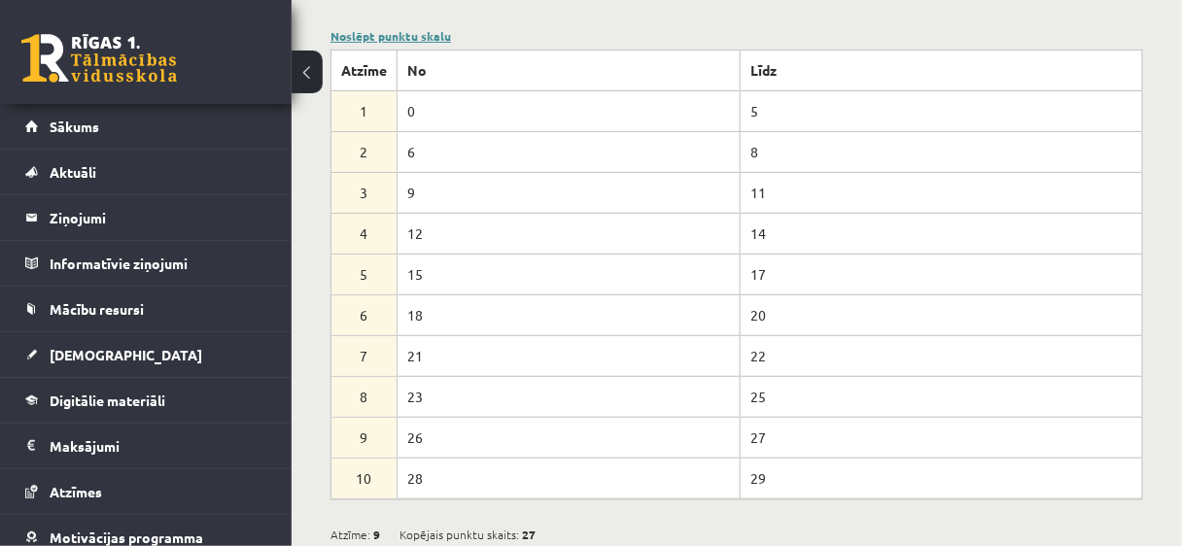
scroll to position [136, 0]
click at [387, 32] on link "Noslēpt punktu skalu" at bounding box center [390, 33] width 121 height 16
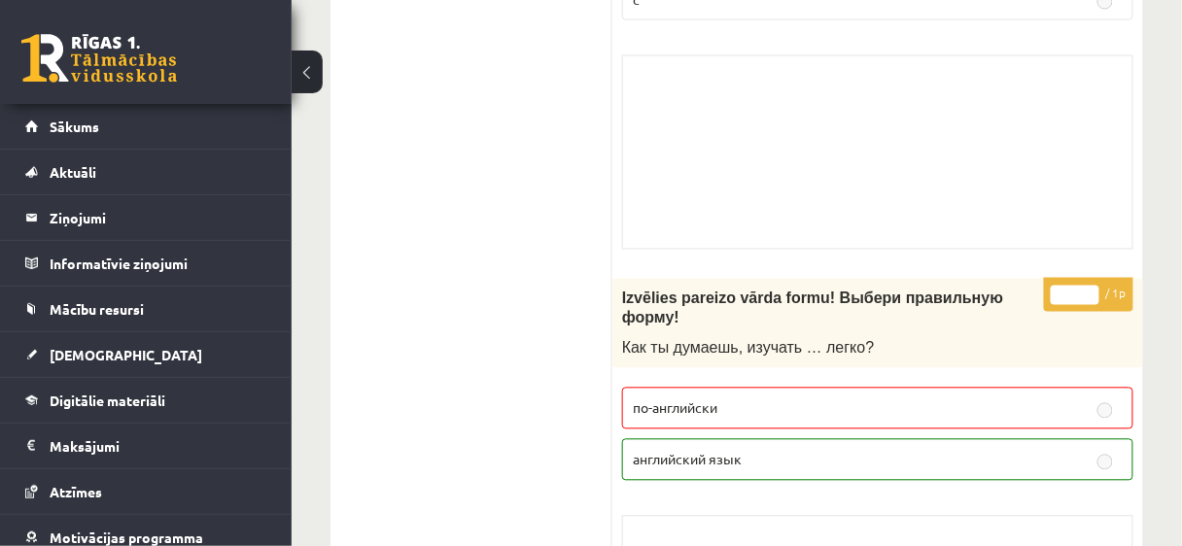
scroll to position [2670, 0]
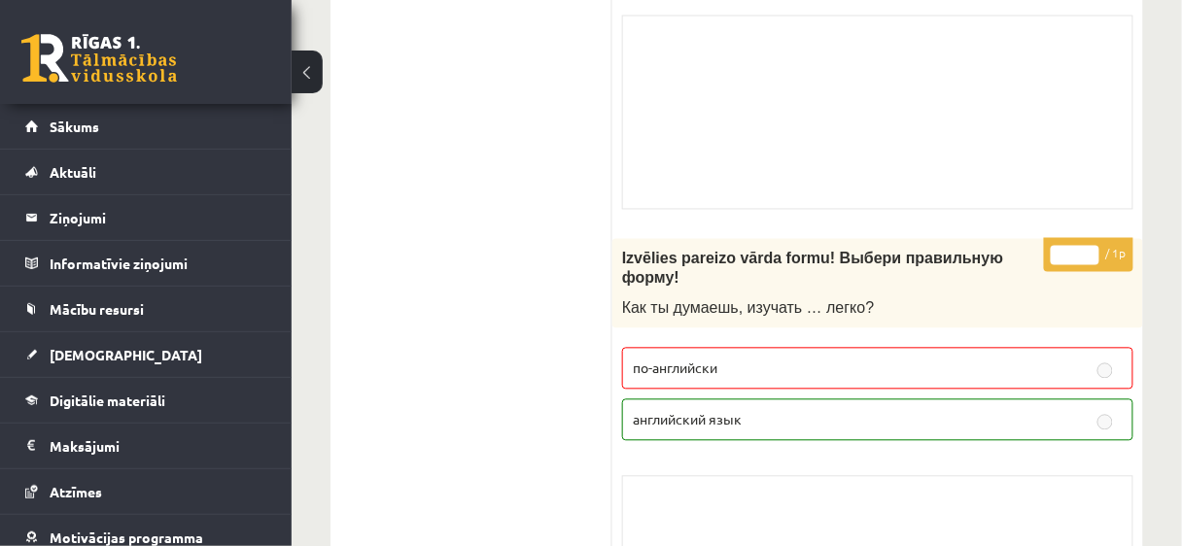
scroll to position [2692, 0]
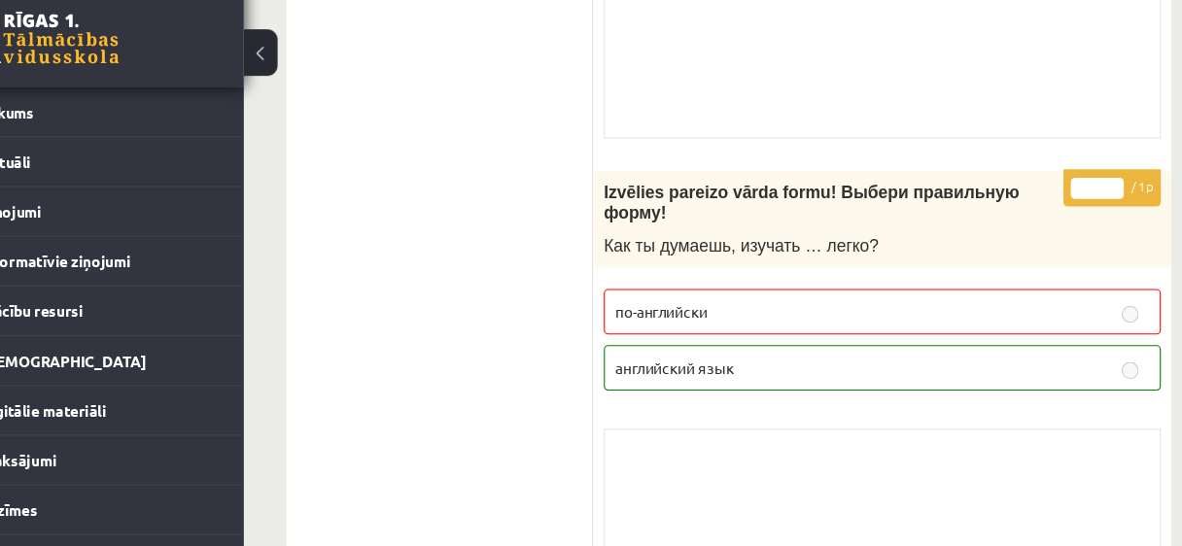
scroll to position [2749, 0]
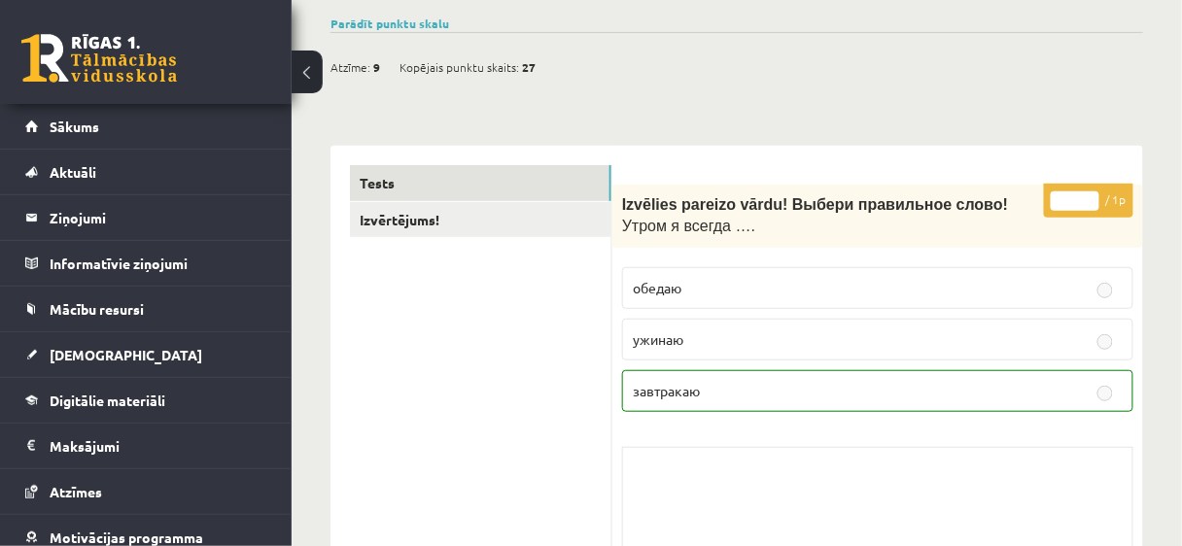
scroll to position [0, 0]
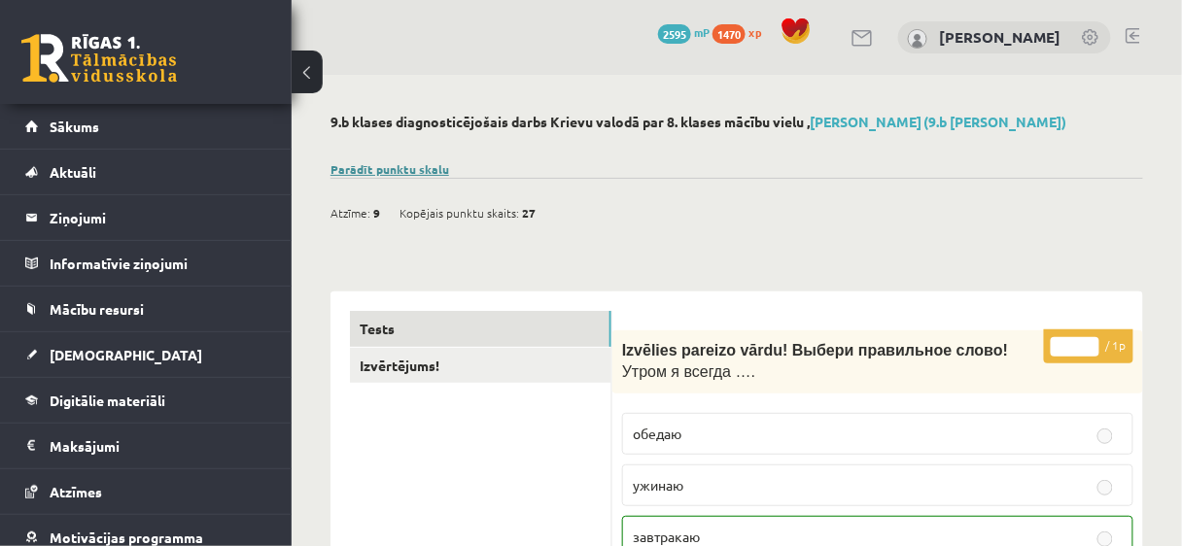
click at [418, 161] on link "Parādīt punktu skalu" at bounding box center [389, 169] width 119 height 16
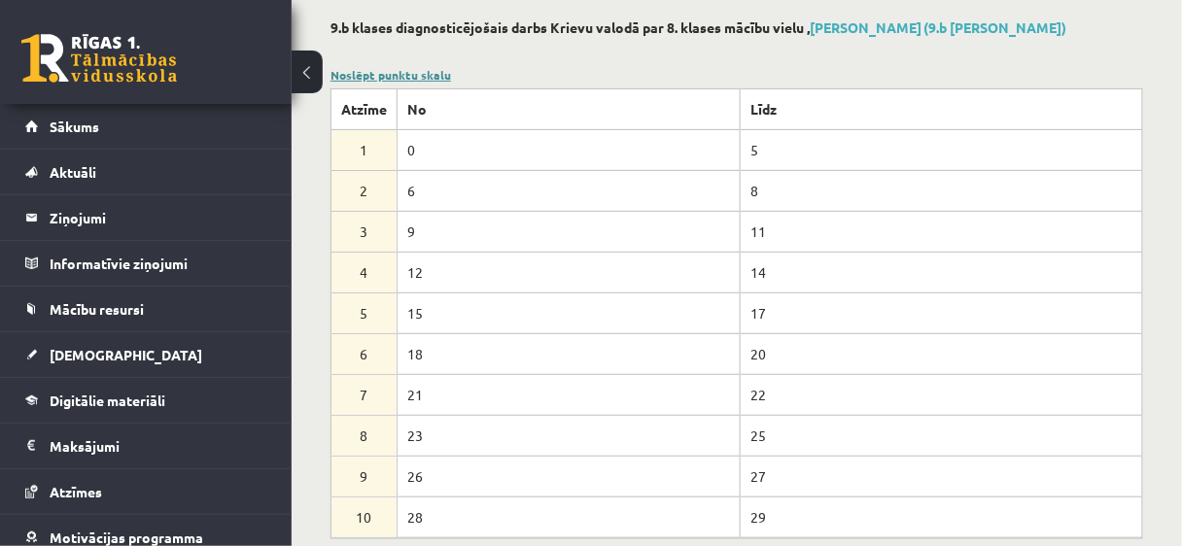
scroll to position [93, 0]
click at [115, 332] on link "[DEMOGRAPHIC_DATA]" at bounding box center [146, 354] width 242 height 45
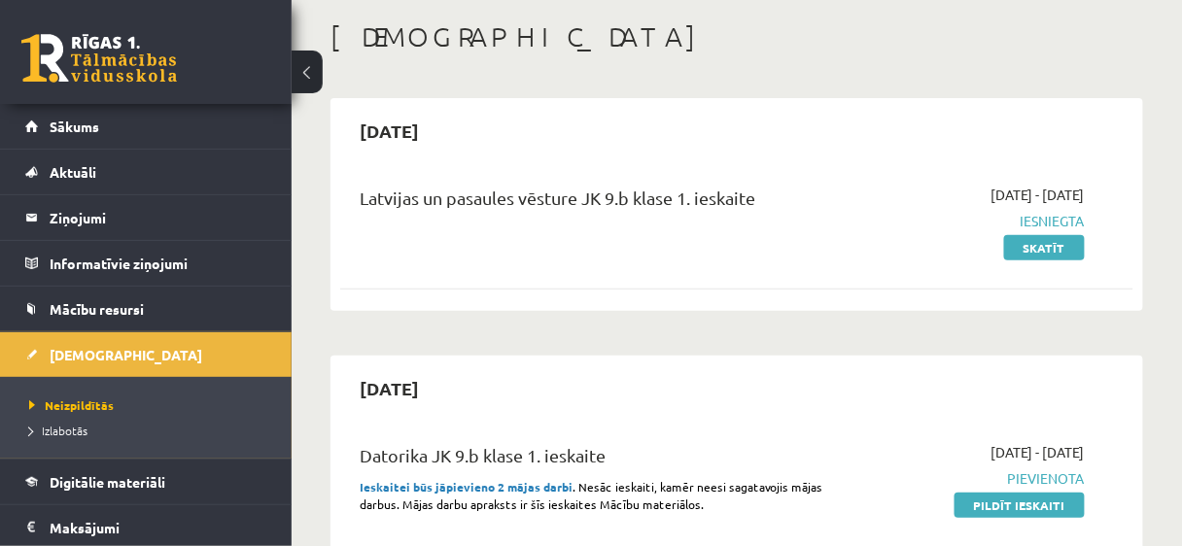
click at [469, 310] on div "[DATE] Latvijas un pasaules vēsture JK 9.b [PERSON_NAME] 1. [DEMOGRAPHIC_DATA] …" at bounding box center [736, 204] width 813 height 213
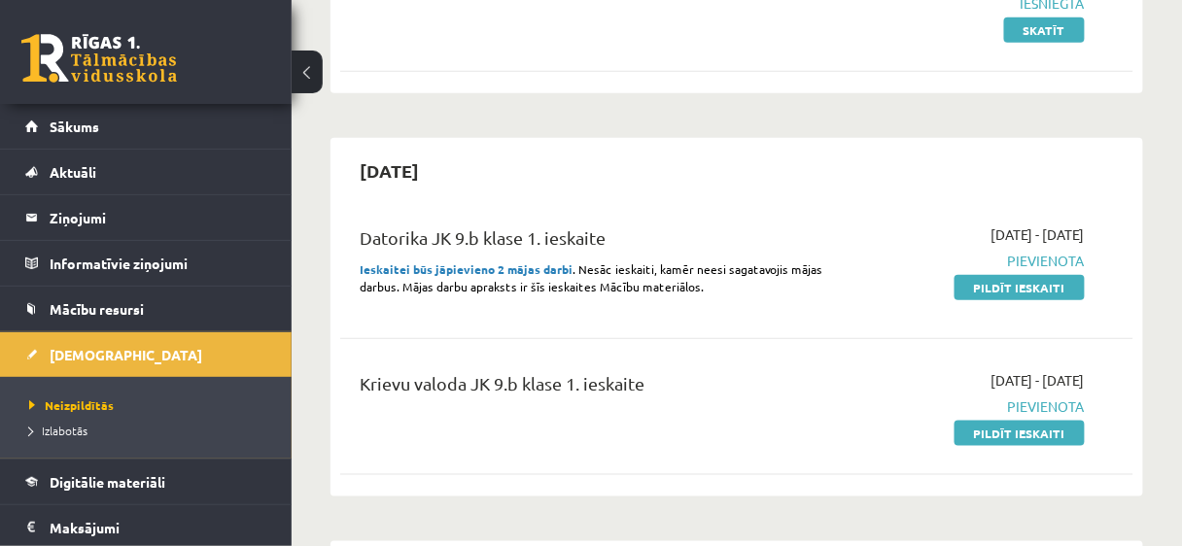
scroll to position [280, 0]
